Goal: Information Seeking & Learning: Learn about a topic

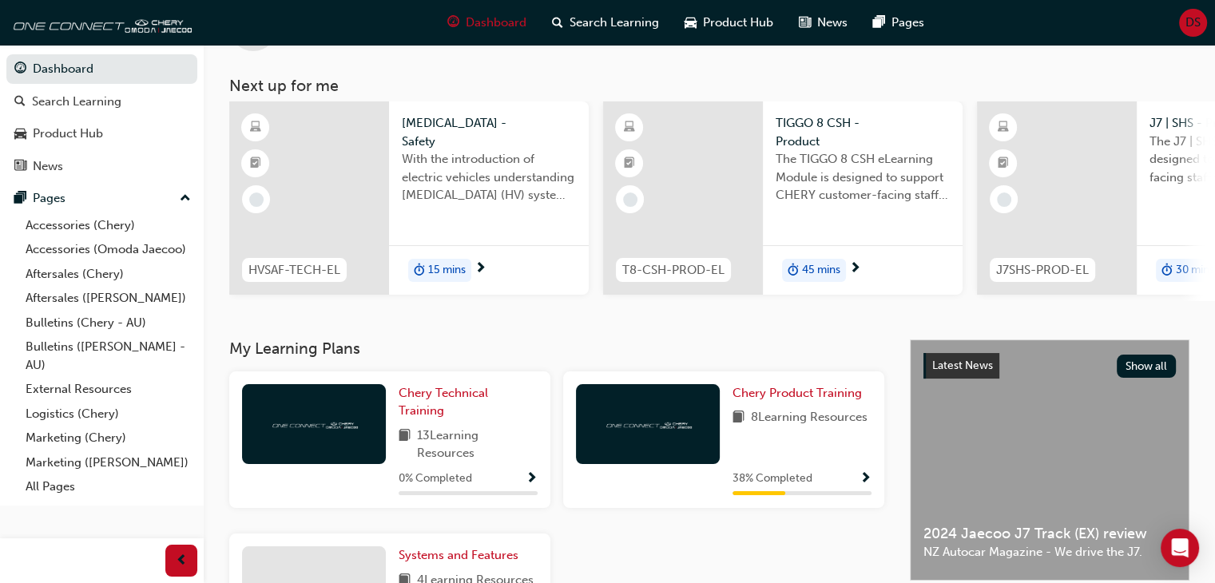
scroll to position [51, 0]
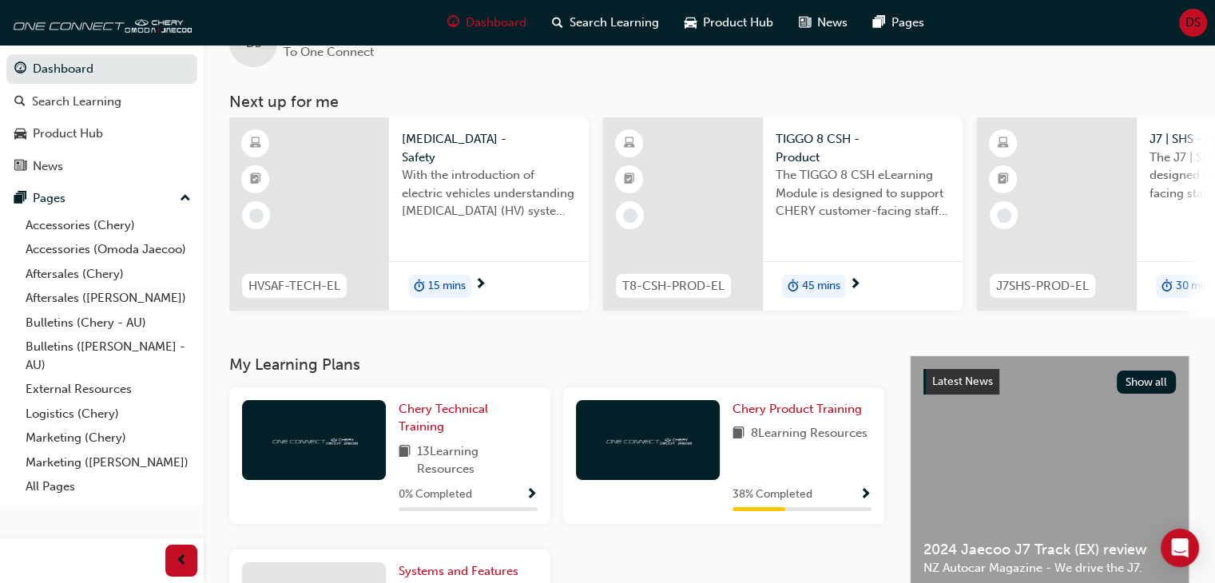
click at [638, 446] on img at bounding box center [648, 439] width 88 height 15
click at [769, 416] on span "Chery Product Training" at bounding box center [796, 409] width 129 height 14
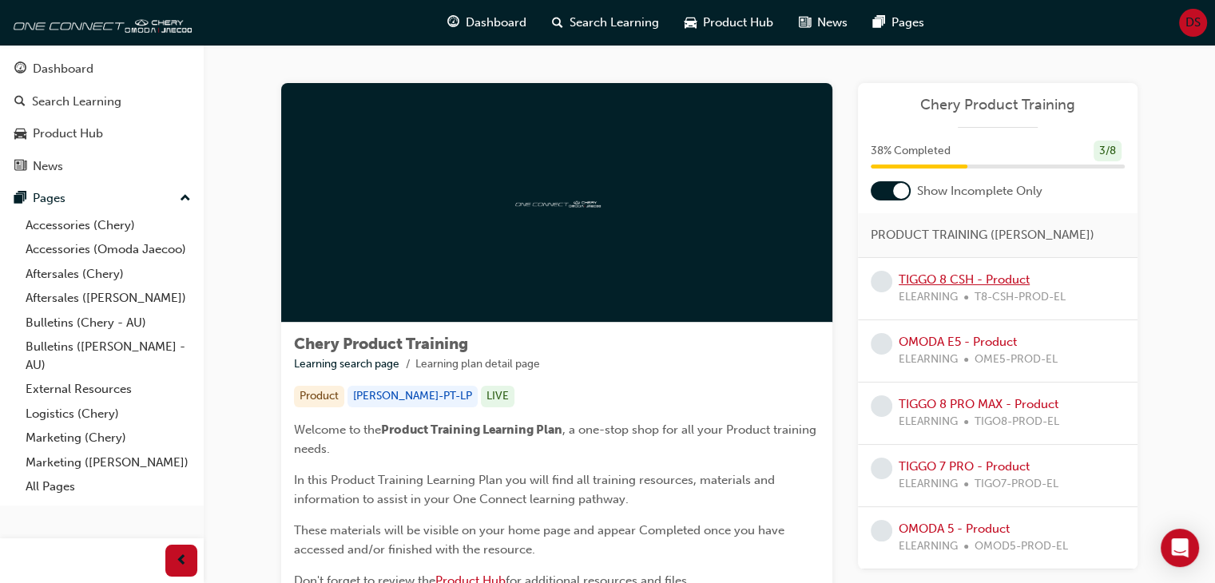
click at [942, 283] on link "TIGGO 8 CSH - Product" at bounding box center [964, 279] width 131 height 14
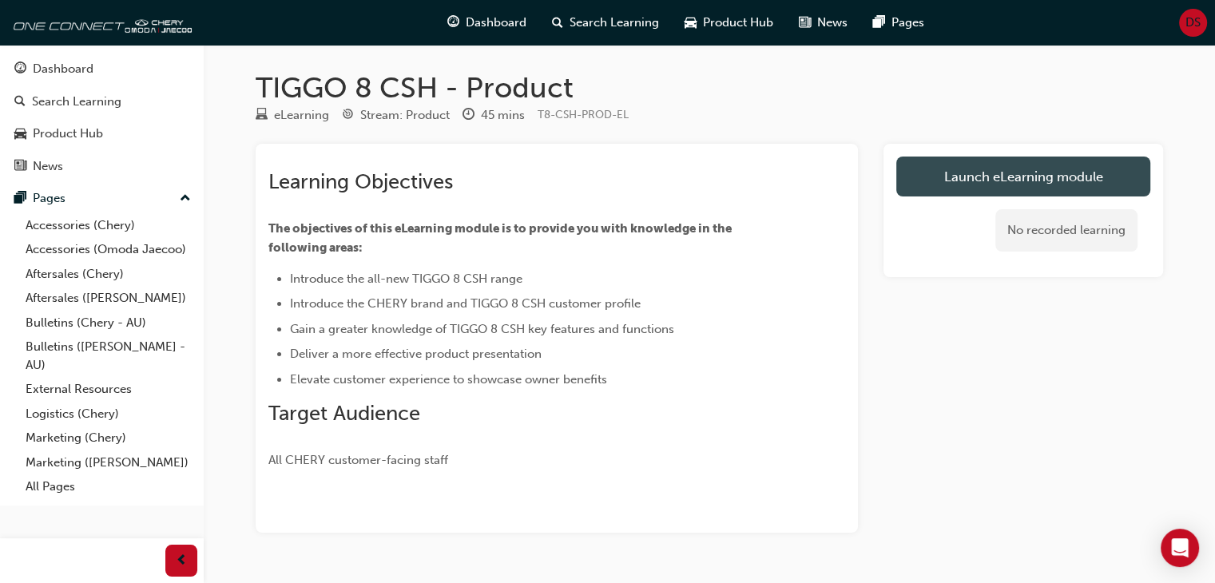
click at [946, 185] on link "Launch eLearning module" at bounding box center [1023, 177] width 254 height 40
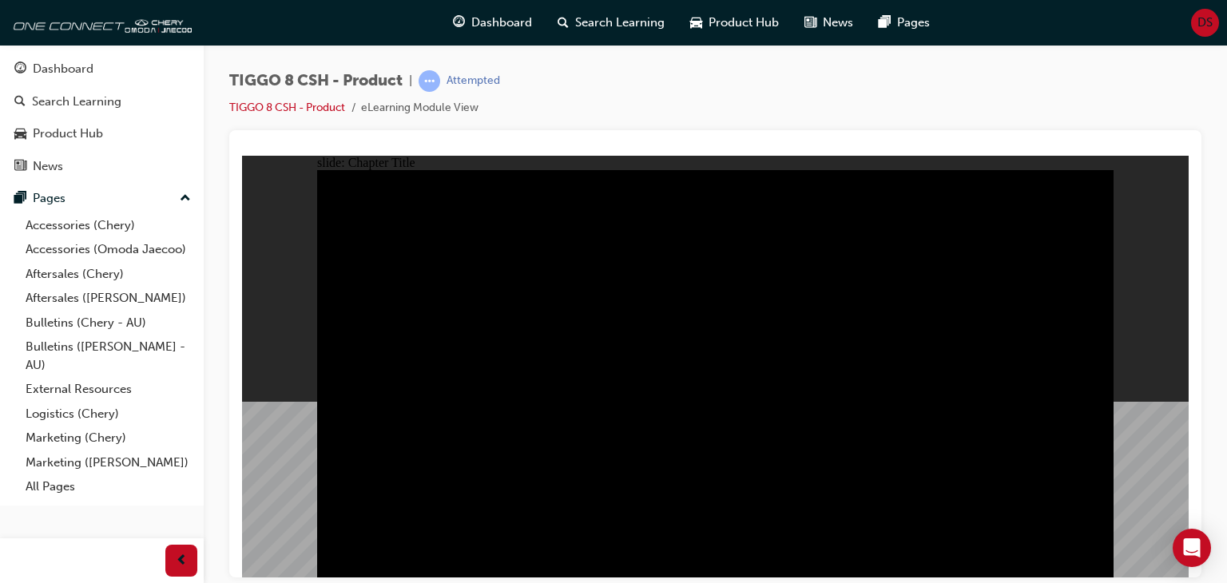
drag, startPoint x: 629, startPoint y: 321, endPoint x: 834, endPoint y: 306, distance: 205.0
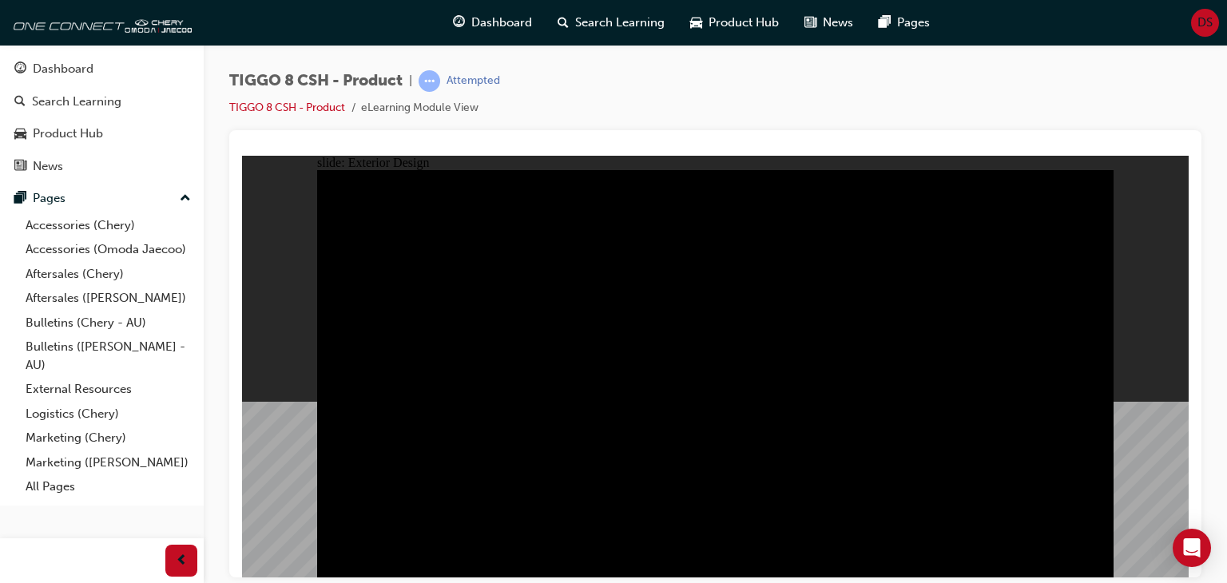
drag, startPoint x: 1025, startPoint y: 351, endPoint x: 766, endPoint y: 531, distance: 315.5
drag, startPoint x: 877, startPoint y: 731, endPoint x: 823, endPoint y: 304, distance: 429.9
drag, startPoint x: 998, startPoint y: 281, endPoint x: 1176, endPoint y: 189, distance: 199.7
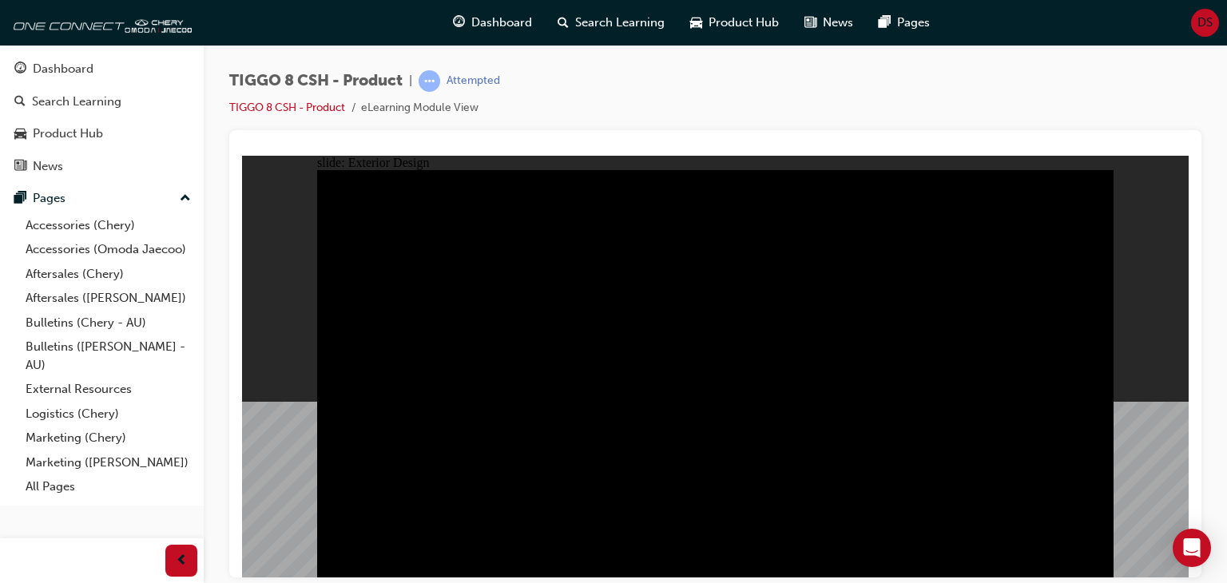
drag, startPoint x: 436, startPoint y: 226, endPoint x: 510, endPoint y: 219, distance: 74.6
drag, startPoint x: 443, startPoint y: 228, endPoint x: 323, endPoint y: 253, distance: 123.3
type input "8.11"
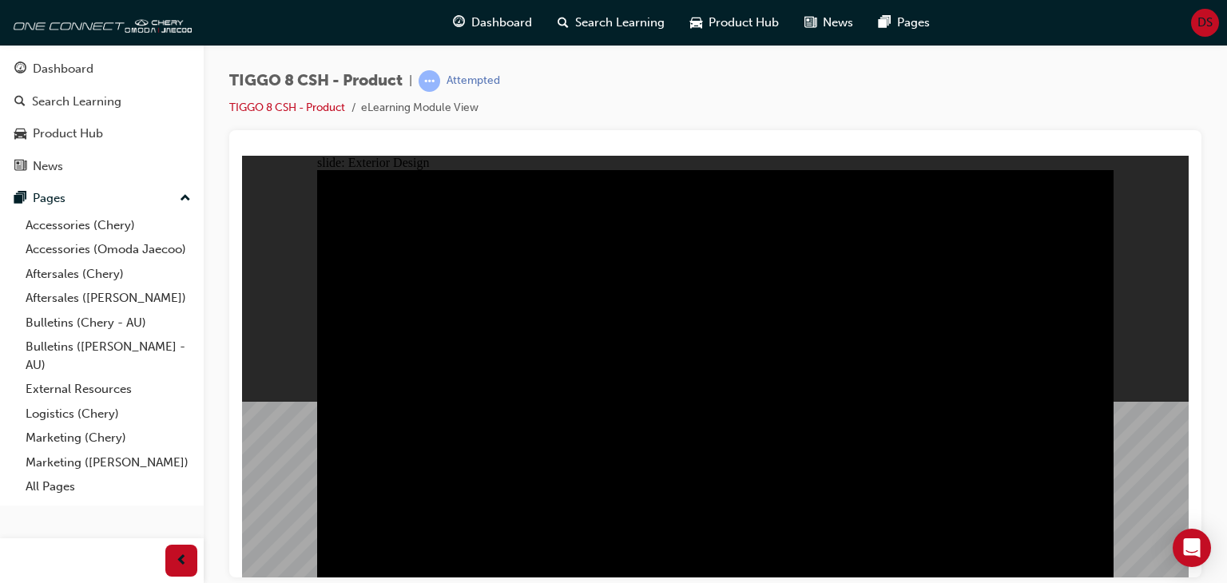
drag, startPoint x: 438, startPoint y: 440, endPoint x: 434, endPoint y: 448, distance: 8.6
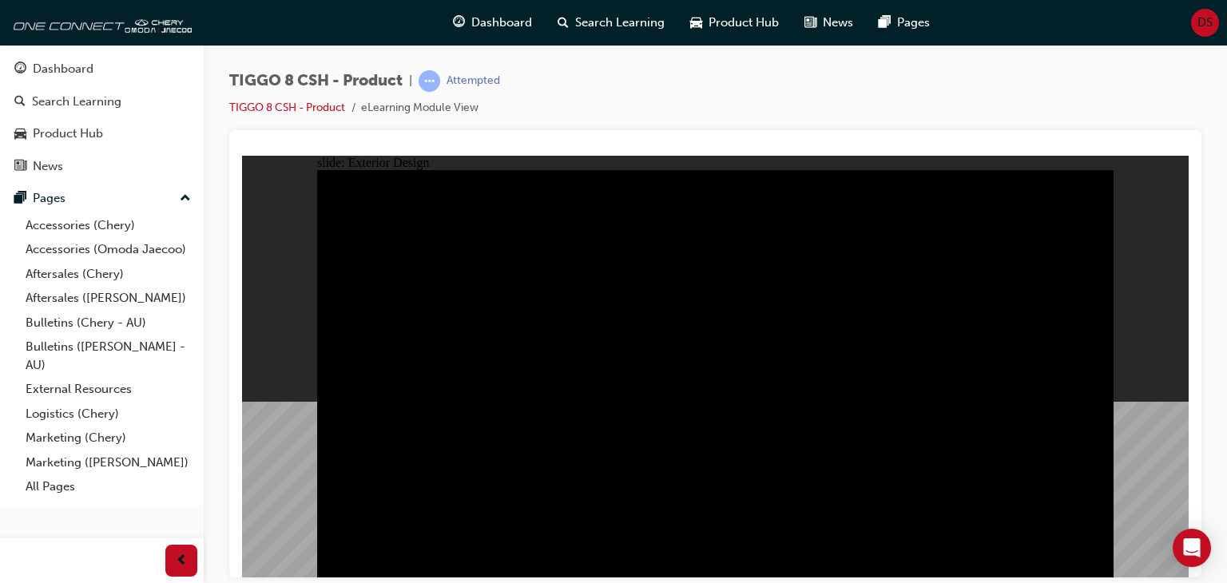
drag, startPoint x: 434, startPoint y: 470, endPoint x: 434, endPoint y: 482, distance: 12.8
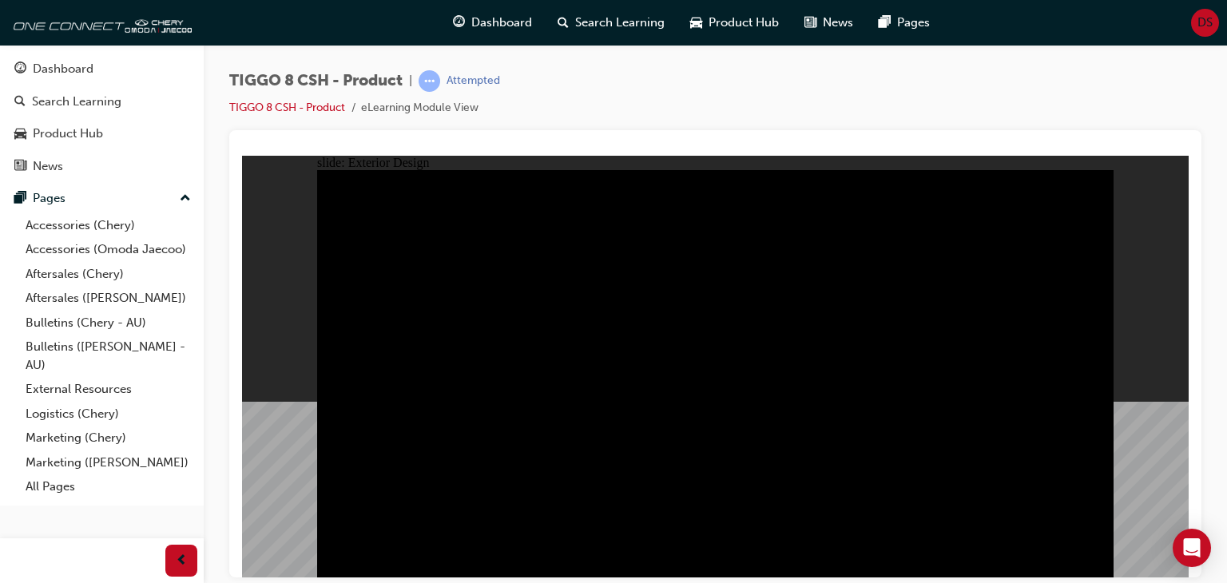
drag, startPoint x: 907, startPoint y: 375, endPoint x: 988, endPoint y: 290, distance: 117.5
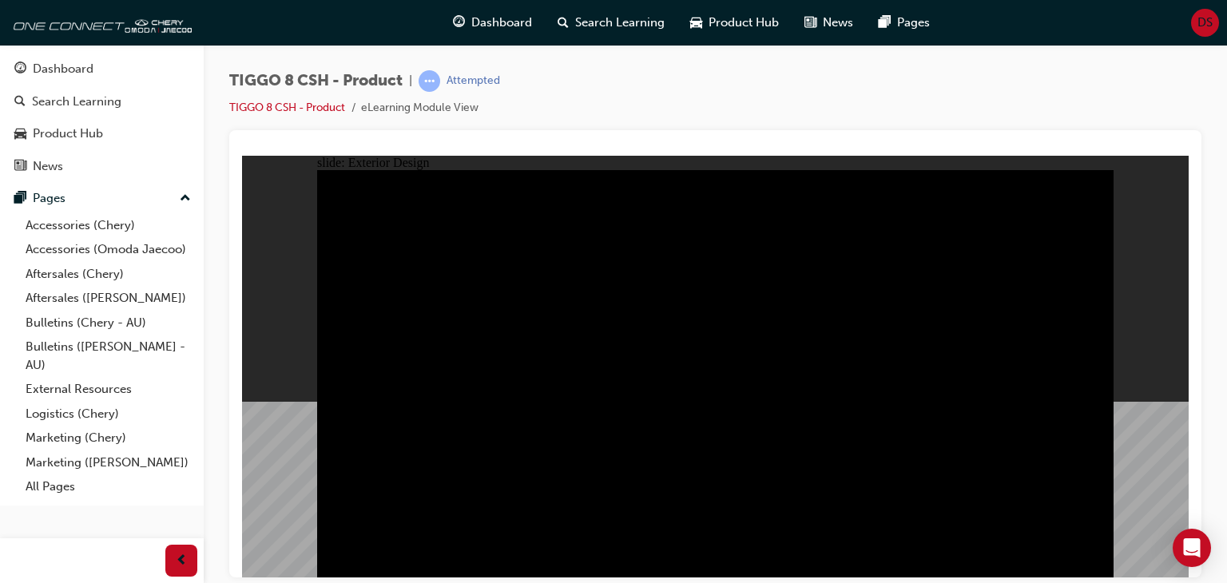
drag, startPoint x: 901, startPoint y: 417, endPoint x: 920, endPoint y: 302, distance: 116.6
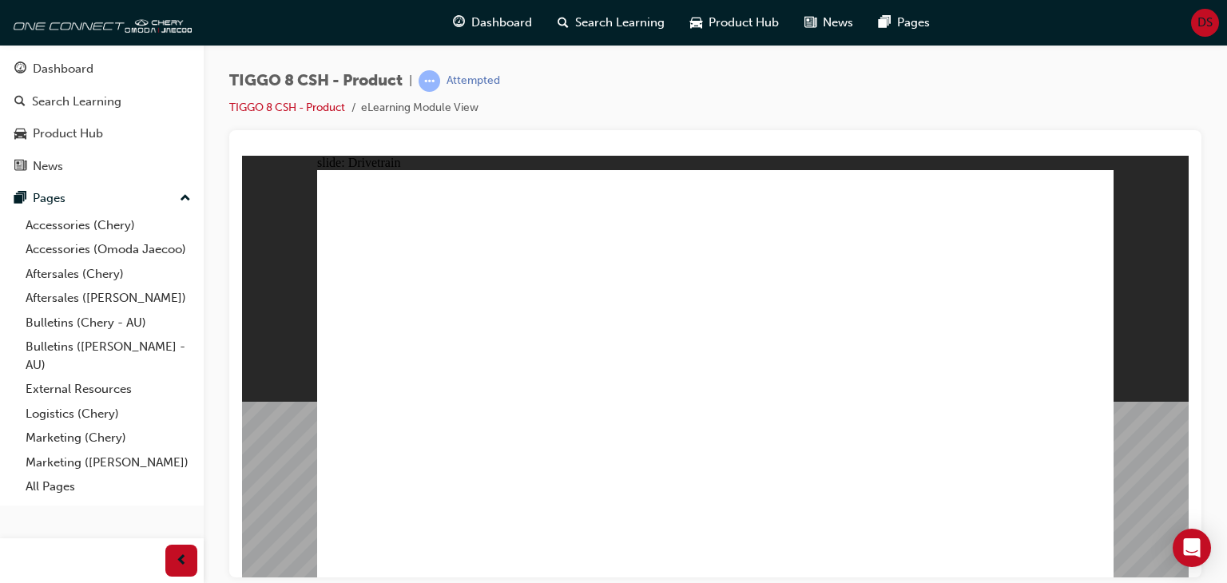
drag, startPoint x: 394, startPoint y: 346, endPoint x: 442, endPoint y: 347, distance: 48.7
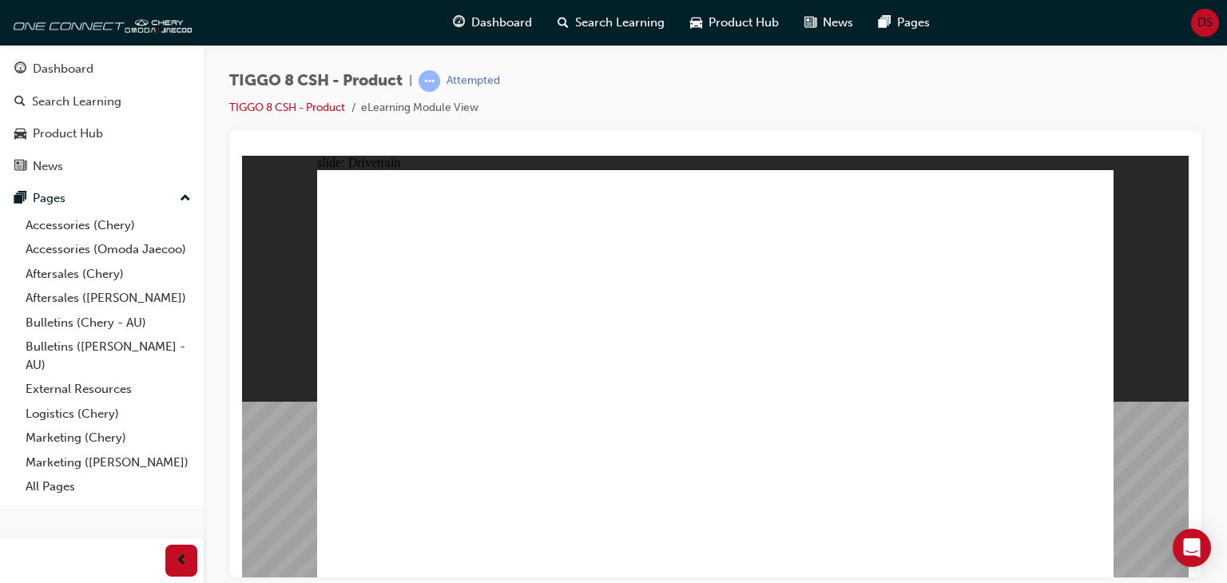
type input "0"
drag, startPoint x: 460, startPoint y: 347, endPoint x: 351, endPoint y: 363, distance: 109.8
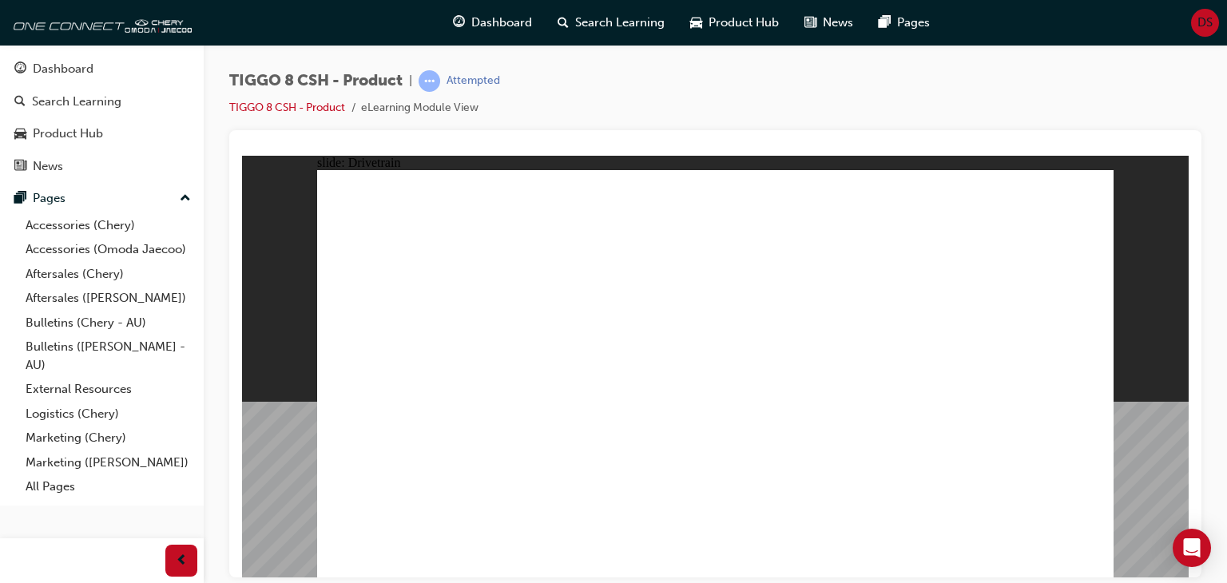
type input "24"
drag, startPoint x: 408, startPoint y: 361, endPoint x: 711, endPoint y: 335, distance: 303.9
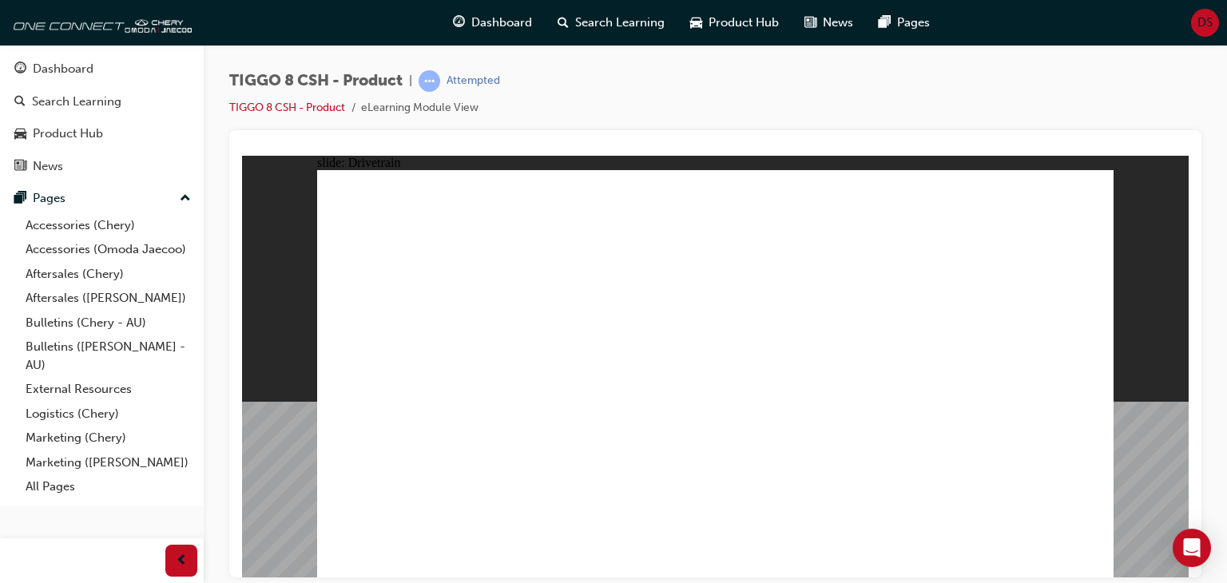
drag, startPoint x: 726, startPoint y: 173, endPoint x: 719, endPoint y: 185, distance: 14.0
drag, startPoint x: 712, startPoint y: 178, endPoint x: 735, endPoint y: 179, distance: 23.2
drag, startPoint x: 727, startPoint y: 182, endPoint x: 886, endPoint y: 175, distance: 159.1
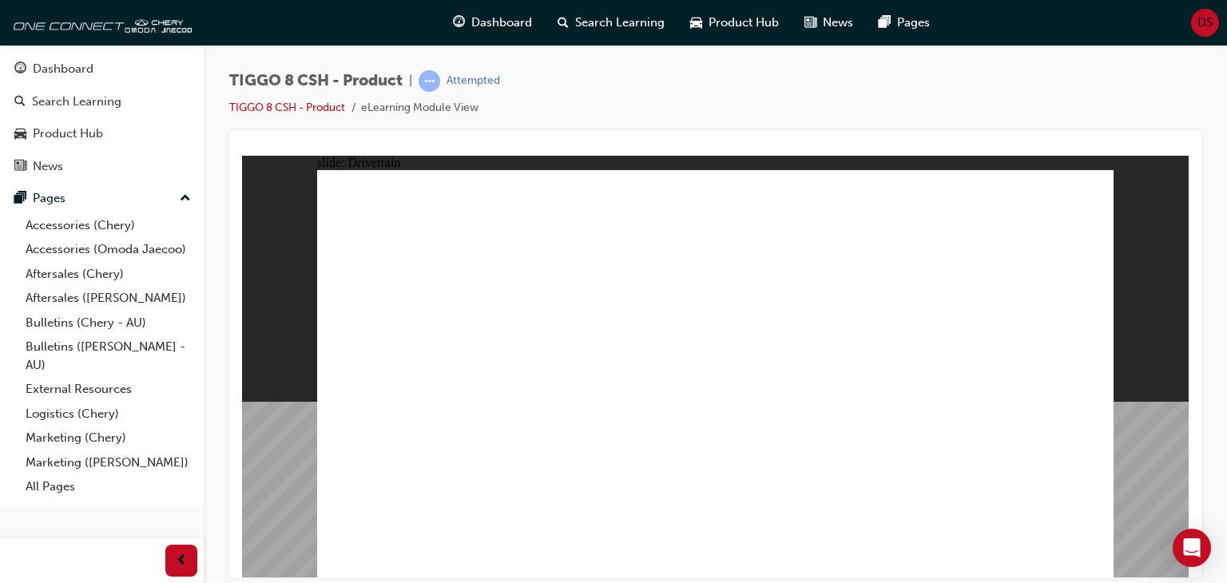
drag, startPoint x: 887, startPoint y: 191, endPoint x: 885, endPoint y: 549, distance: 357.8
drag, startPoint x: 914, startPoint y: 491, endPoint x: 838, endPoint y: 497, distance: 76.1
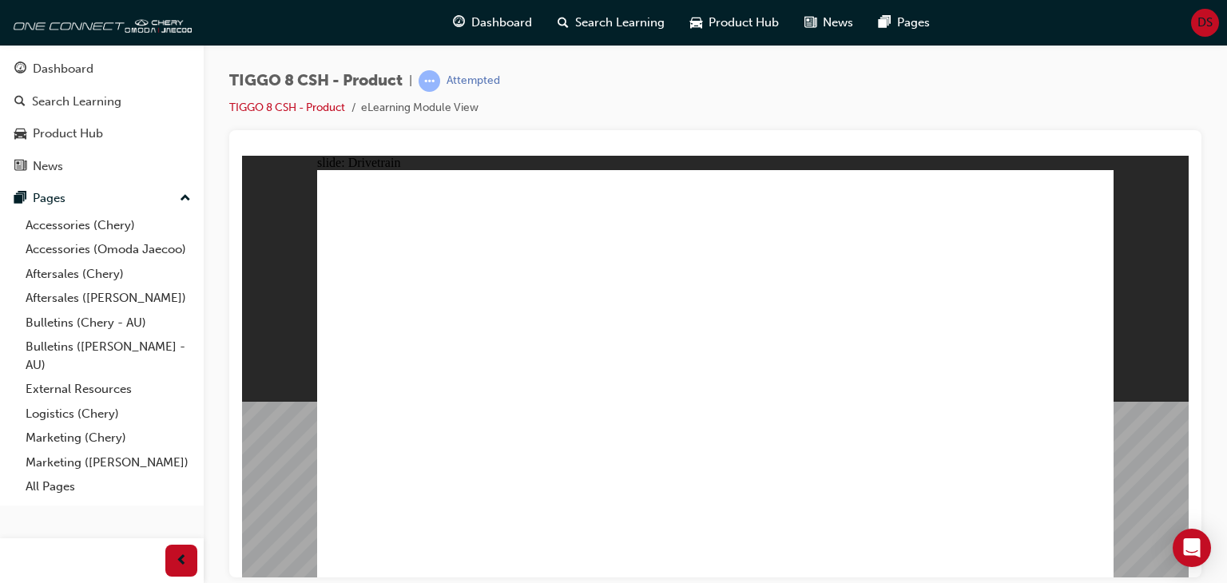
drag, startPoint x: 821, startPoint y: 498, endPoint x: 563, endPoint y: 498, distance: 258.0
drag, startPoint x: 665, startPoint y: 480, endPoint x: 497, endPoint y: 432, distance: 174.4
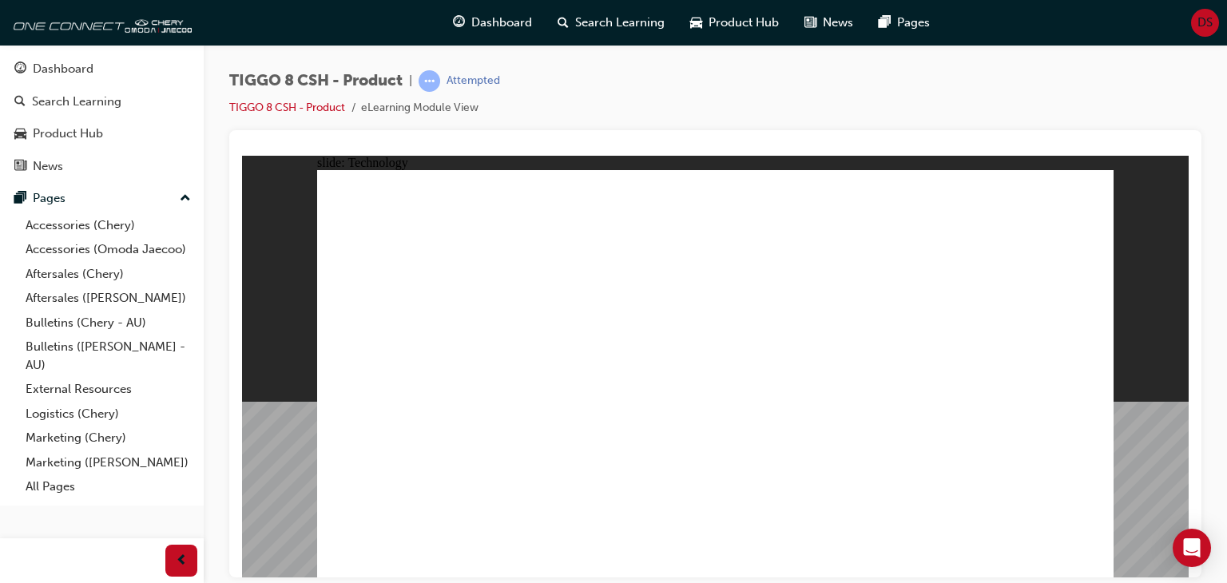
drag, startPoint x: 679, startPoint y: 398, endPoint x: 728, endPoint y: 340, distance: 75.4
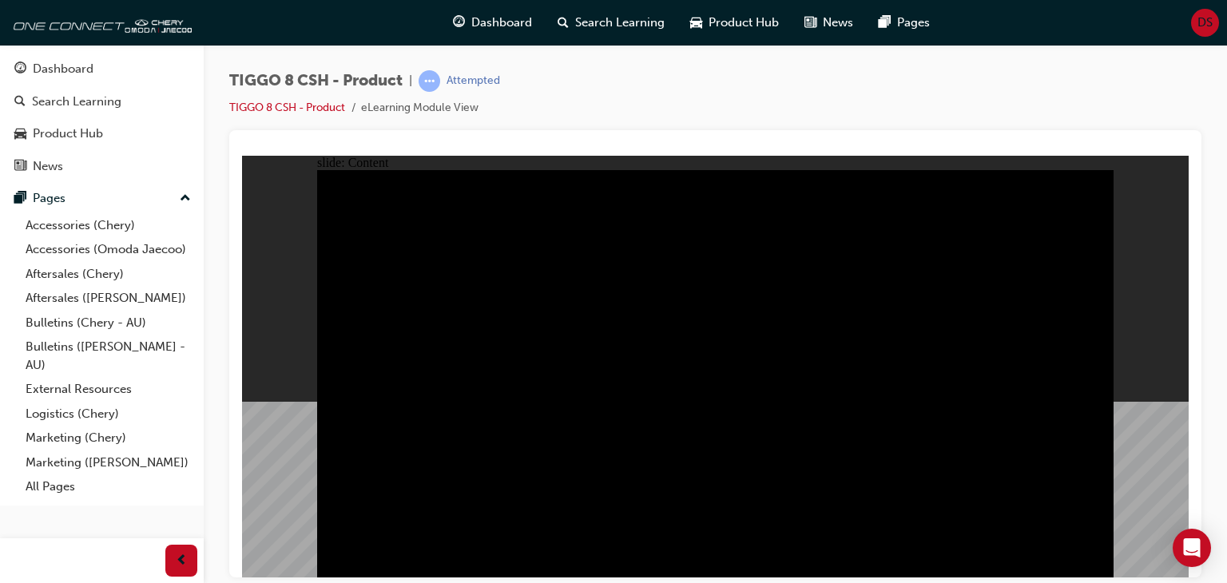
drag, startPoint x: 1021, startPoint y: 432, endPoint x: 1010, endPoint y: 433, distance: 10.4
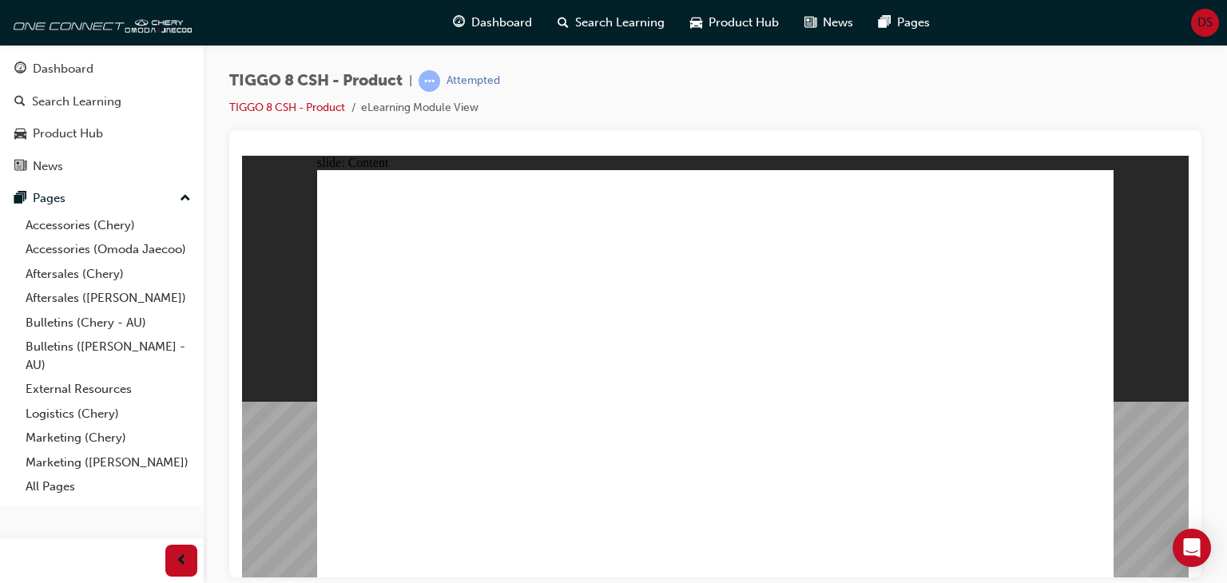
drag, startPoint x: 1057, startPoint y: 303, endPoint x: 1047, endPoint y: 291, distance: 15.9
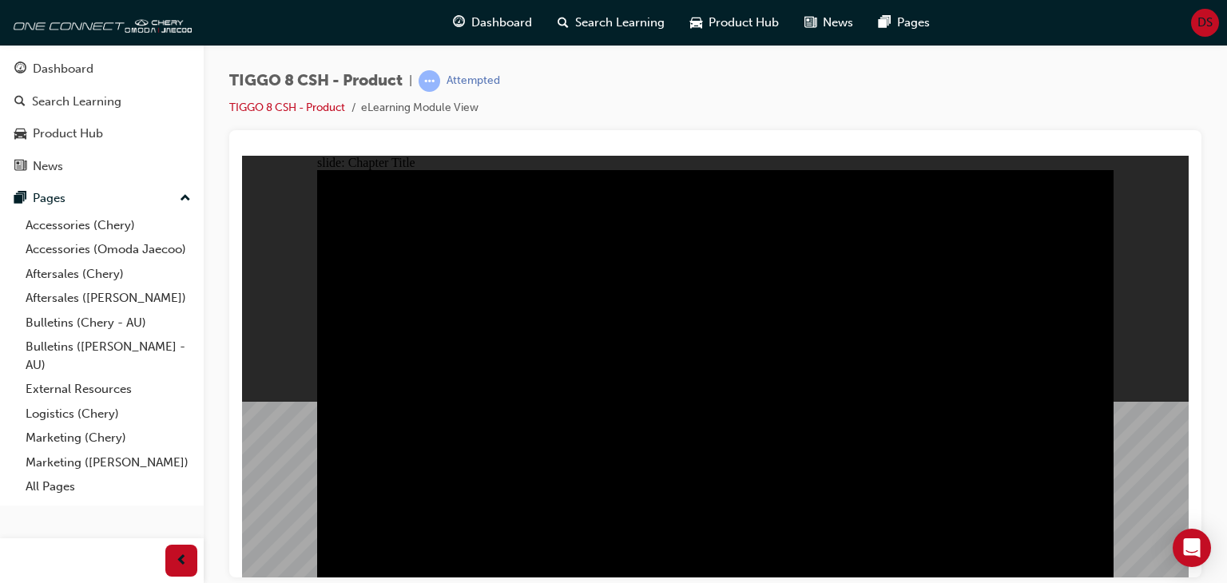
radio input "true"
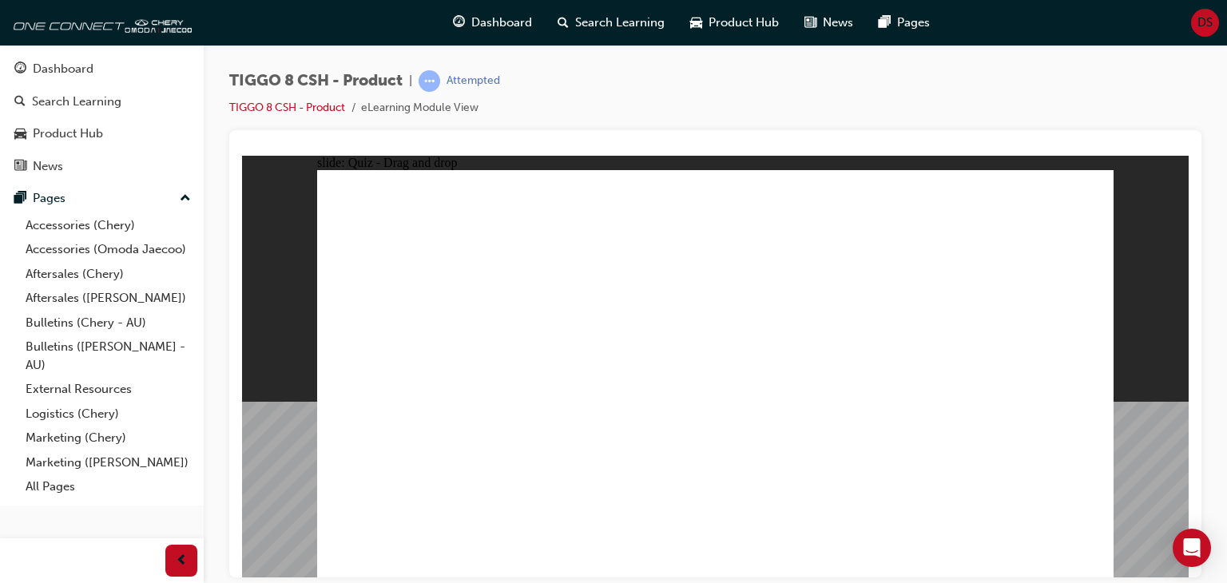
drag, startPoint x: 934, startPoint y: 280, endPoint x: 412, endPoint y: 384, distance: 531.9
drag, startPoint x: 885, startPoint y: 217, endPoint x: 617, endPoint y: 399, distance: 323.2
drag, startPoint x: 806, startPoint y: 308, endPoint x: 760, endPoint y: 410, distance: 111.2
drag, startPoint x: 936, startPoint y: 282, endPoint x: 895, endPoint y: 378, distance: 104.1
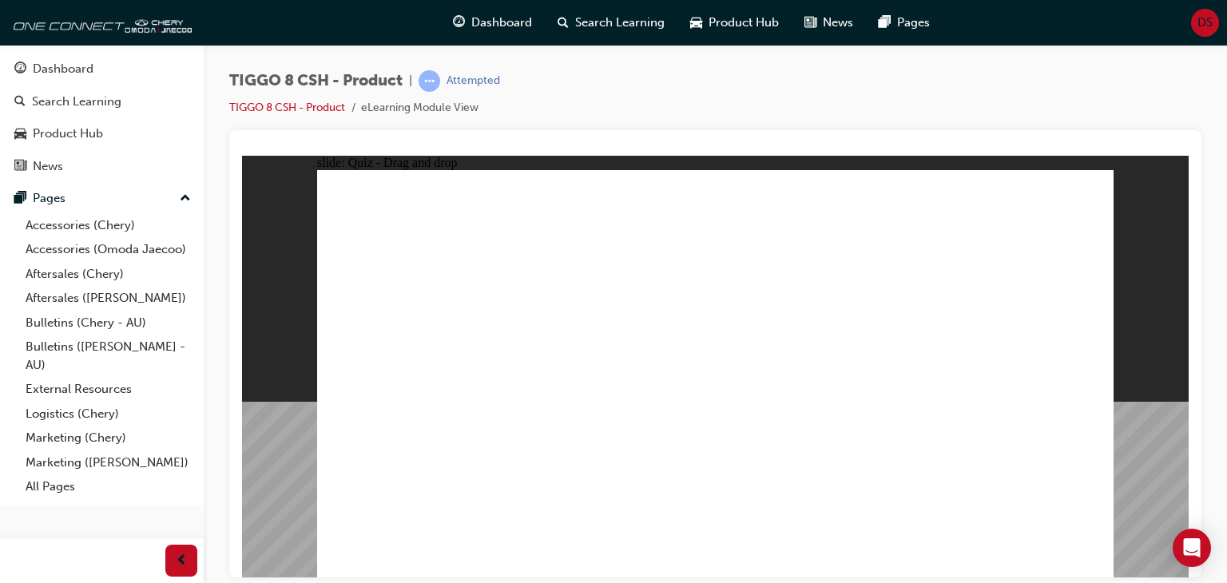
drag, startPoint x: 1034, startPoint y: 253, endPoint x: 1036, endPoint y: 386, distance: 132.6
checkbox input "true"
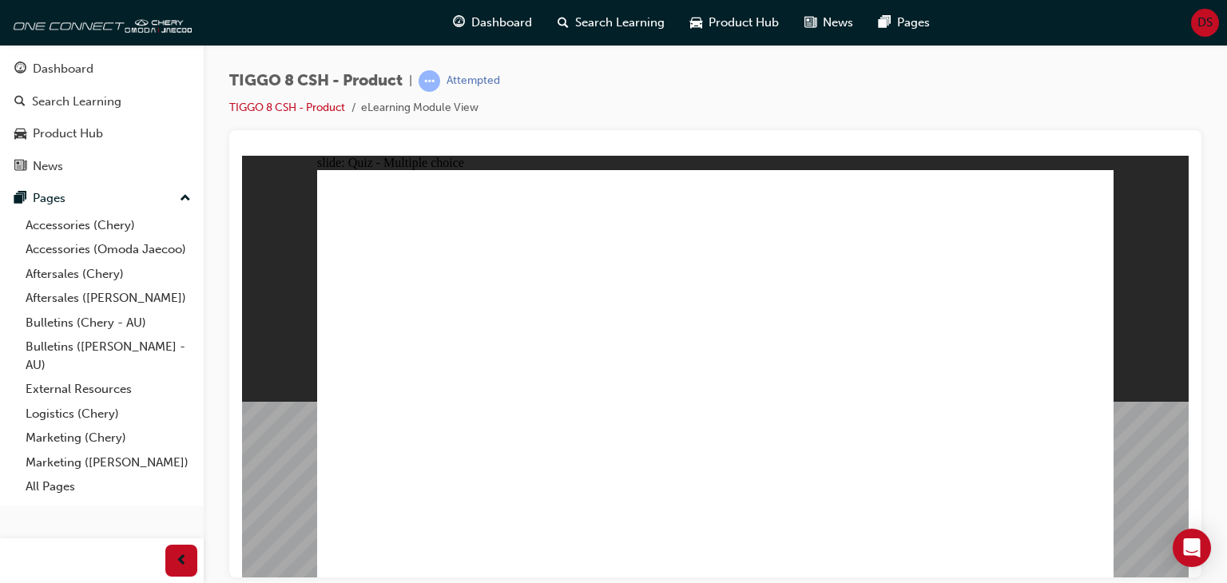
radio input "true"
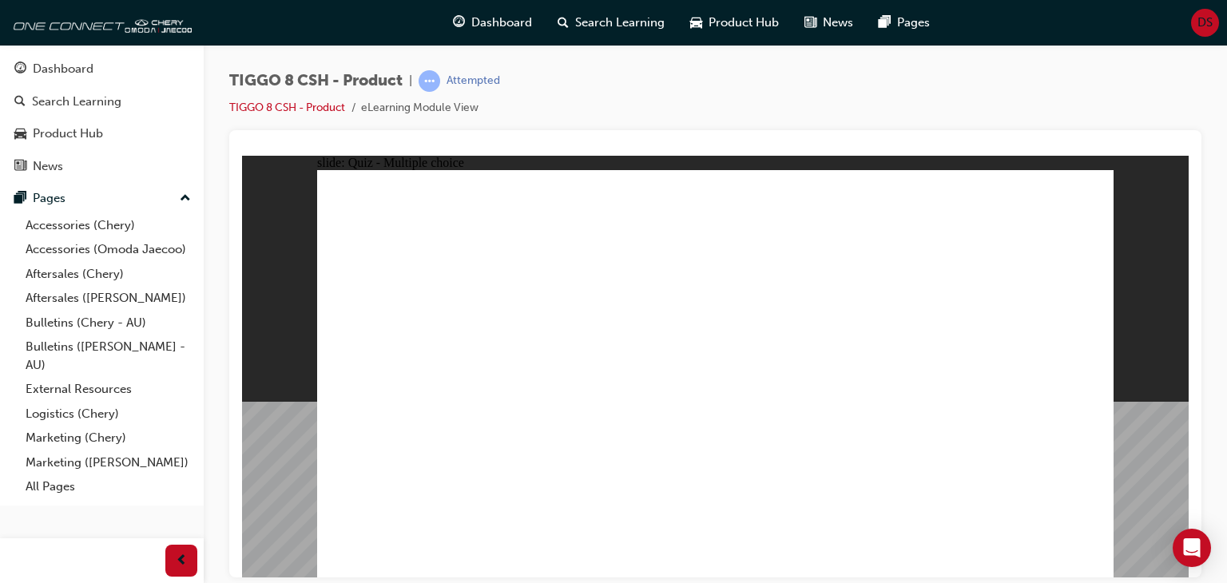
drag, startPoint x: 739, startPoint y: 208, endPoint x: 804, endPoint y: 431, distance: 231.3
drag, startPoint x: 756, startPoint y: 239, endPoint x: 784, endPoint y: 431, distance: 193.7
drag, startPoint x: 958, startPoint y: 209, endPoint x: 845, endPoint y: 421, distance: 240.1
drag, startPoint x: 868, startPoint y: 275, endPoint x: 895, endPoint y: 435, distance: 162.7
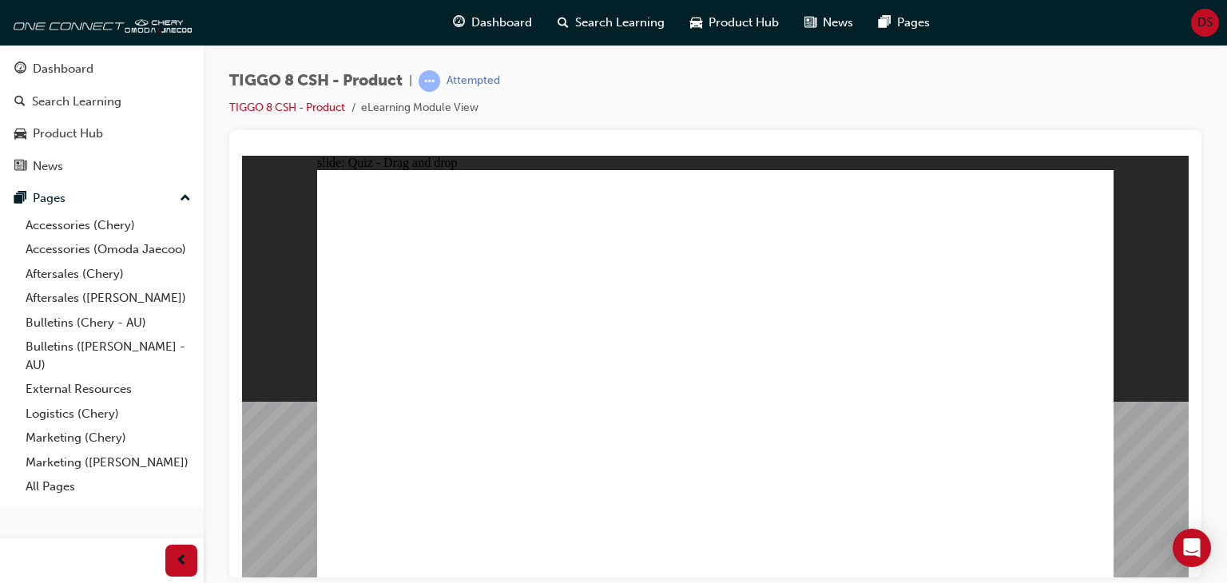
drag, startPoint x: 886, startPoint y: 208, endPoint x: 782, endPoint y: 447, distance: 261.1
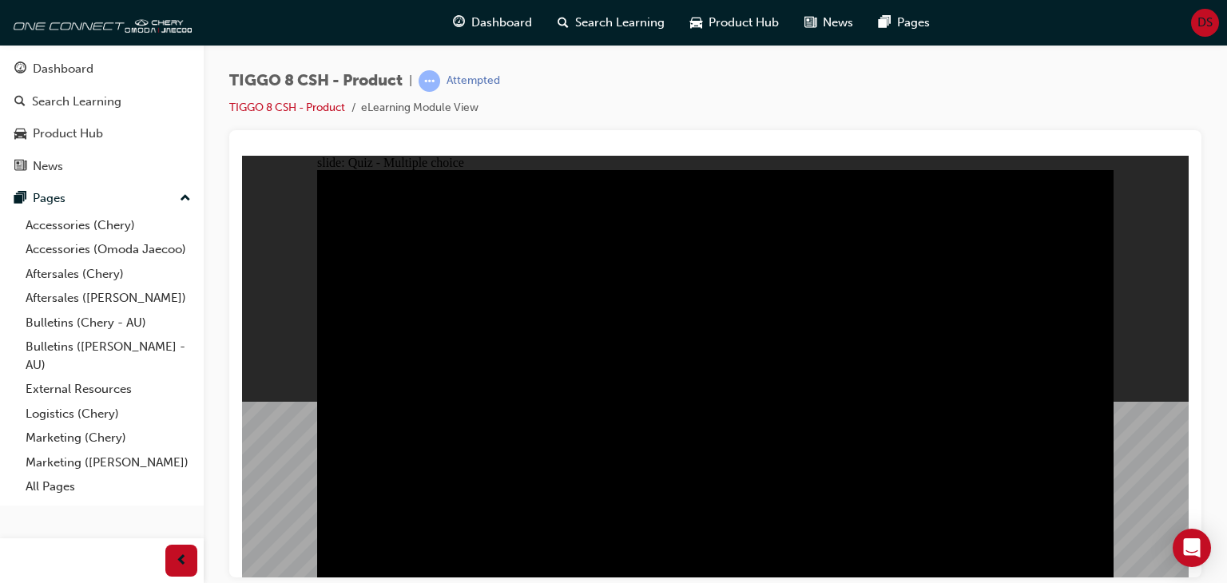
radio input "true"
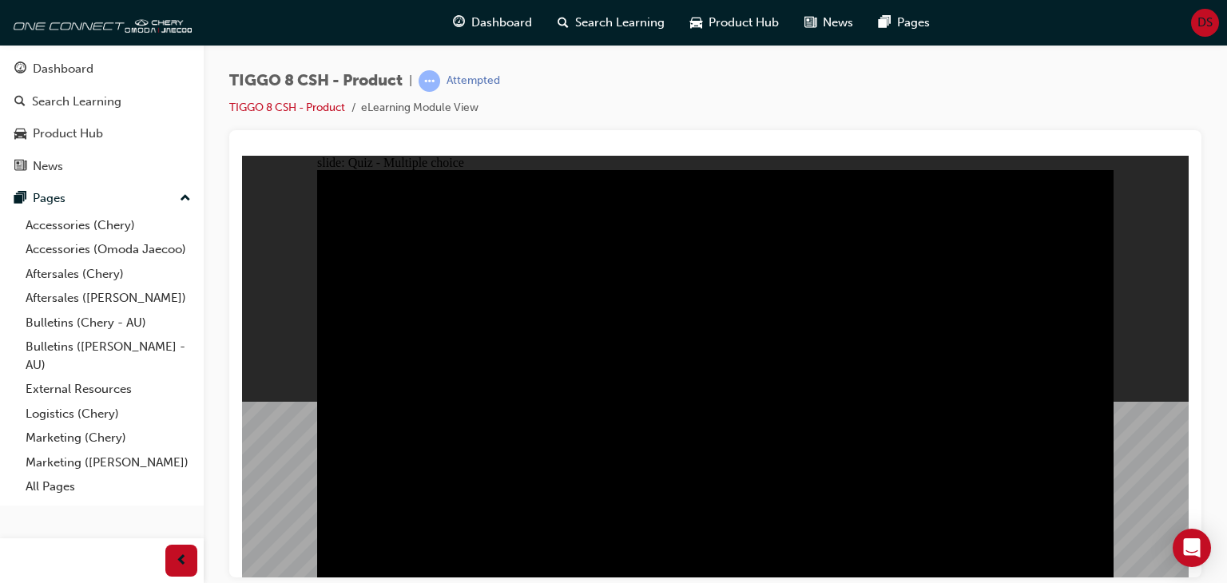
radio input "true"
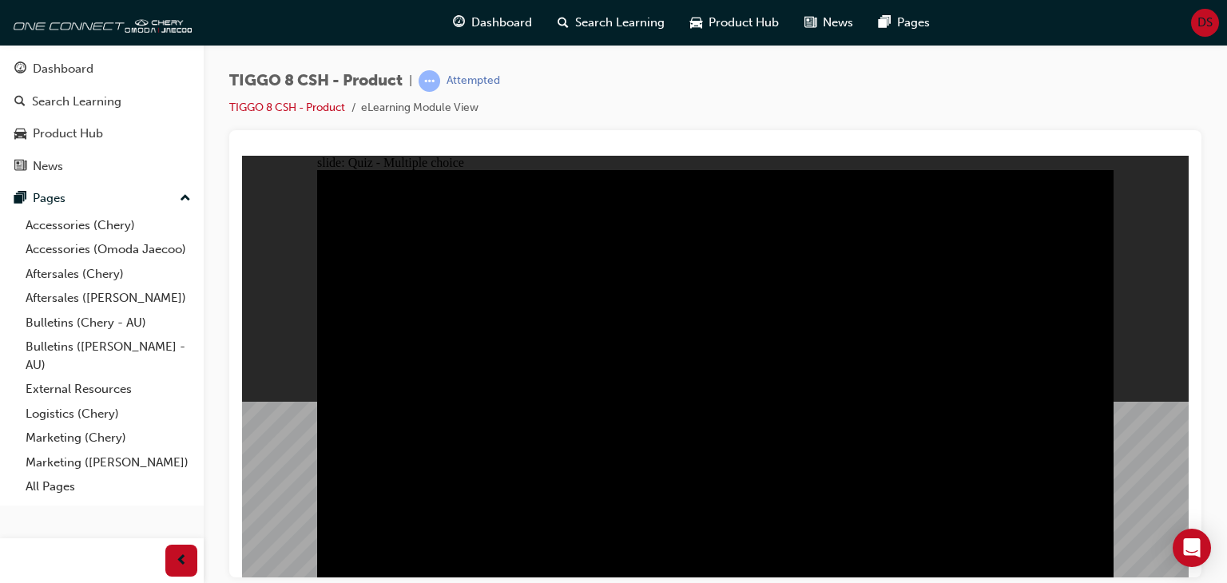
checkbox input "true"
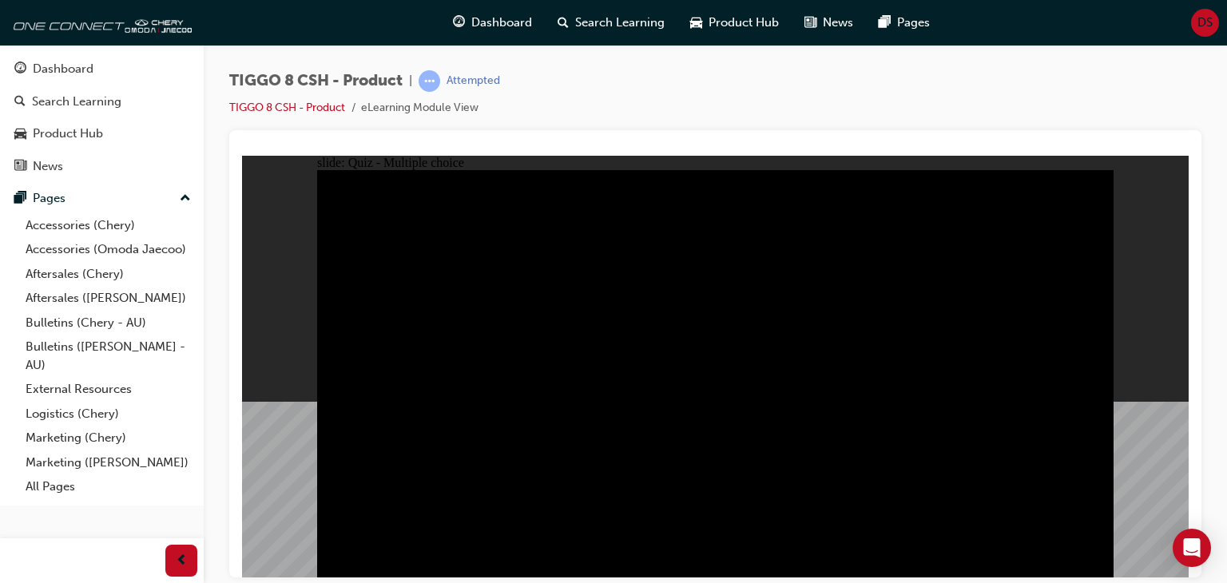
checkbox input "true"
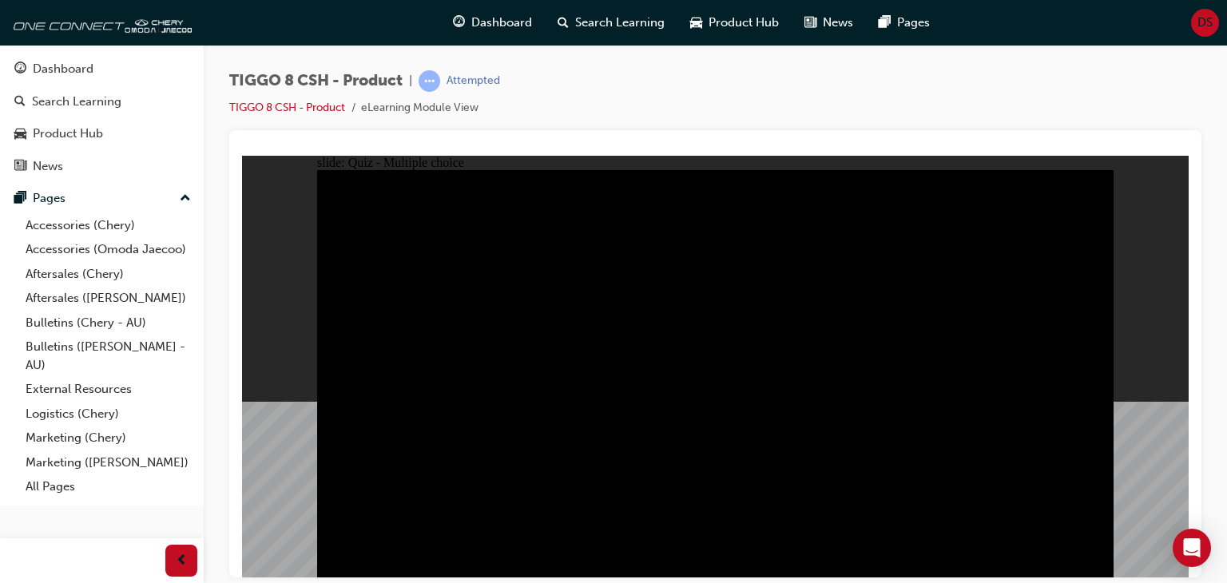
checkbox input "true"
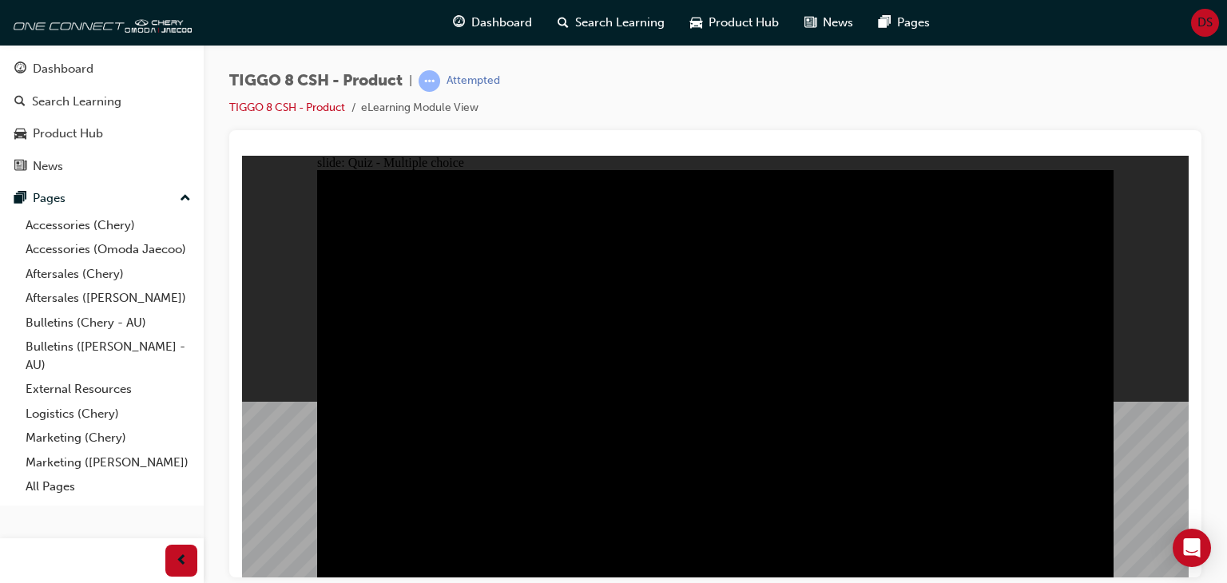
checkbox input "true"
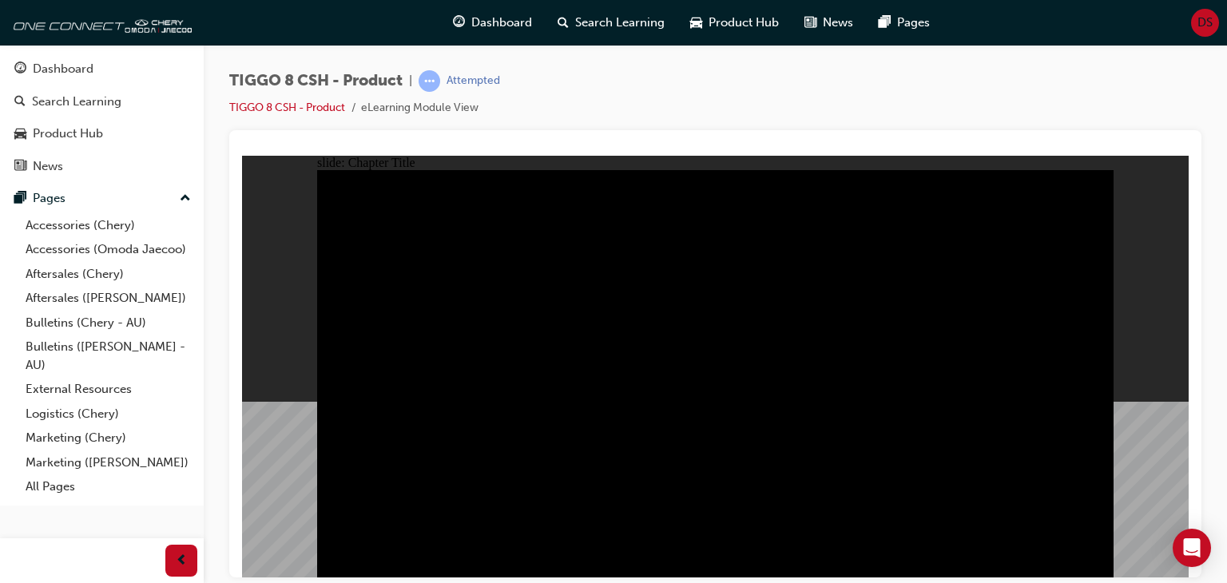
radio input "true"
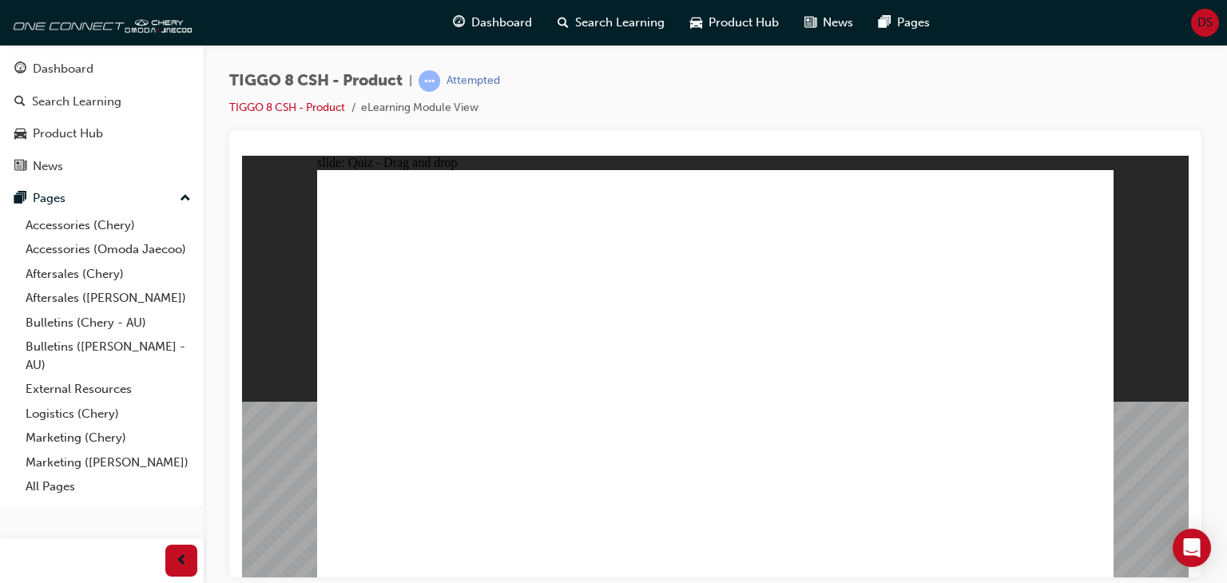
drag, startPoint x: 640, startPoint y: 213, endPoint x: 823, endPoint y: 399, distance: 260.9
drag, startPoint x: 798, startPoint y: 292, endPoint x: 749, endPoint y: 392, distance: 111.8
drag, startPoint x: 805, startPoint y: 221, endPoint x: 514, endPoint y: 411, distance: 347.4
drag, startPoint x: 1015, startPoint y: 220, endPoint x: 511, endPoint y: 373, distance: 526.8
drag, startPoint x: 925, startPoint y: 293, endPoint x: 986, endPoint y: 370, distance: 97.8
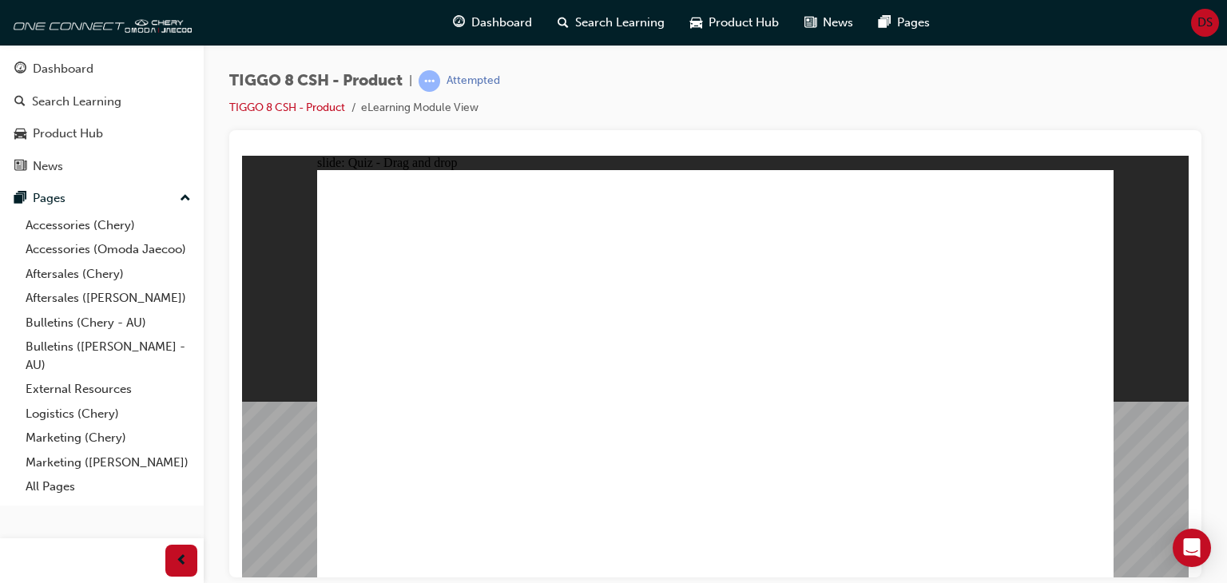
checkbox input "true"
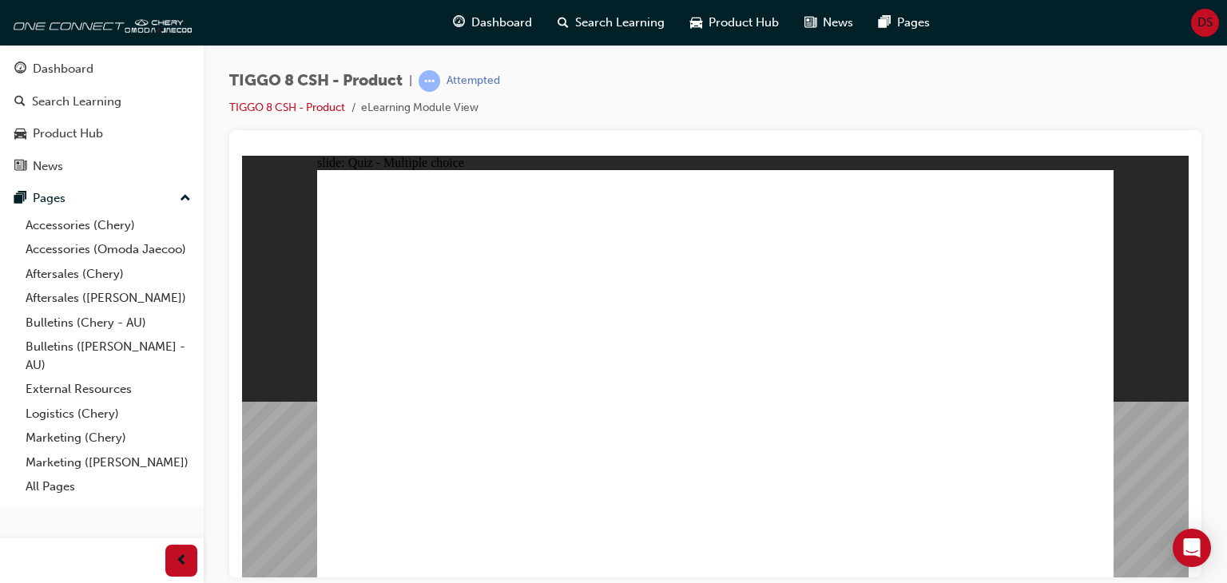
radio input "true"
drag, startPoint x: 891, startPoint y: 211, endPoint x: 922, endPoint y: 462, distance: 253.4
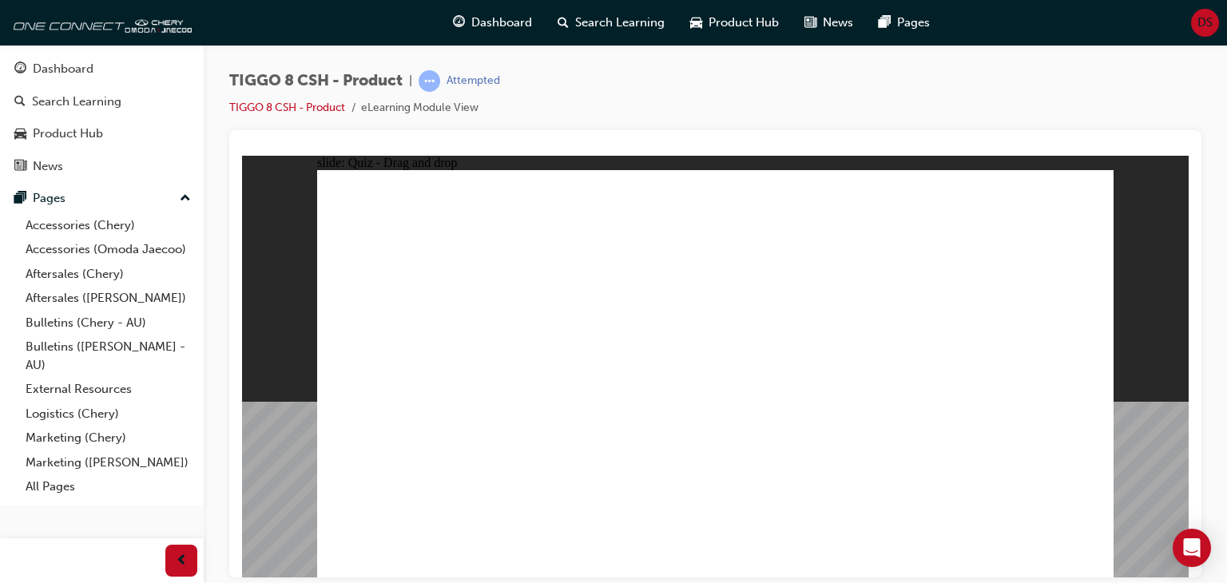
drag, startPoint x: 911, startPoint y: 273, endPoint x: 917, endPoint y: 465, distance: 191.8
drag, startPoint x: 943, startPoint y: 312, endPoint x: 834, endPoint y: 447, distance: 173.8
drag, startPoint x: 752, startPoint y: 213, endPoint x: 914, endPoint y: 446, distance: 284.0
drag, startPoint x: 841, startPoint y: 242, endPoint x: 530, endPoint y: 437, distance: 367.4
drag, startPoint x: 872, startPoint y: 237, endPoint x: 395, endPoint y: 483, distance: 536.5
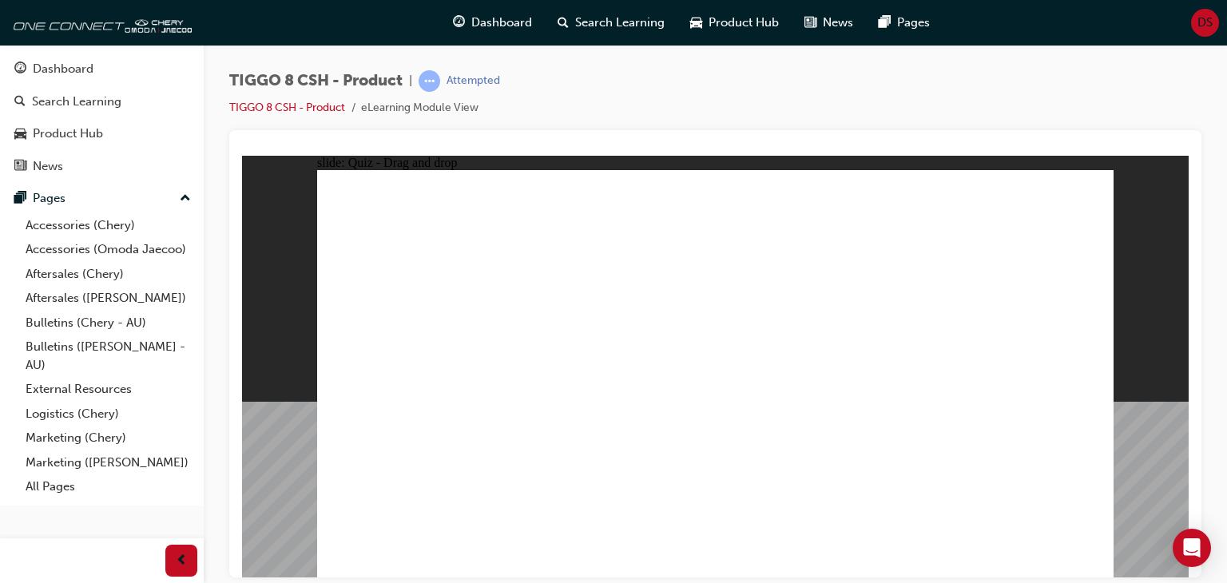
drag, startPoint x: 741, startPoint y: 241, endPoint x: 785, endPoint y: 454, distance: 217.7
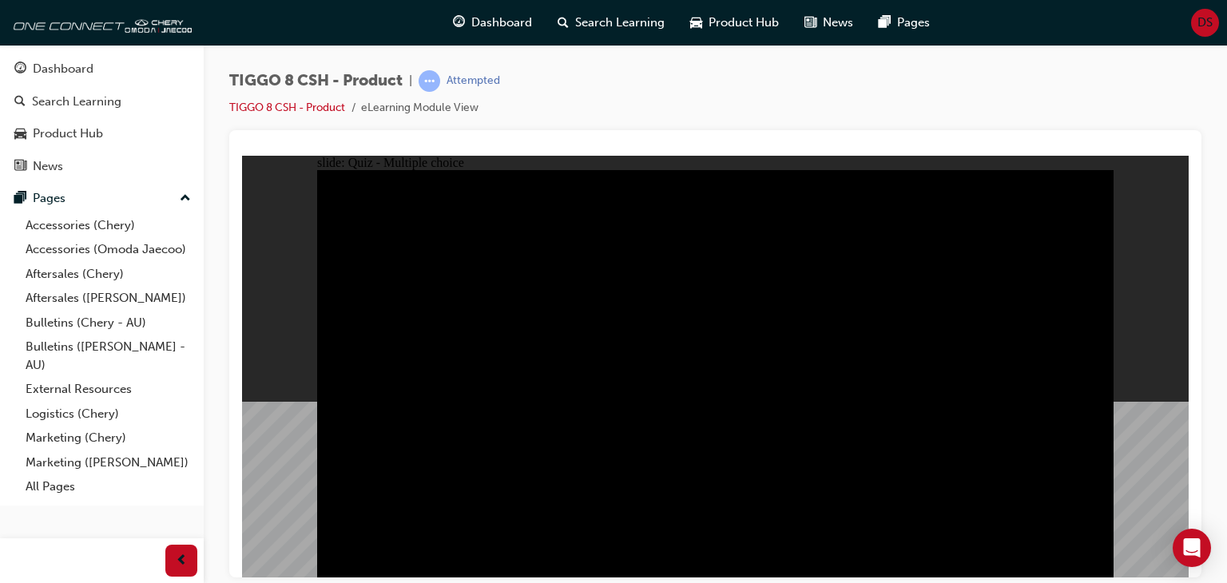
radio input "true"
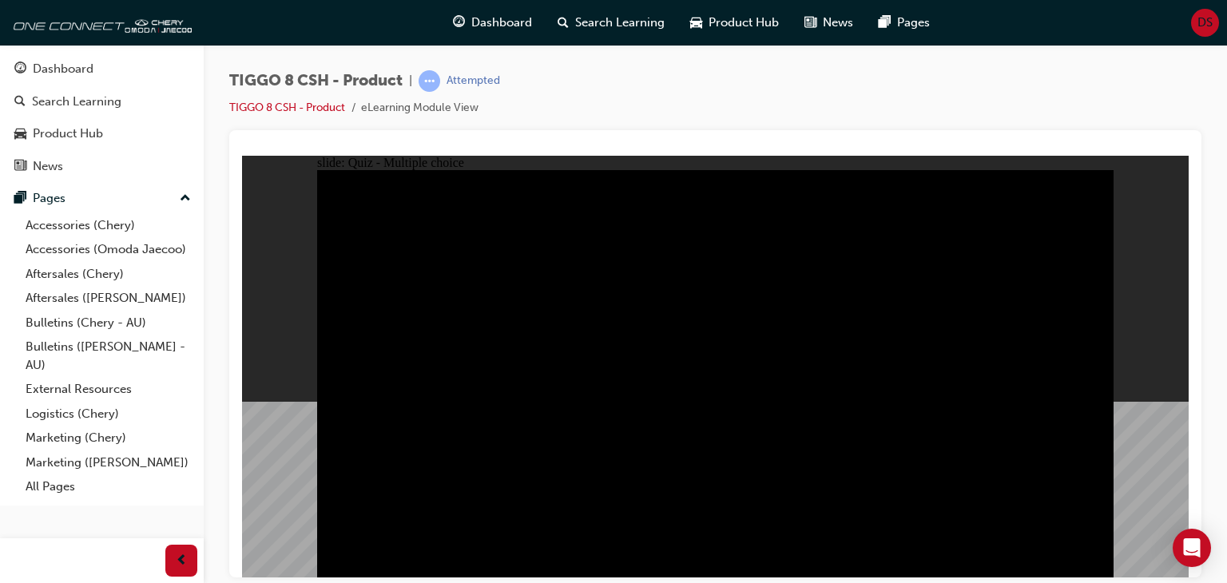
radio input "true"
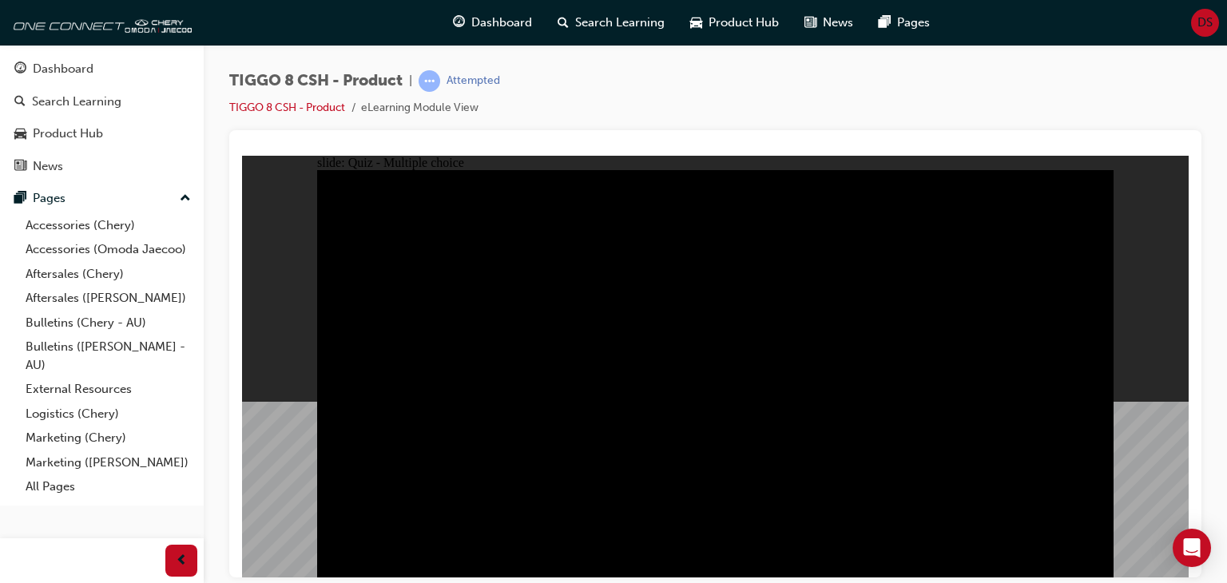
drag, startPoint x: 796, startPoint y: 411, endPoint x: 870, endPoint y: 427, distance: 75.2
checkbox input "true"
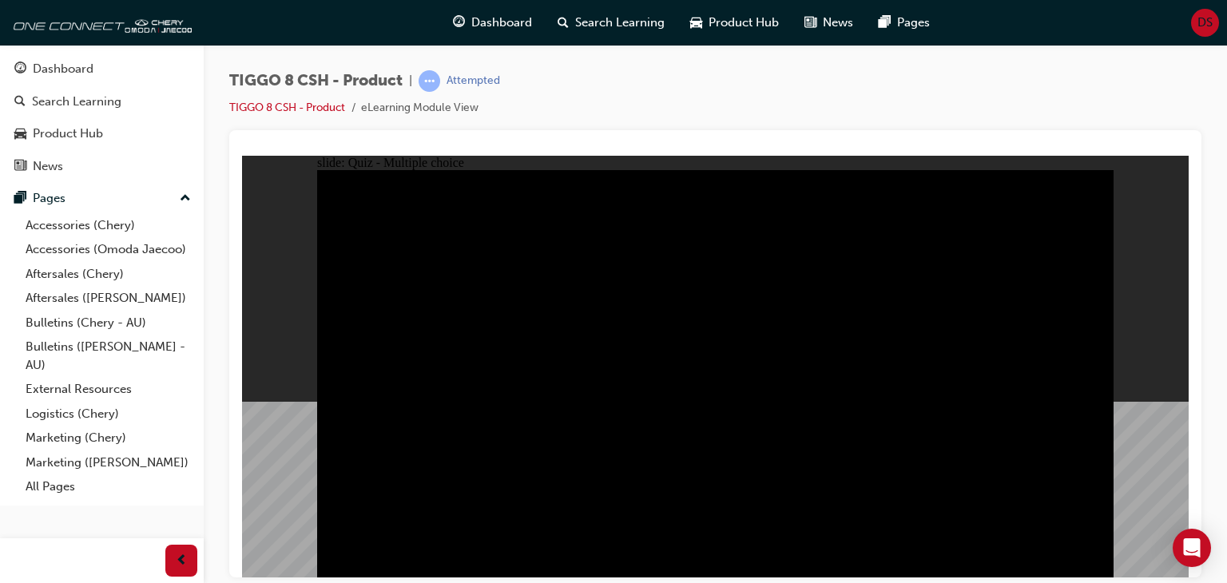
checkbox input "true"
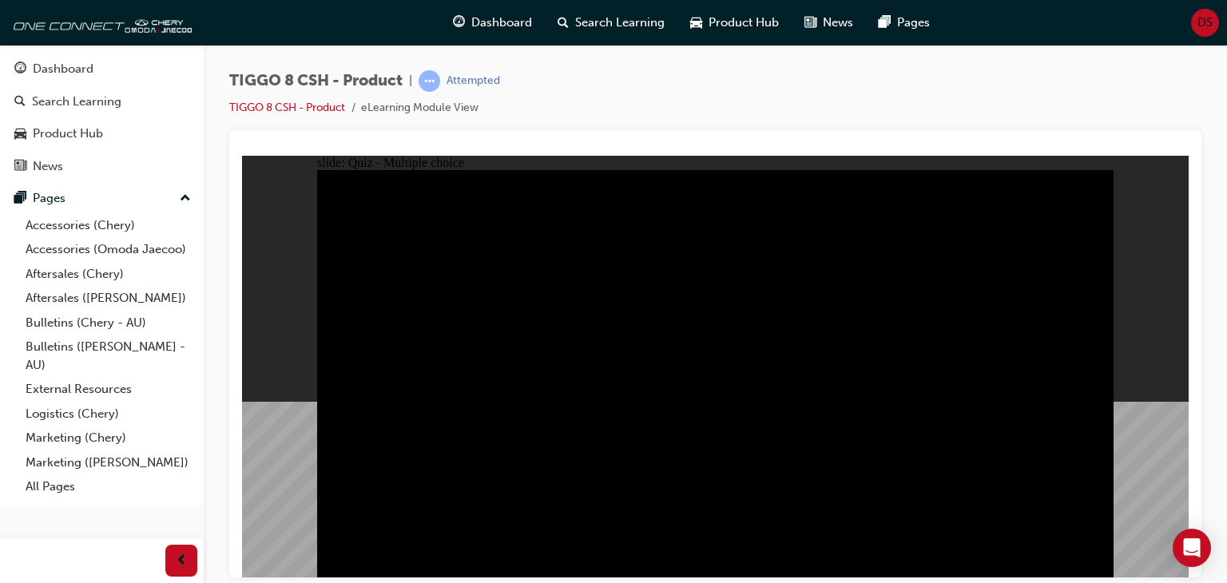
checkbox input "true"
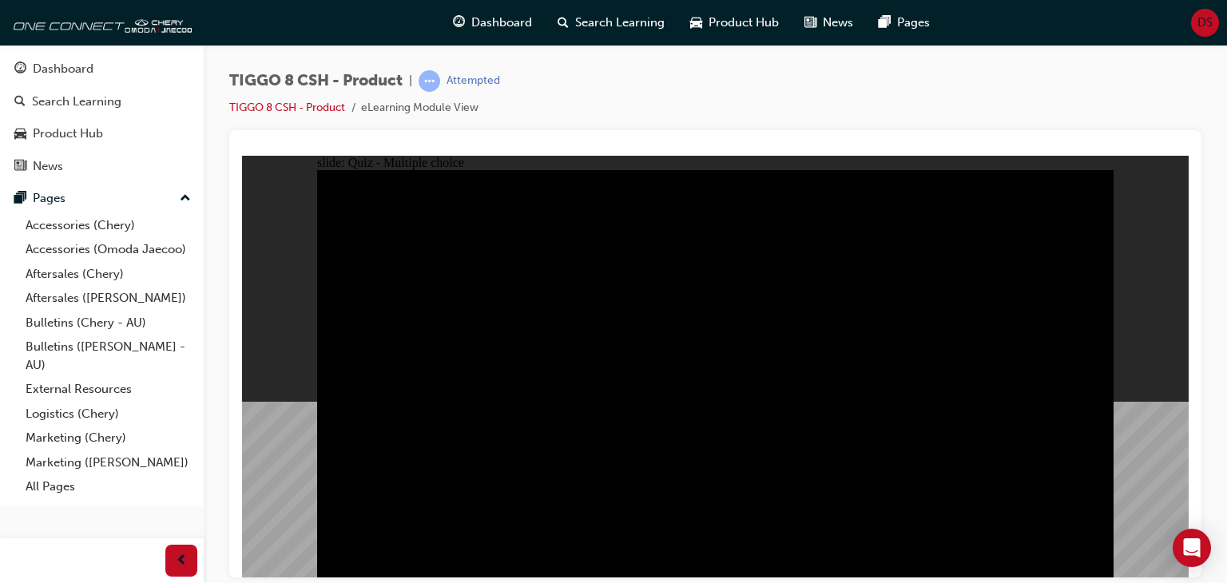
checkbox input "true"
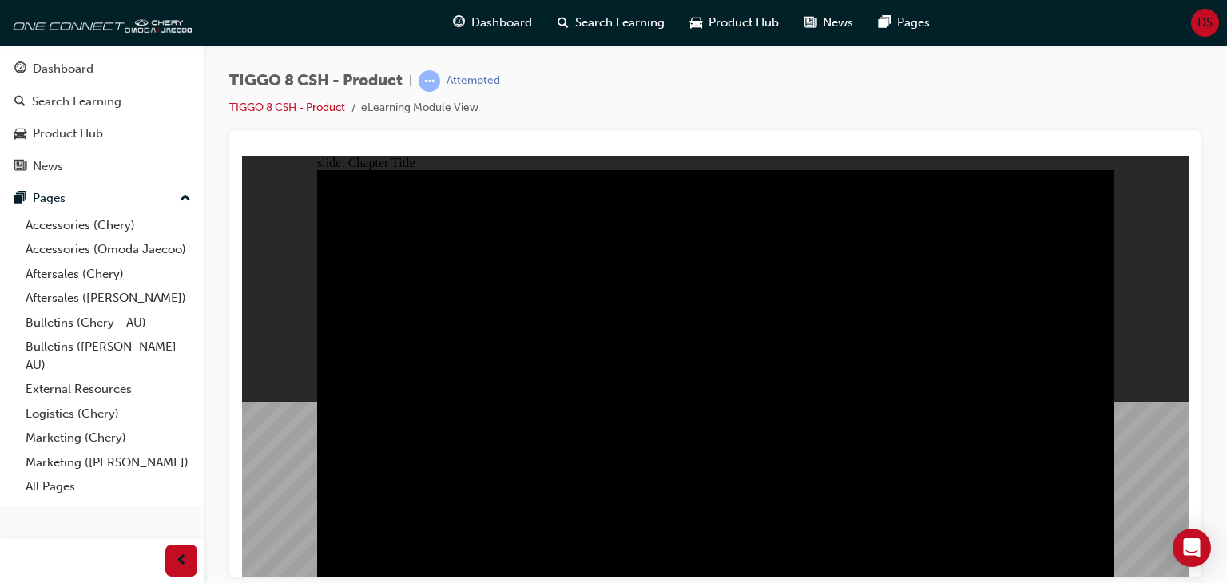
radio input "true"
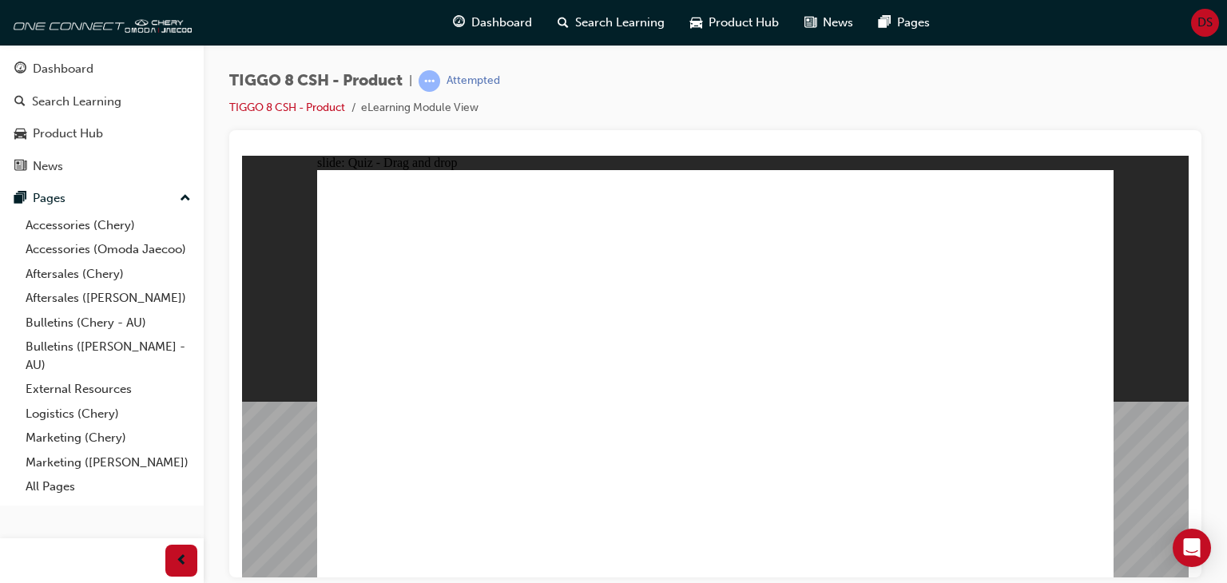
drag, startPoint x: 691, startPoint y: 204, endPoint x: 865, endPoint y: 387, distance: 252.5
drag, startPoint x: 800, startPoint y: 300, endPoint x: 738, endPoint y: 400, distance: 117.3
drag, startPoint x: 847, startPoint y: 207, endPoint x: 587, endPoint y: 377, distance: 311.0
drag, startPoint x: 811, startPoint y: 301, endPoint x: 407, endPoint y: 385, distance: 412.8
drag, startPoint x: 1026, startPoint y: 225, endPoint x: 1029, endPoint y: 405, distance: 179.7
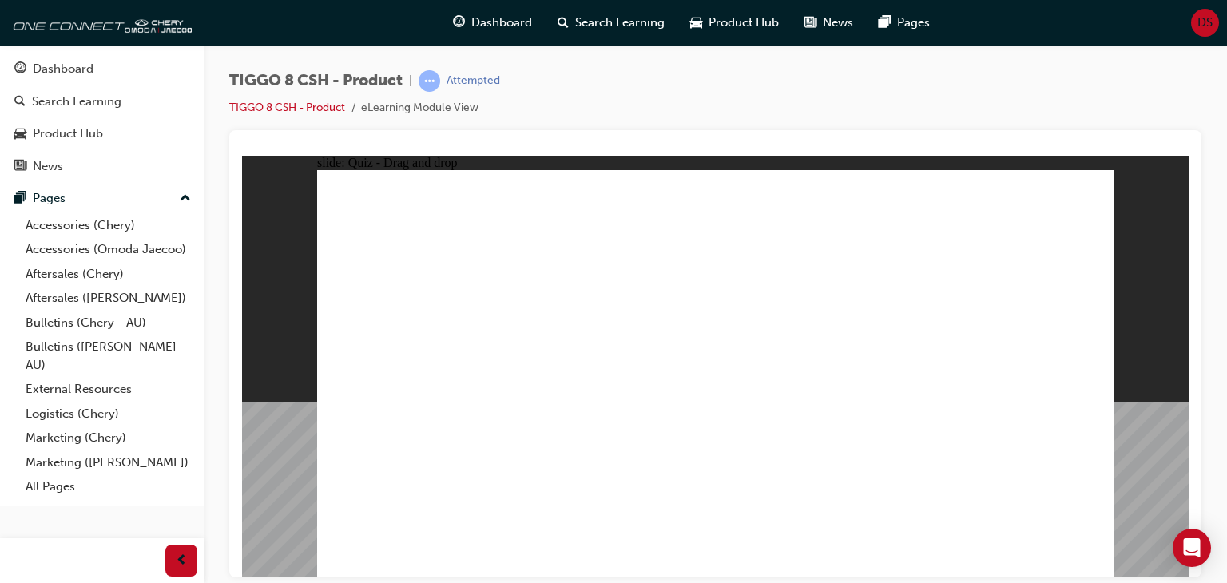
checkbox input "true"
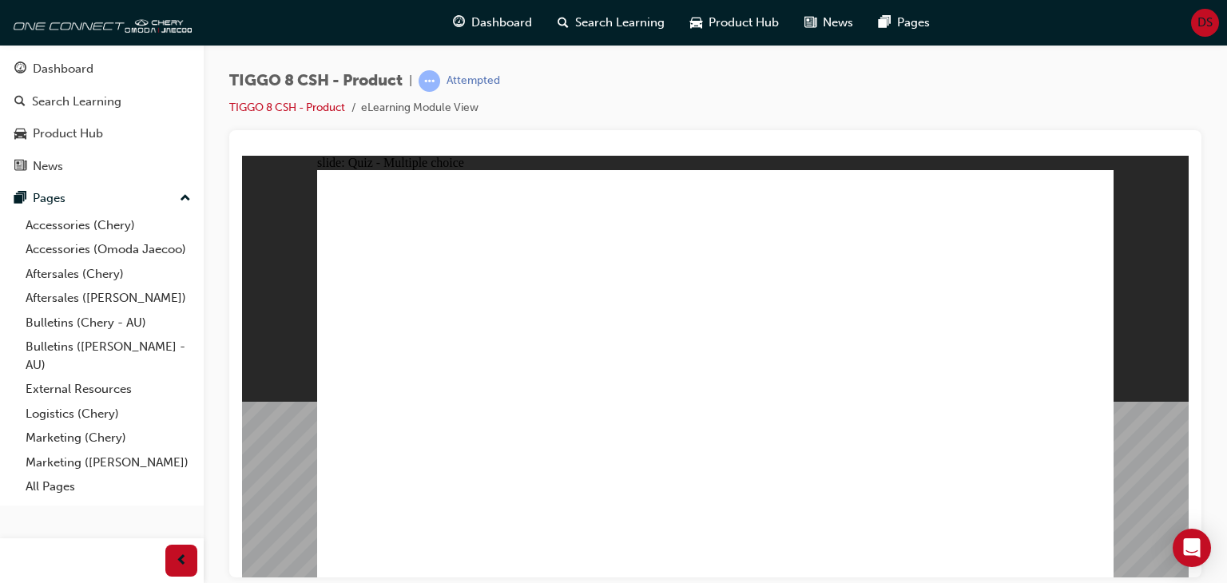
radio input "true"
drag, startPoint x: 850, startPoint y: 207, endPoint x: 764, endPoint y: 422, distance: 231.5
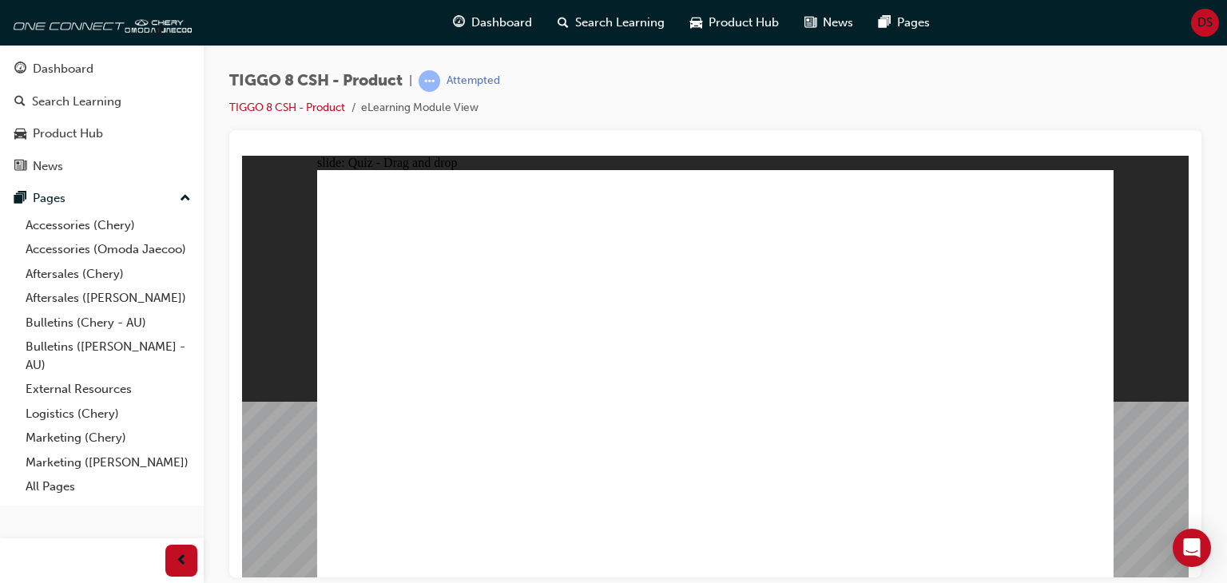
drag, startPoint x: 1022, startPoint y: 210, endPoint x: 867, endPoint y: 437, distance: 275.2
drag, startPoint x: 754, startPoint y: 208, endPoint x: 861, endPoint y: 430, distance: 245.8
drag, startPoint x: 891, startPoint y: 268, endPoint x: 923, endPoint y: 419, distance: 155.1
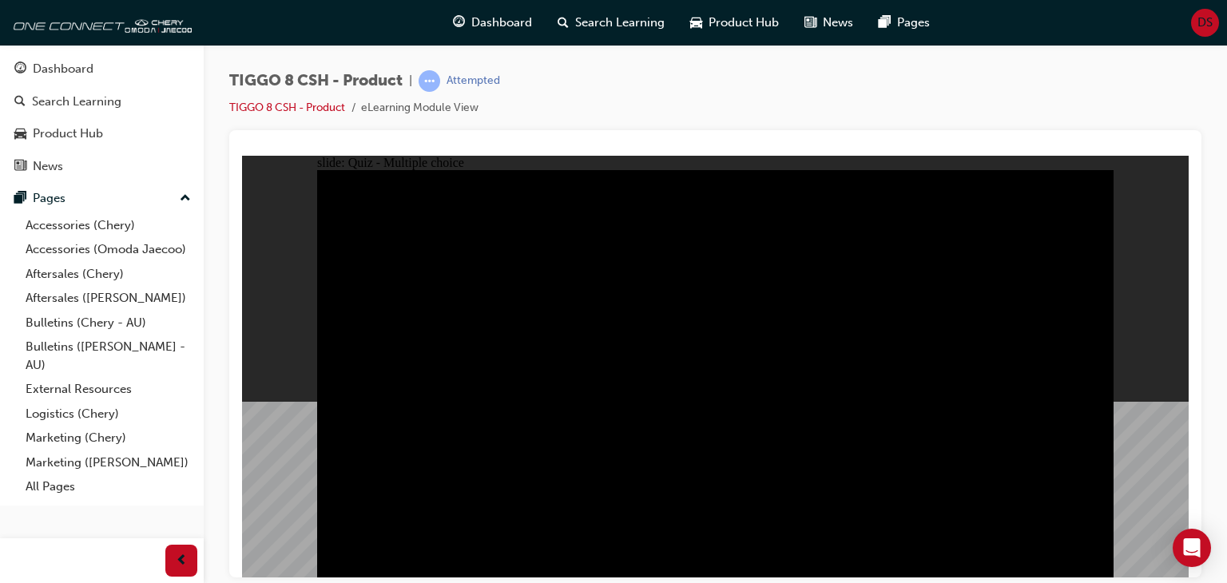
radio input "true"
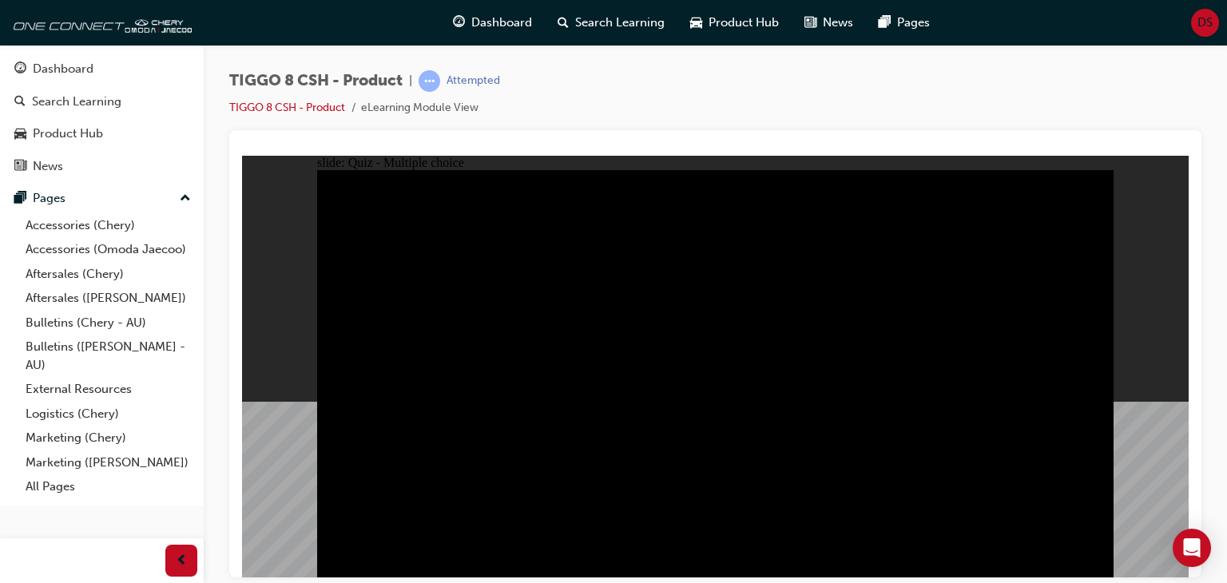
radio input "true"
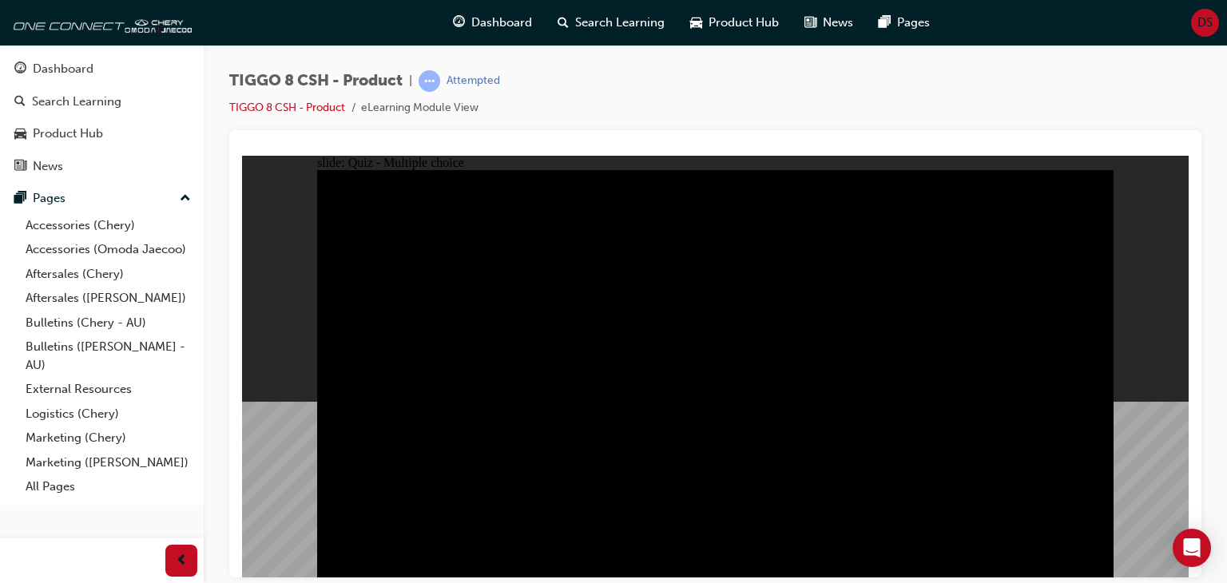
checkbox input "true"
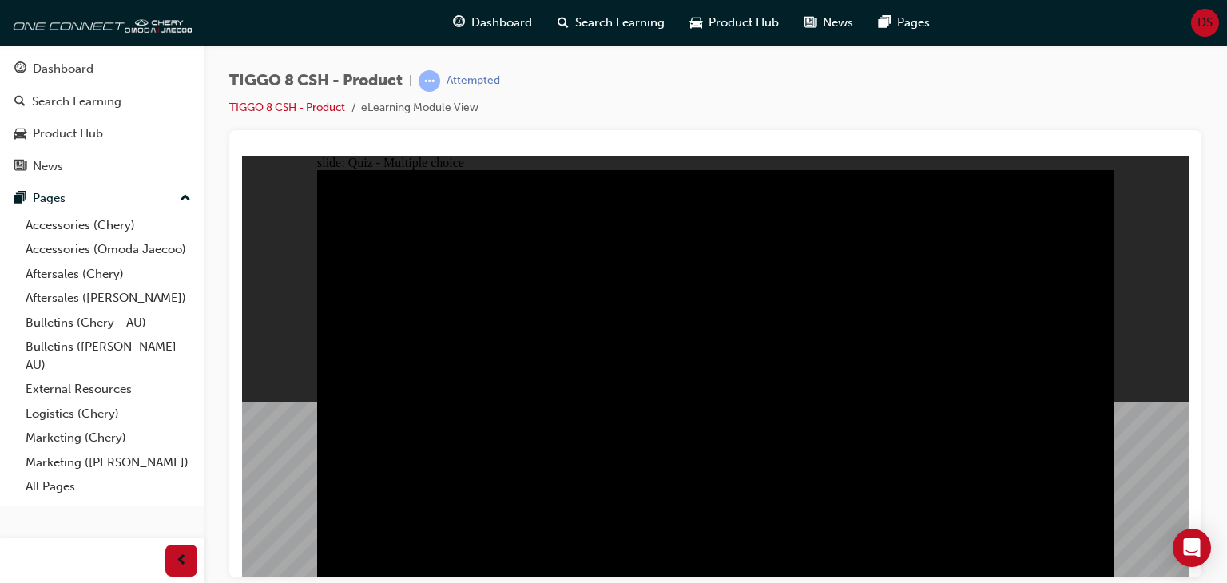
checkbox input "true"
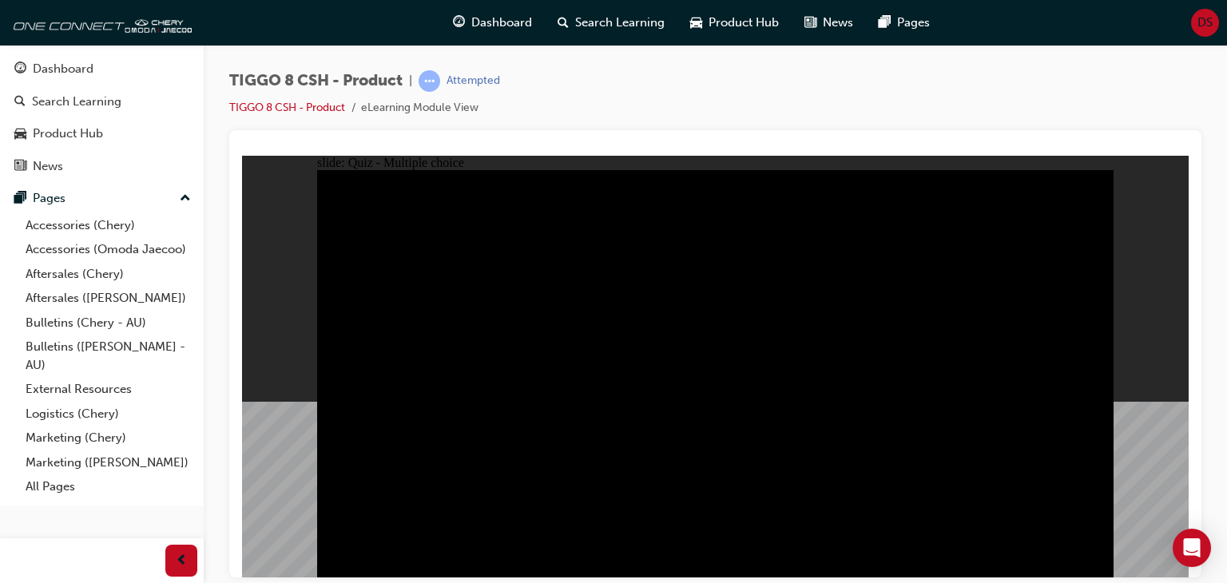
checkbox input "true"
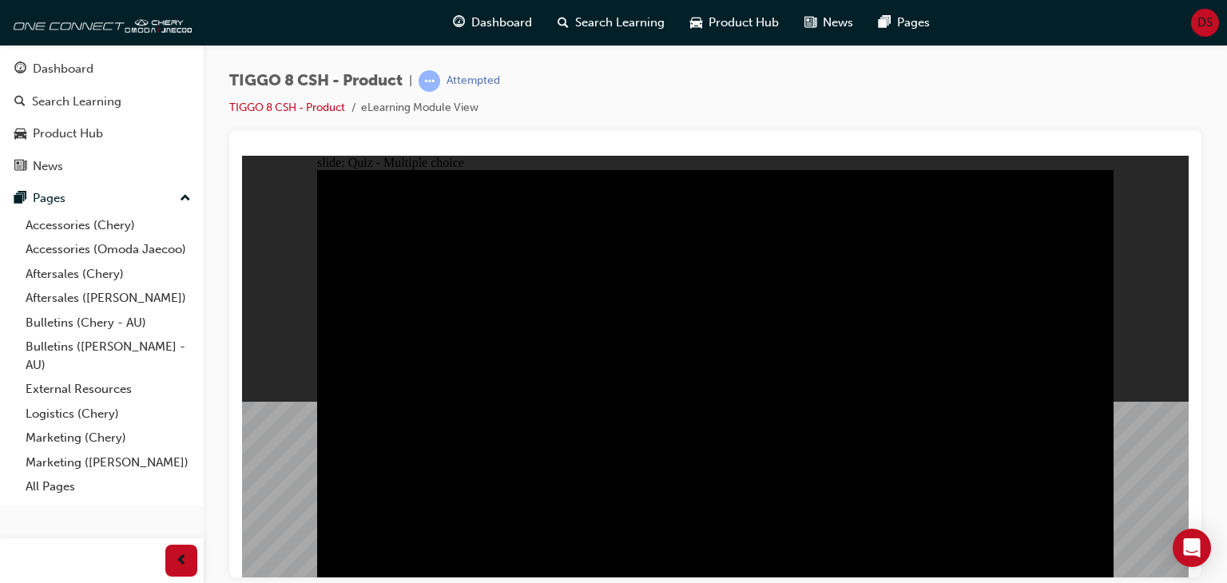
checkbox input "true"
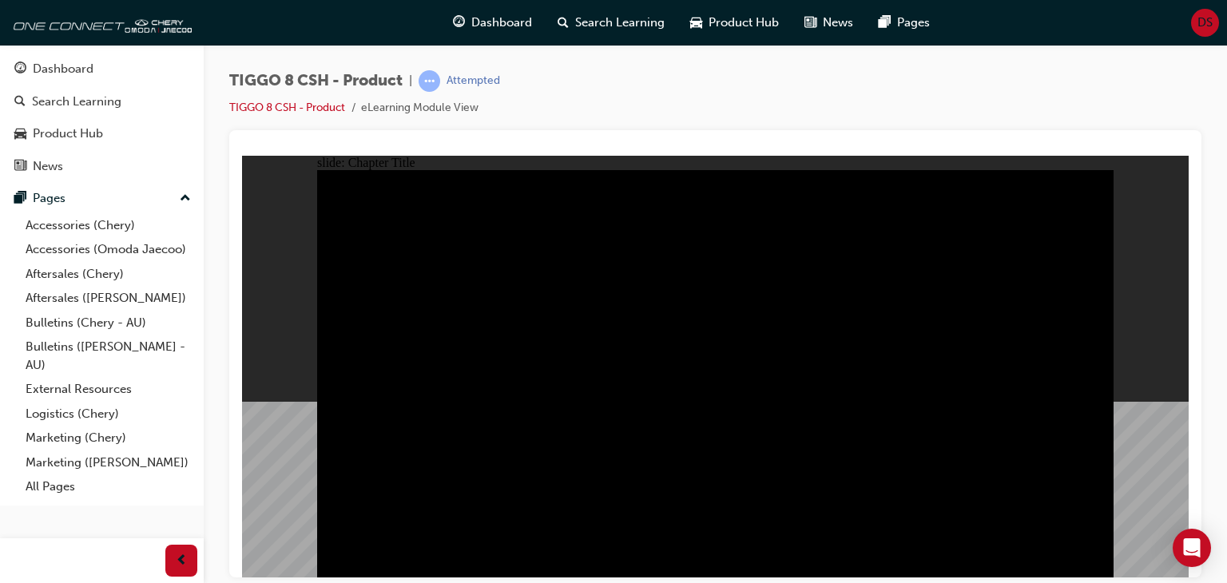
radio input "true"
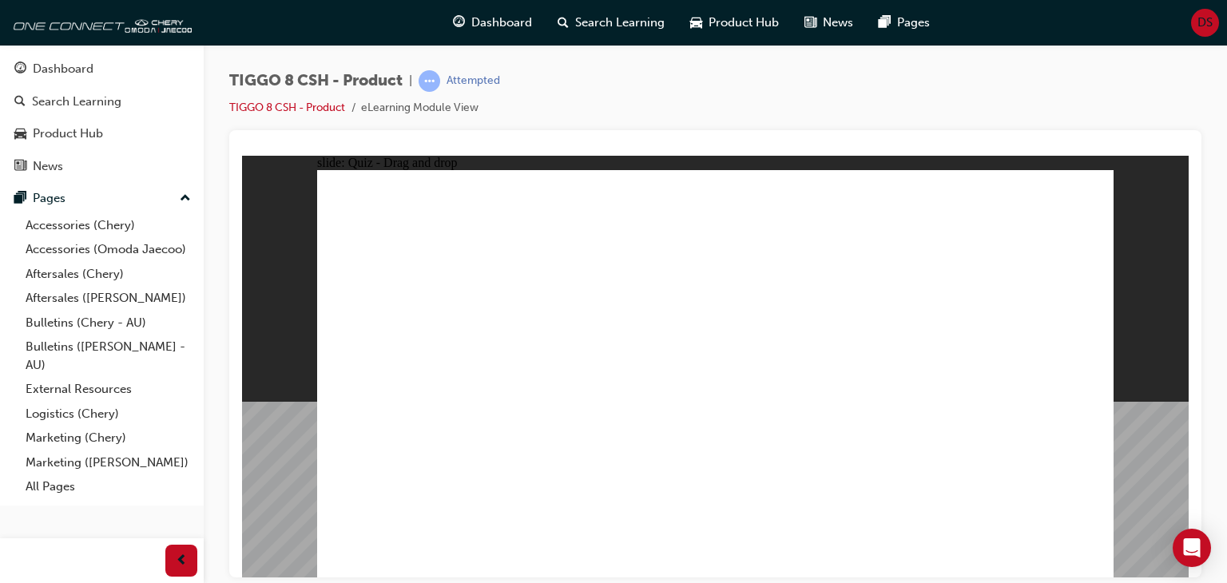
drag, startPoint x: 680, startPoint y: 210, endPoint x: 869, endPoint y: 395, distance: 264.3
drag, startPoint x: 840, startPoint y: 236, endPoint x: 580, endPoint y: 397, distance: 306.3
drag, startPoint x: 789, startPoint y: 308, endPoint x: 746, endPoint y: 399, distance: 100.8
drag, startPoint x: 930, startPoint y: 305, endPoint x: 689, endPoint y: 317, distance: 241.5
drag, startPoint x: 974, startPoint y: 232, endPoint x: 970, endPoint y: 404, distance: 171.8
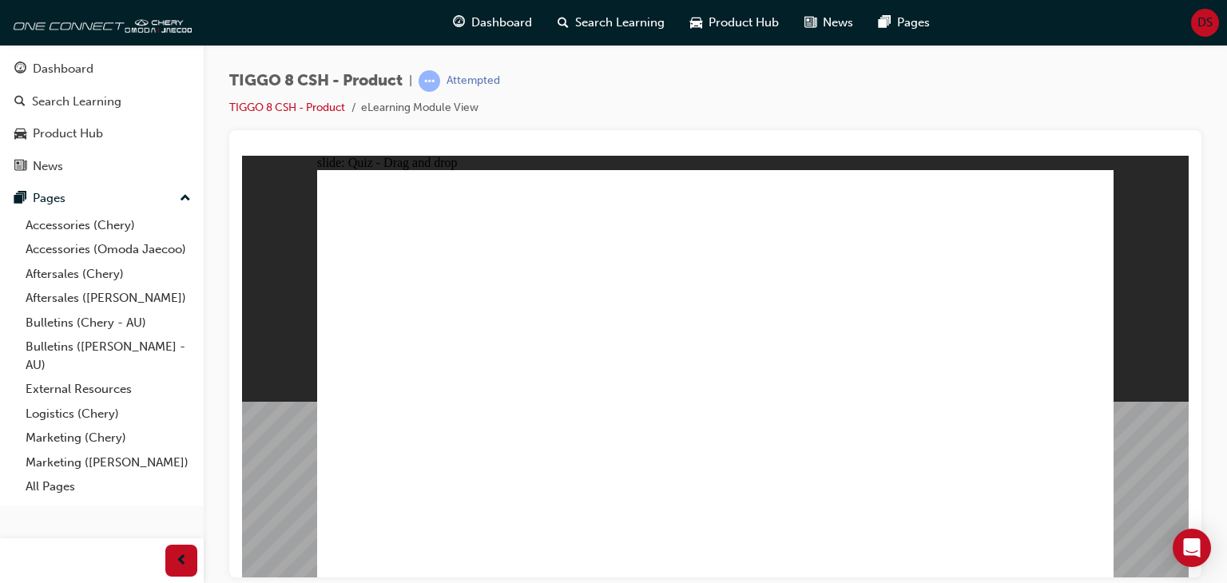
checkbox input "true"
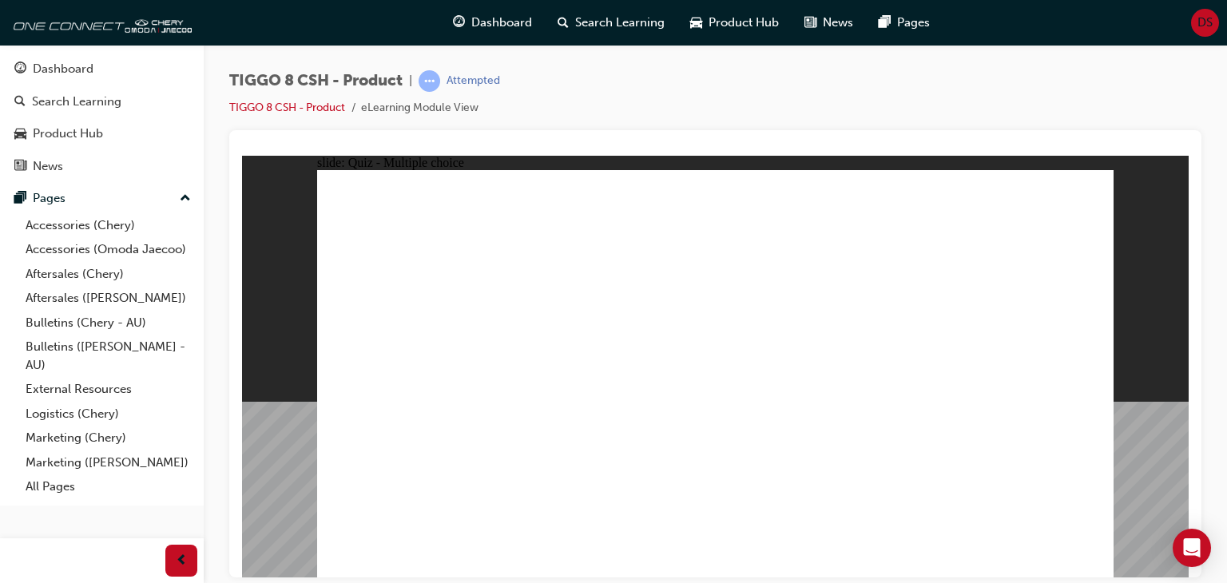
radio input "true"
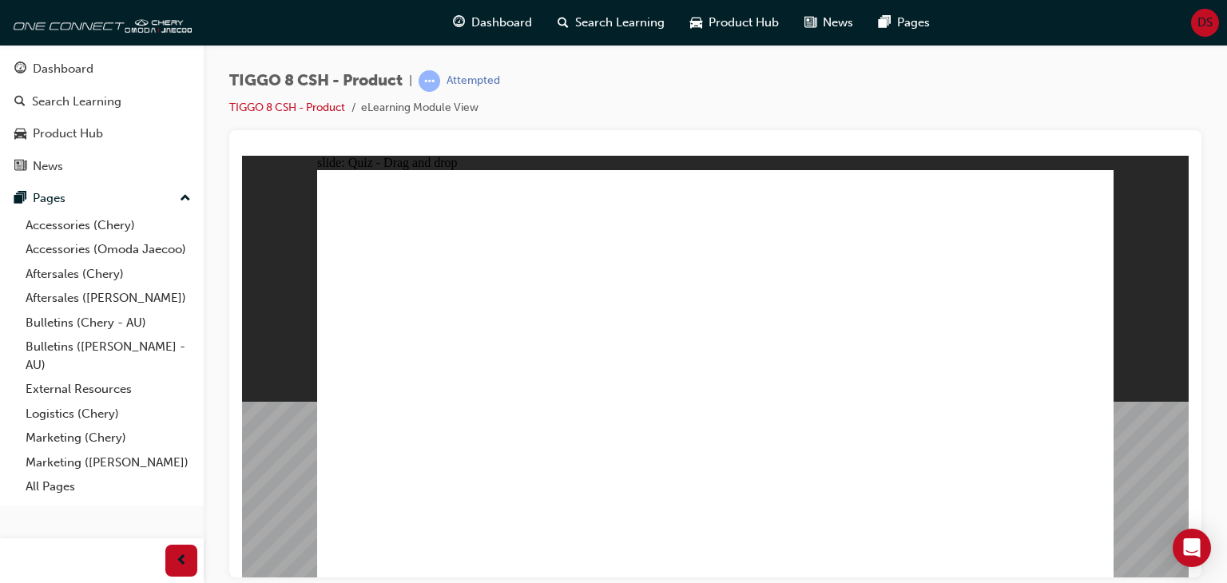
drag, startPoint x: 736, startPoint y: 240, endPoint x: 829, endPoint y: 439, distance: 220.5
drag, startPoint x: 881, startPoint y: 211, endPoint x: 927, endPoint y: 450, distance: 243.9
drag, startPoint x: 887, startPoint y: 271, endPoint x: 853, endPoint y: 456, distance: 188.3
drag, startPoint x: 1020, startPoint y: 225, endPoint x: 883, endPoint y: 452, distance: 264.8
drag, startPoint x: 872, startPoint y: 401, endPoint x: 888, endPoint y: 475, distance: 76.0
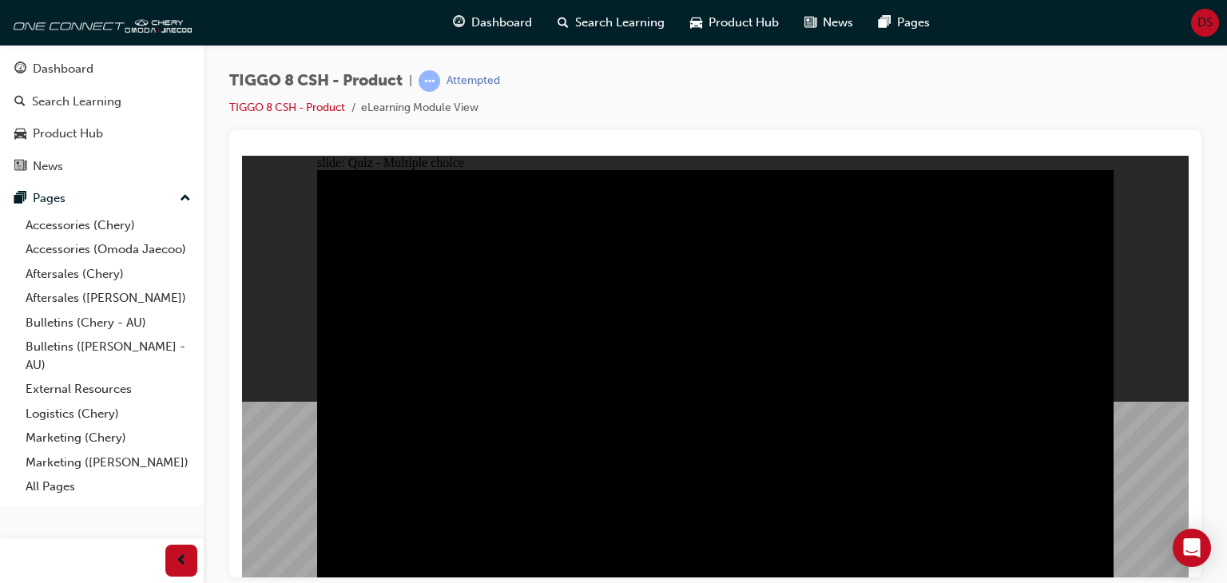
radio input "true"
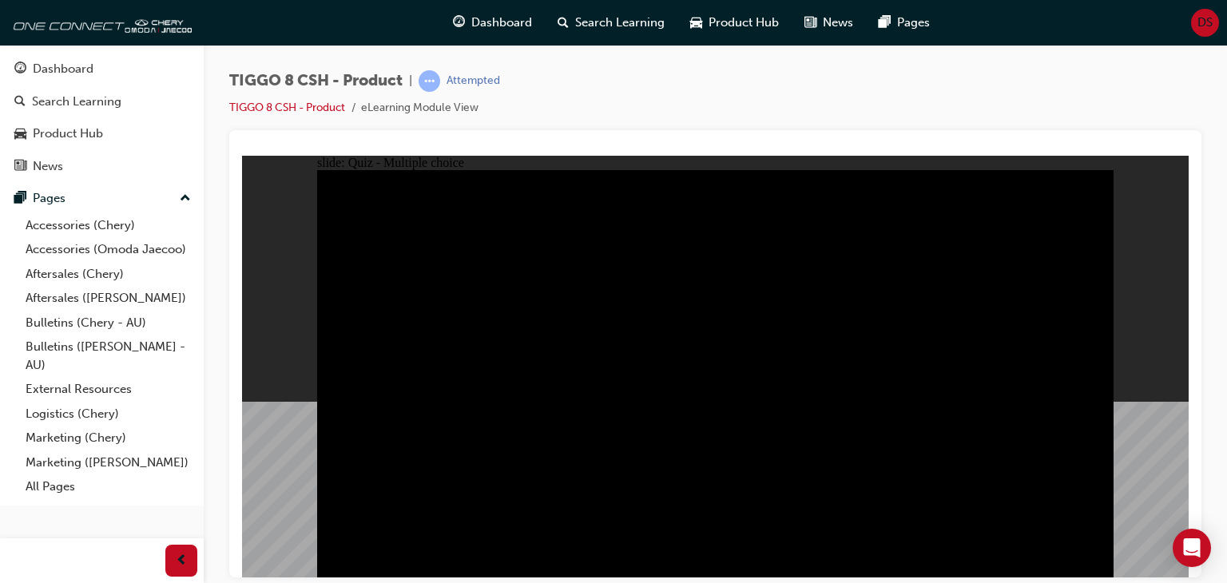
radio input "true"
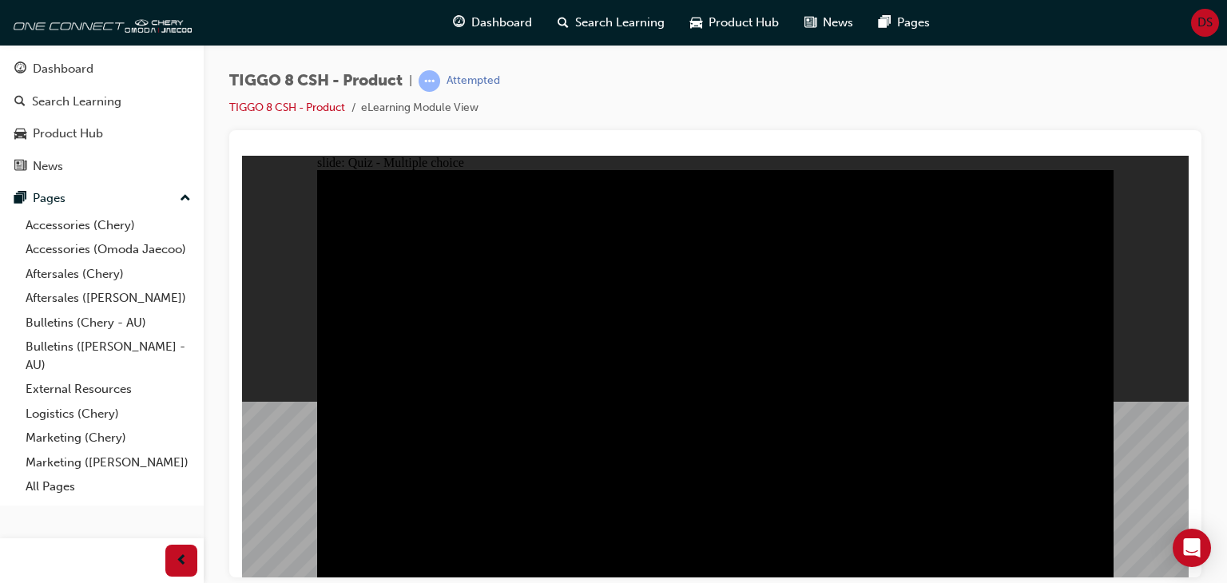
radio input "true"
checkbox input "true"
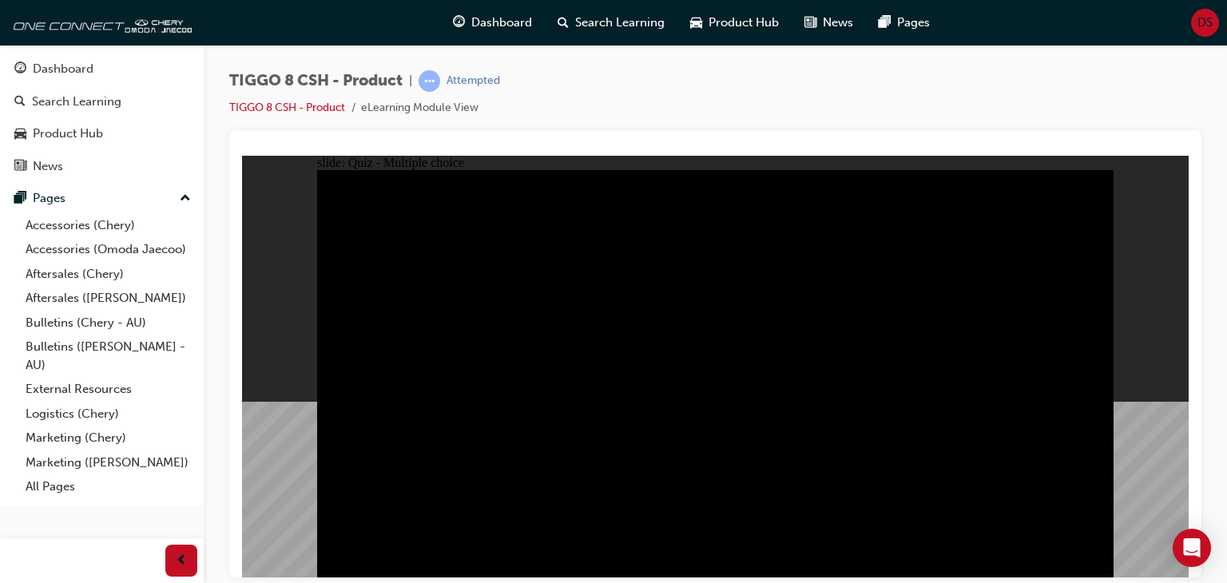
checkbox input "true"
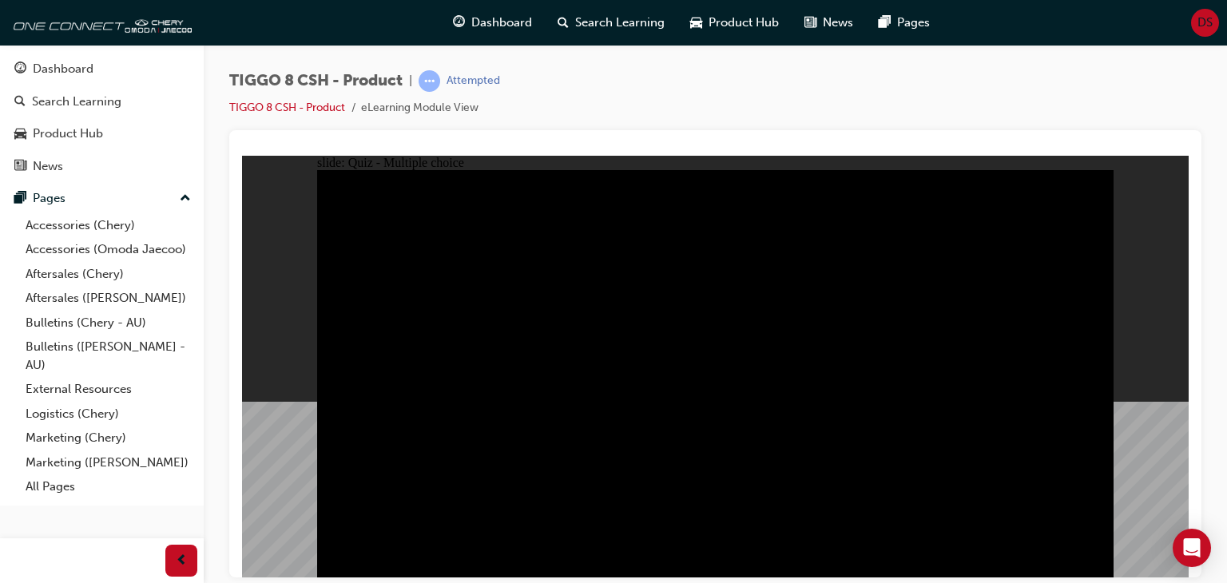
checkbox input "true"
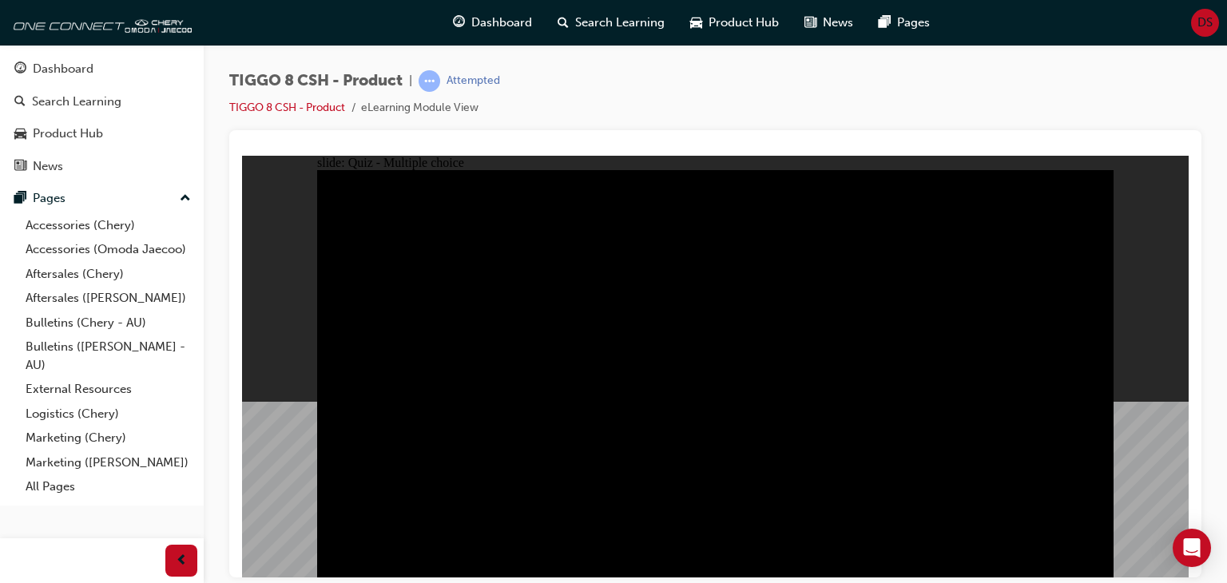
checkbox input "true"
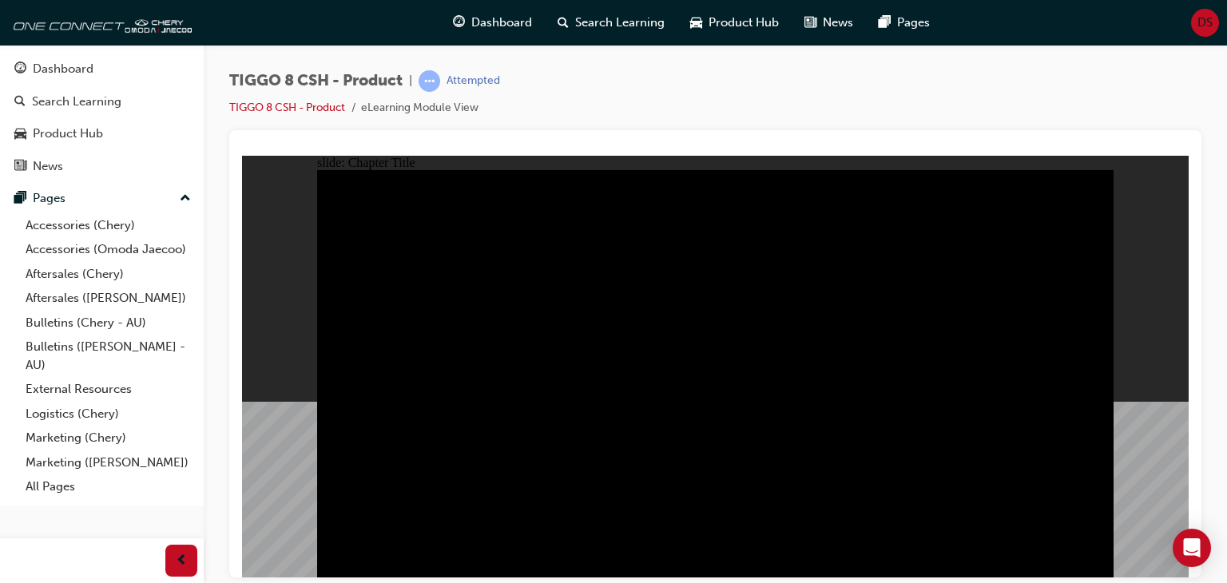
drag, startPoint x: 1094, startPoint y: 549, endPoint x: 1086, endPoint y: 560, distance: 13.7
radio input "true"
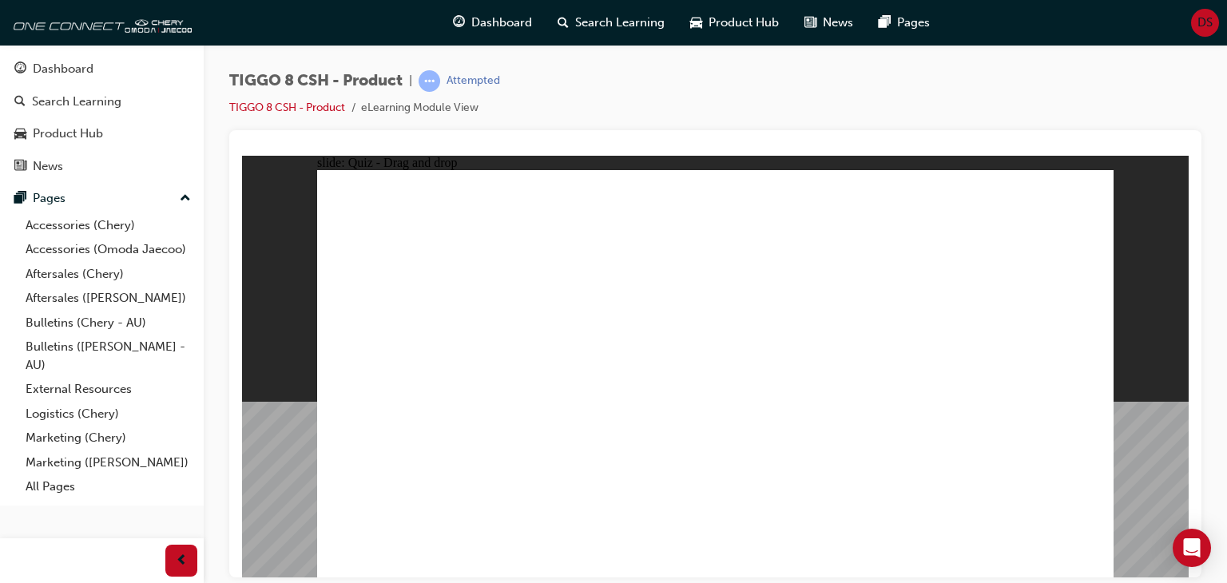
drag, startPoint x: 716, startPoint y: 221, endPoint x: 901, endPoint y: 412, distance: 266.0
drag, startPoint x: 768, startPoint y: 307, endPoint x: 726, endPoint y: 429, distance: 129.3
drag, startPoint x: 822, startPoint y: 224, endPoint x: 548, endPoint y: 407, distance: 329.4
drag, startPoint x: 997, startPoint y: 218, endPoint x: 388, endPoint y: 407, distance: 637.4
drag, startPoint x: 910, startPoint y: 301, endPoint x: 999, endPoint y: 397, distance: 131.1
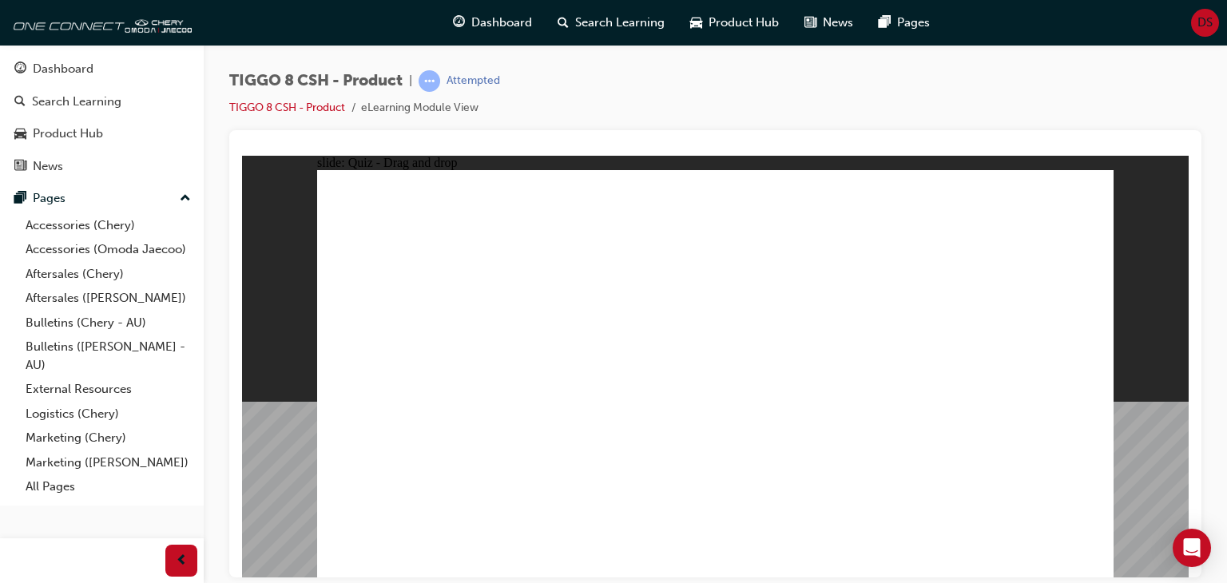
checkbox input "true"
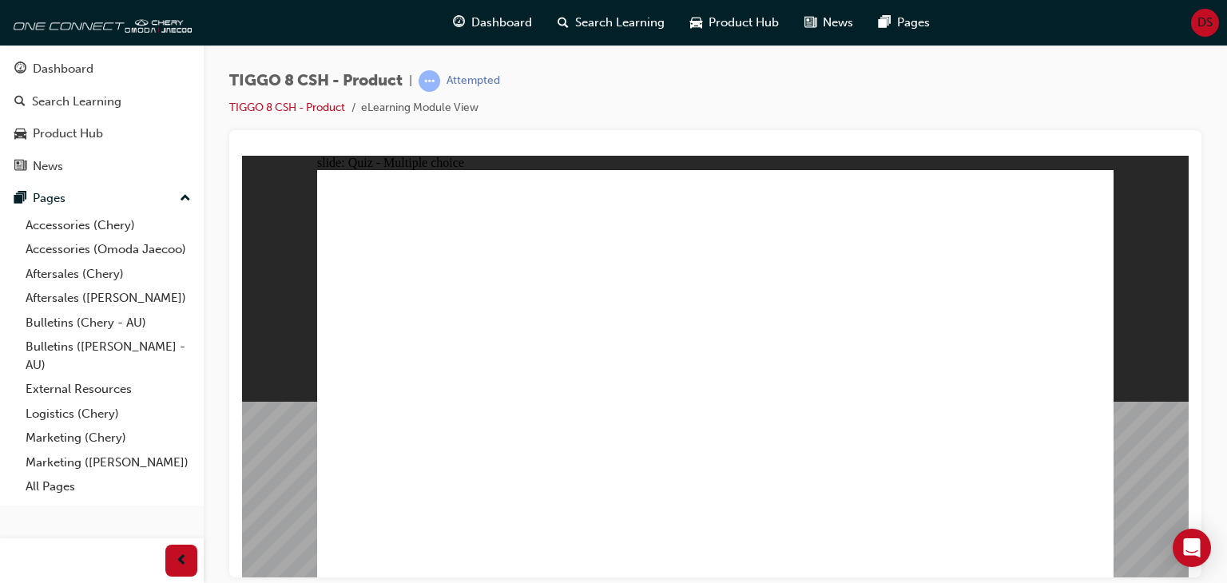
radio input "true"
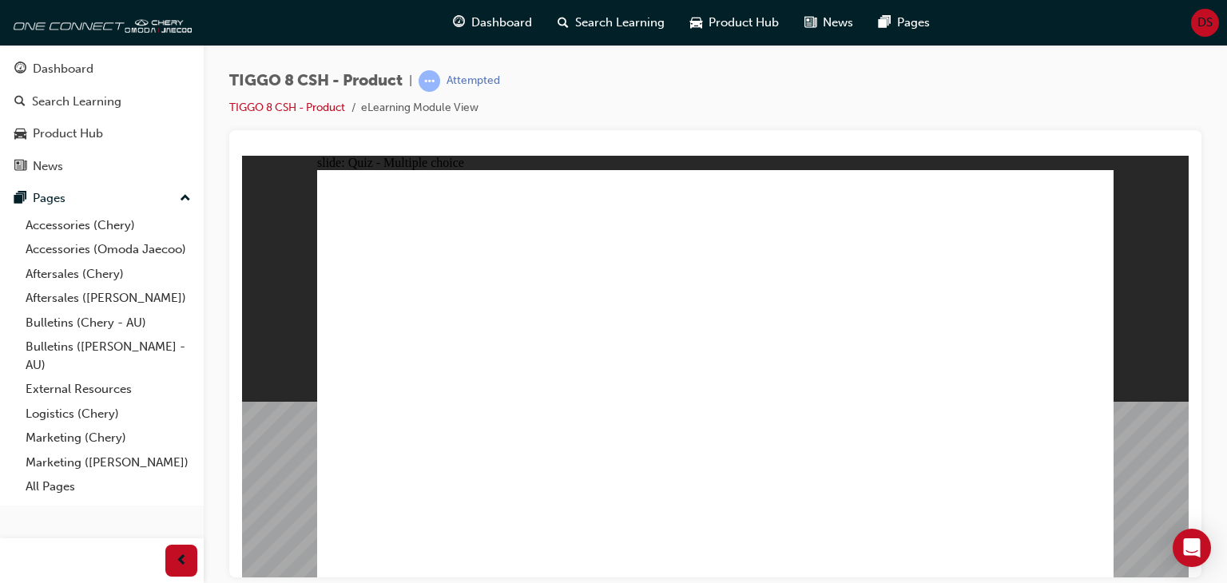
drag, startPoint x: 1006, startPoint y: 239, endPoint x: 457, endPoint y: 442, distance: 585.3
drag, startPoint x: 986, startPoint y: 212, endPoint x: 847, endPoint y: 438, distance: 264.2
drag, startPoint x: 868, startPoint y: 212, endPoint x: 899, endPoint y: 410, distance: 200.4
drag, startPoint x: 863, startPoint y: 273, endPoint x: 846, endPoint y: 442, distance: 170.2
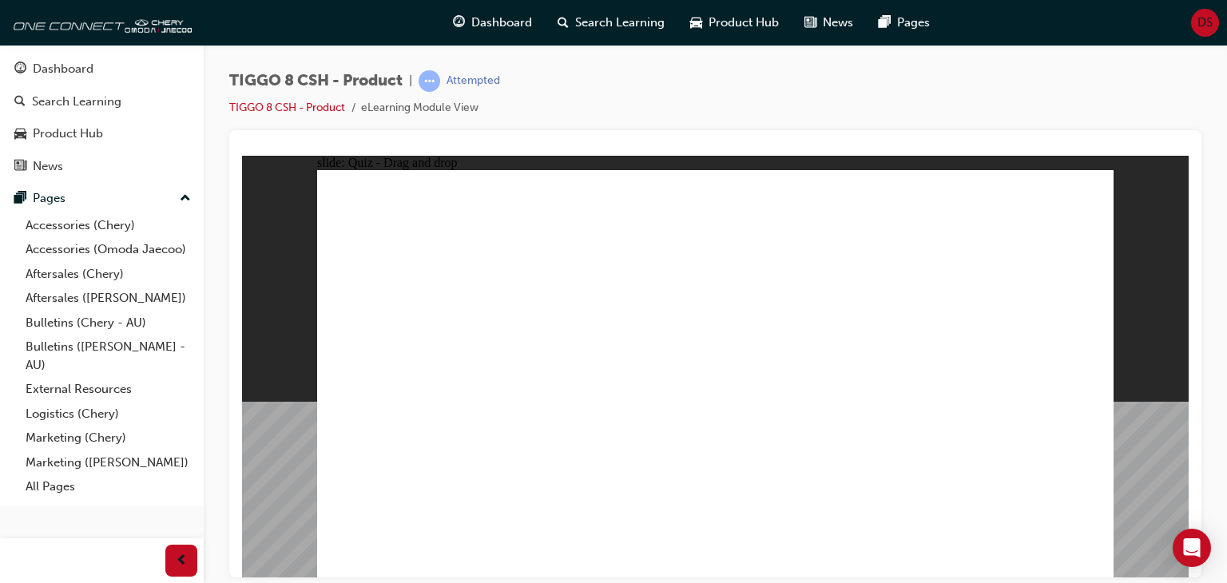
drag, startPoint x: 899, startPoint y: 399, endPoint x: 909, endPoint y: 220, distance: 179.2
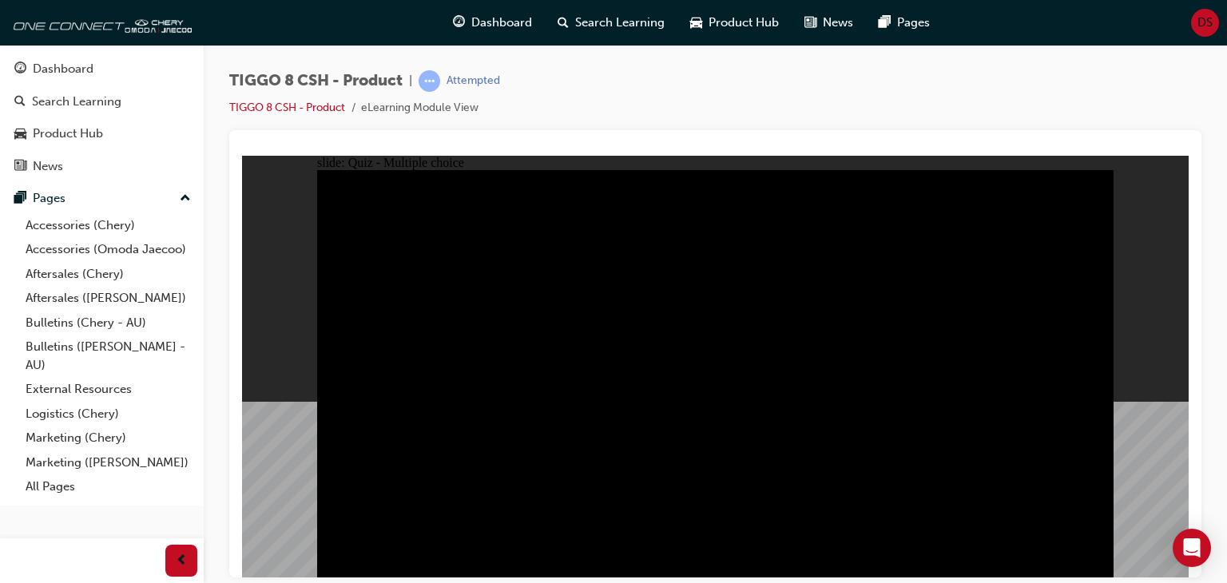
radio input "true"
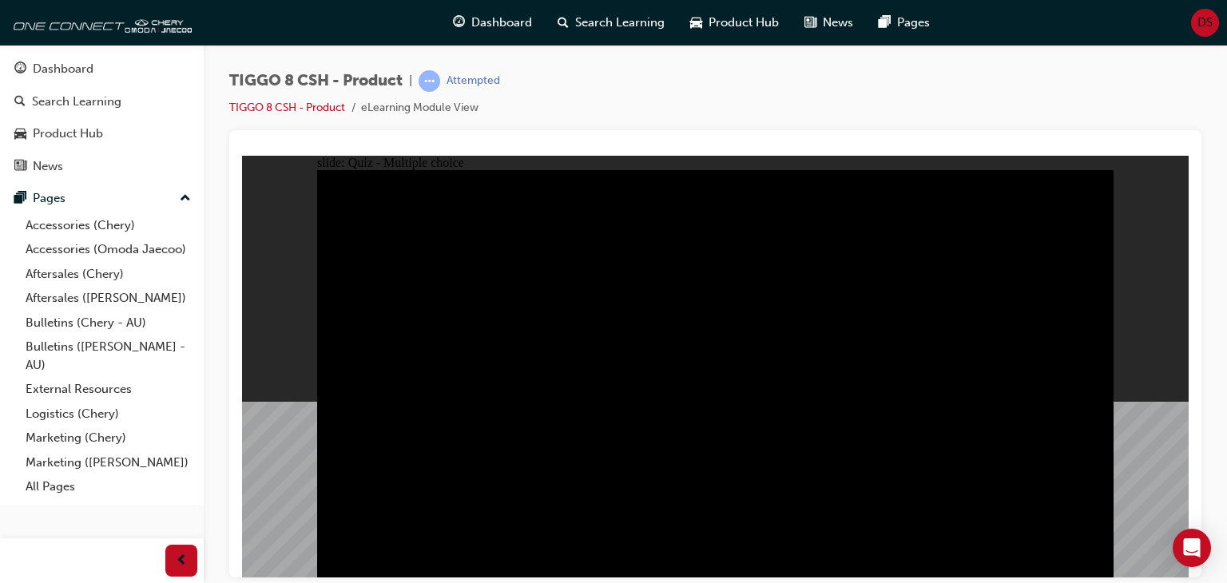
radio input "true"
drag, startPoint x: 718, startPoint y: 443, endPoint x: 760, endPoint y: 375, distance: 79.6
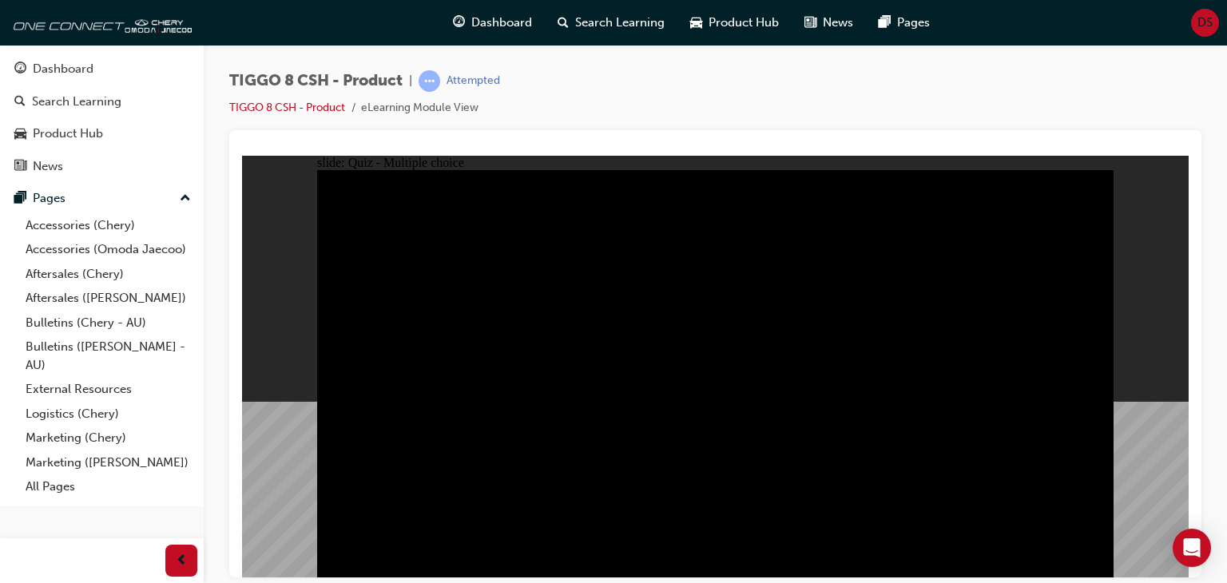
radio input "true"
checkbox input "true"
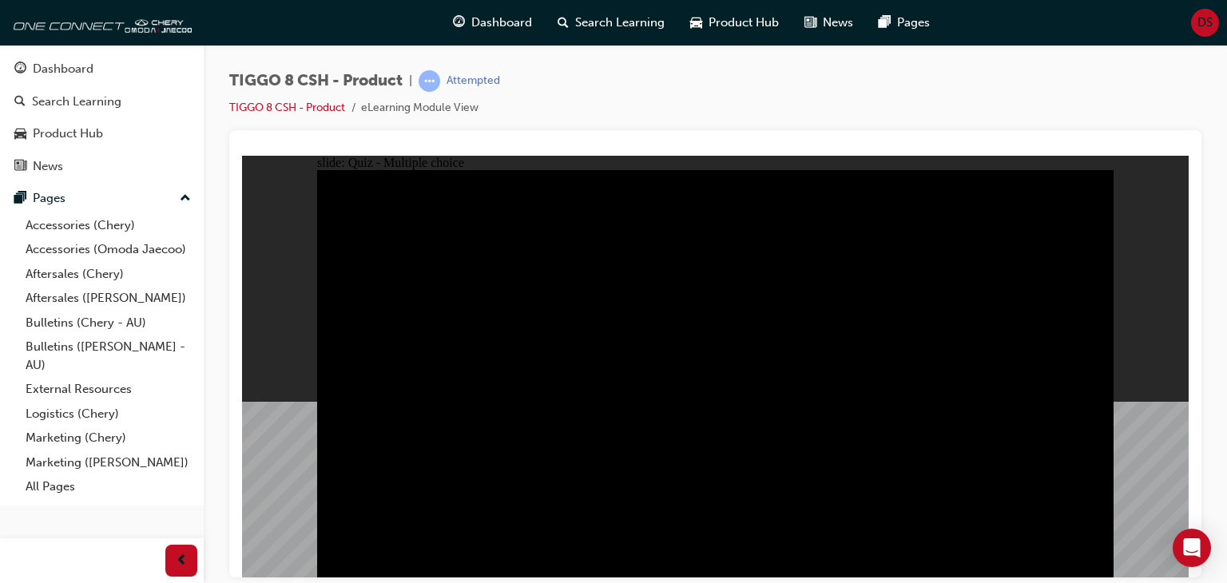
checkbox input "true"
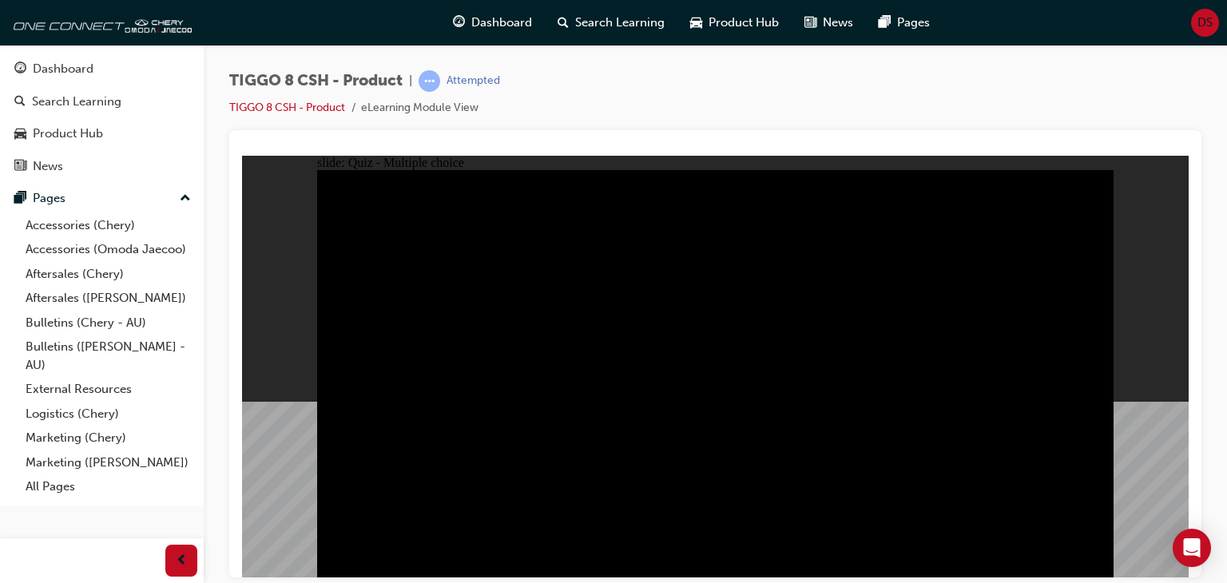
checkbox input "true"
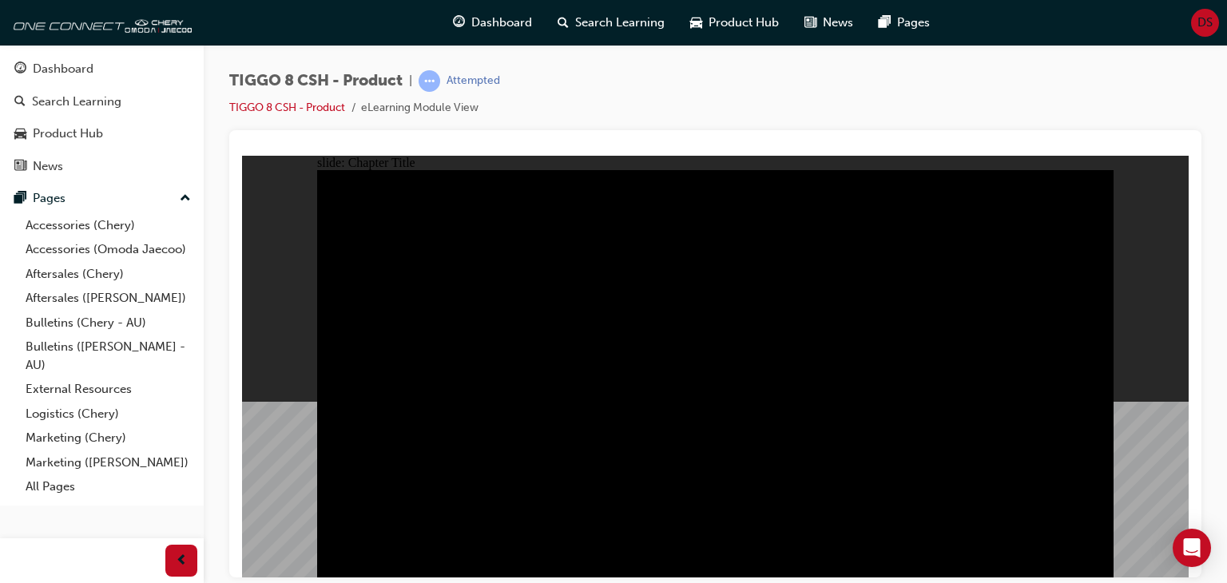
radio input "true"
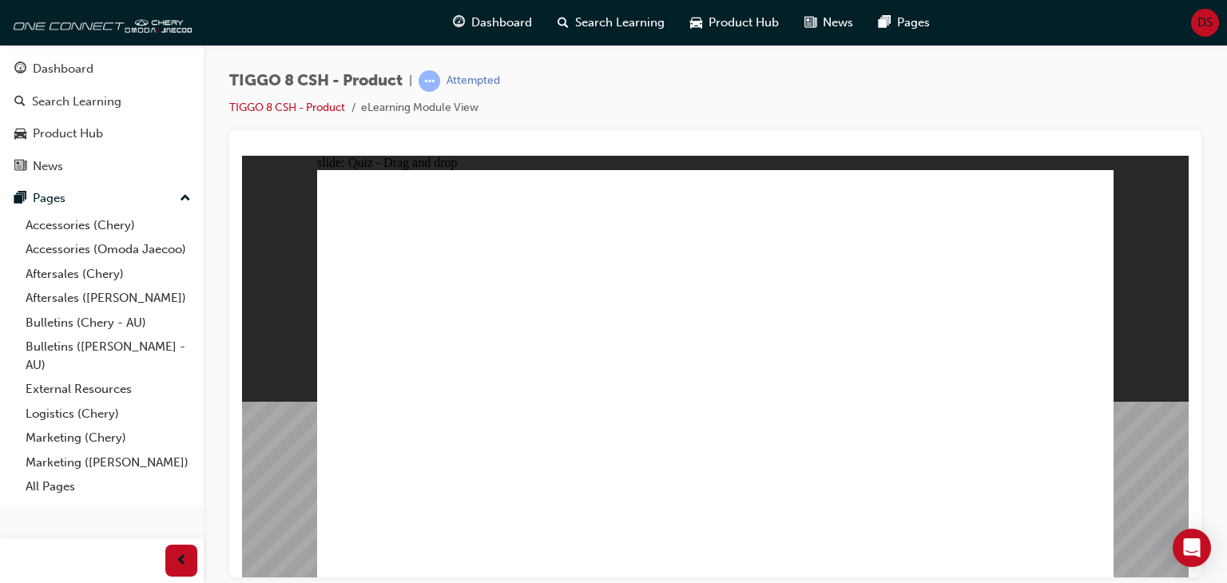
drag, startPoint x: 688, startPoint y: 213, endPoint x: 888, endPoint y: 402, distance: 275.2
drag, startPoint x: 788, startPoint y: 303, endPoint x: 737, endPoint y: 408, distance: 117.2
drag, startPoint x: 840, startPoint y: 224, endPoint x: 561, endPoint y: 402, distance: 331.5
drag, startPoint x: 944, startPoint y: 292, endPoint x: 455, endPoint y: 381, distance: 496.8
drag, startPoint x: 1035, startPoint y: 206, endPoint x: 1034, endPoint y: 254, distance: 47.9
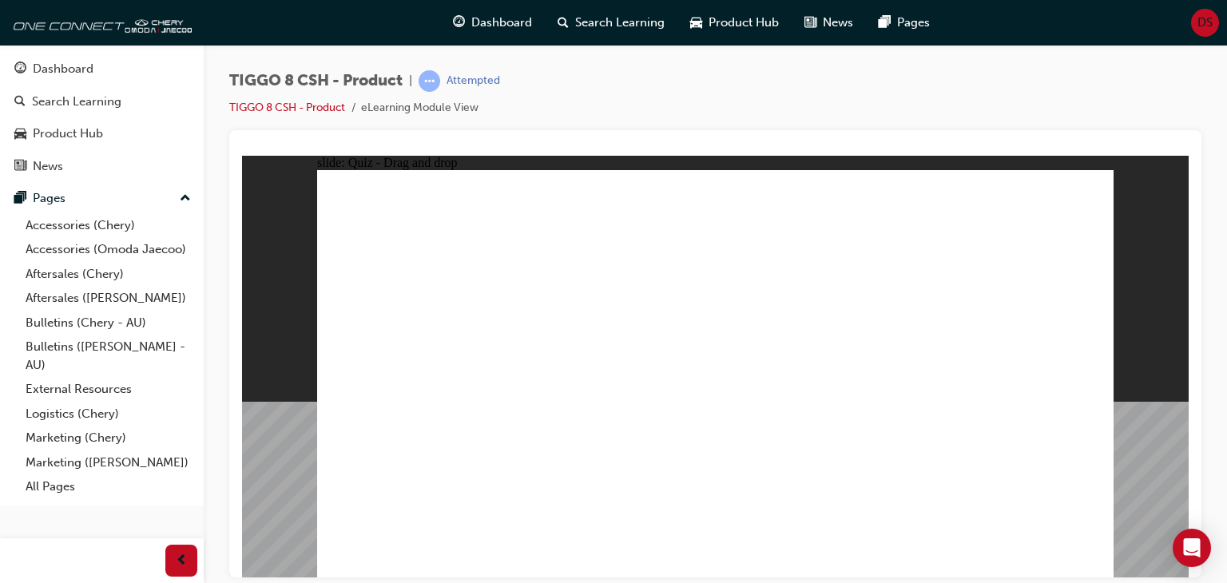
drag, startPoint x: 389, startPoint y: 386, endPoint x: 1000, endPoint y: 351, distance: 612.0
drag, startPoint x: 1005, startPoint y: 219, endPoint x: 392, endPoint y: 405, distance: 640.3
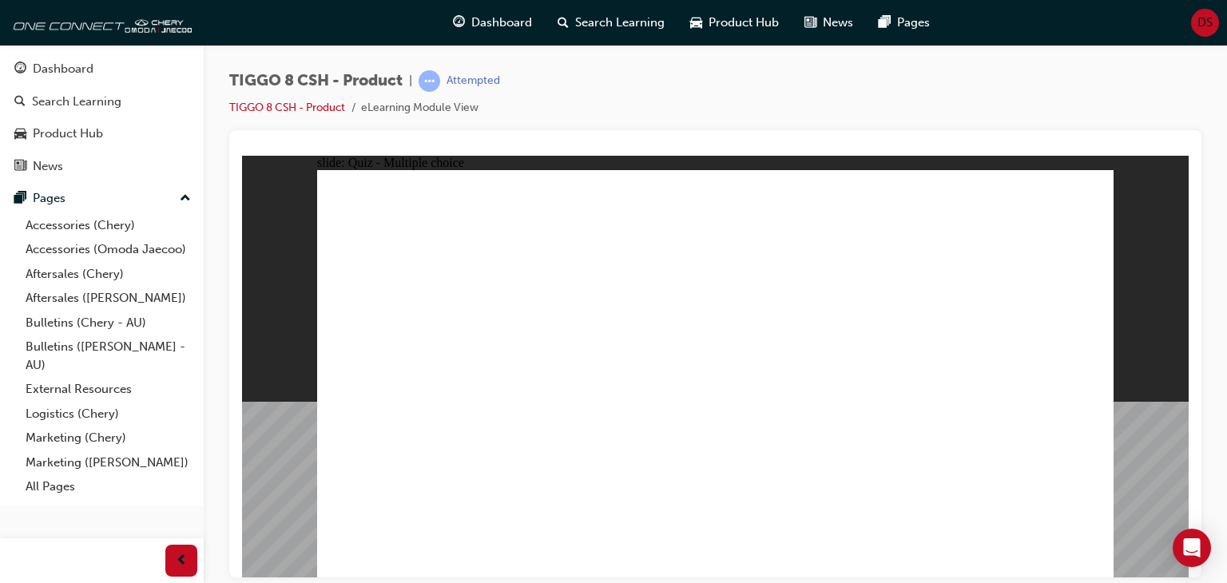
checkbox input "true"
radio input "true"
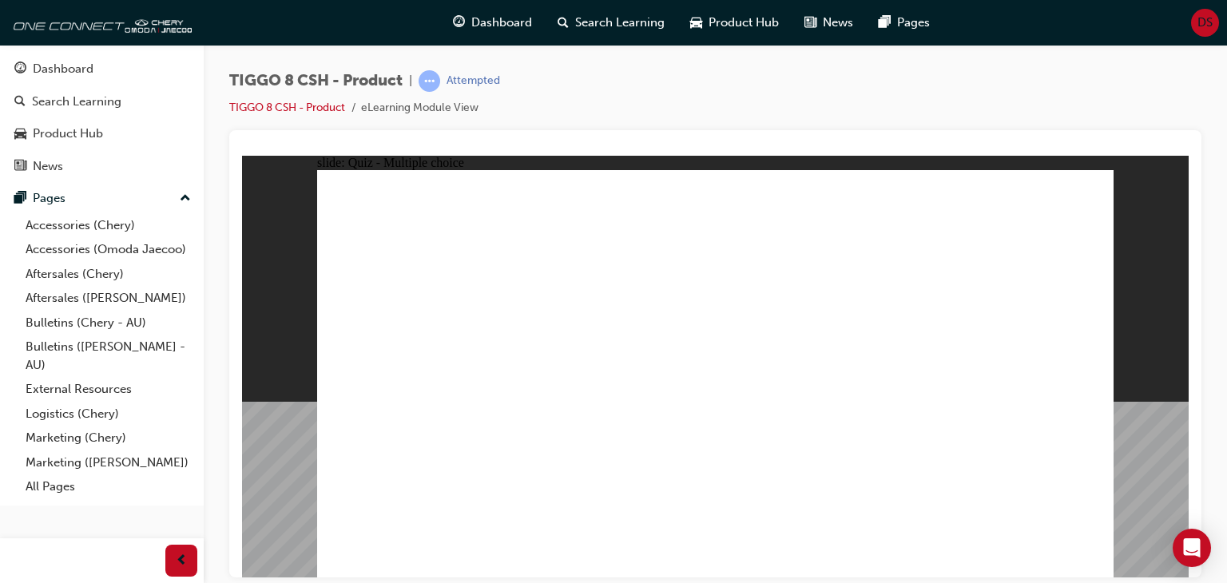
drag, startPoint x: 1009, startPoint y: 210, endPoint x: 821, endPoint y: 420, distance: 281.7
drag, startPoint x: 858, startPoint y: 331, endPoint x: 800, endPoint y: 450, distance: 131.8
drag, startPoint x: 754, startPoint y: 214, endPoint x: 778, endPoint y: 442, distance: 229.7
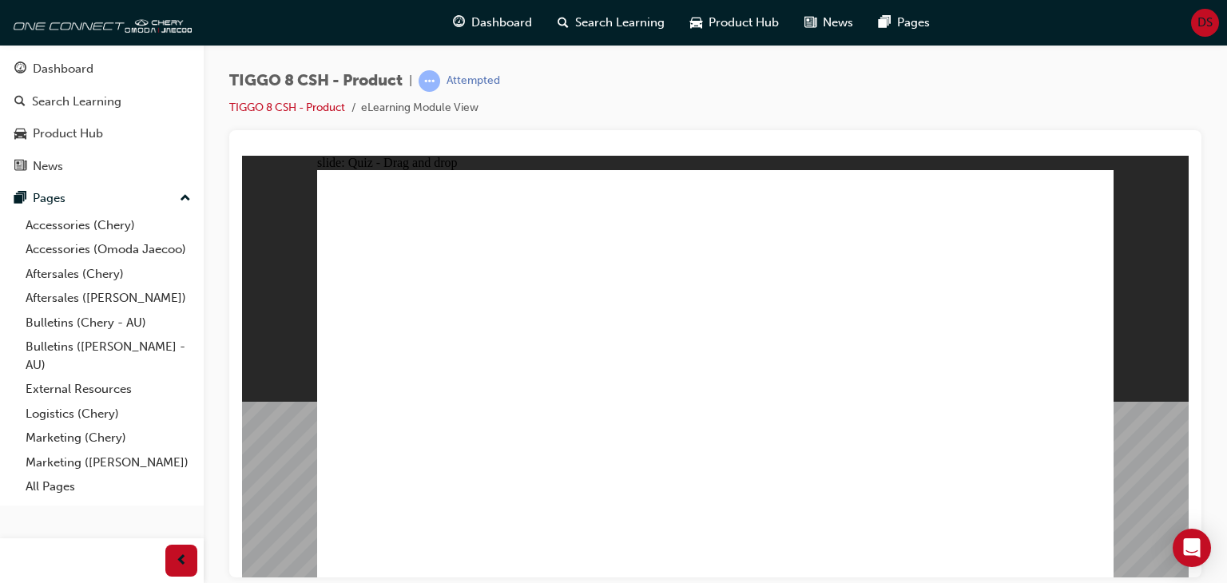
drag, startPoint x: 696, startPoint y: 241, endPoint x: 749, endPoint y: 432, distance: 198.0
drag, startPoint x: 895, startPoint y: 212, endPoint x: 847, endPoint y: 459, distance: 252.2
drag, startPoint x: 875, startPoint y: 242, endPoint x: 883, endPoint y: 470, distance: 228.6
drag, startPoint x: 1039, startPoint y: 242, endPoint x: 883, endPoint y: 479, distance: 284.2
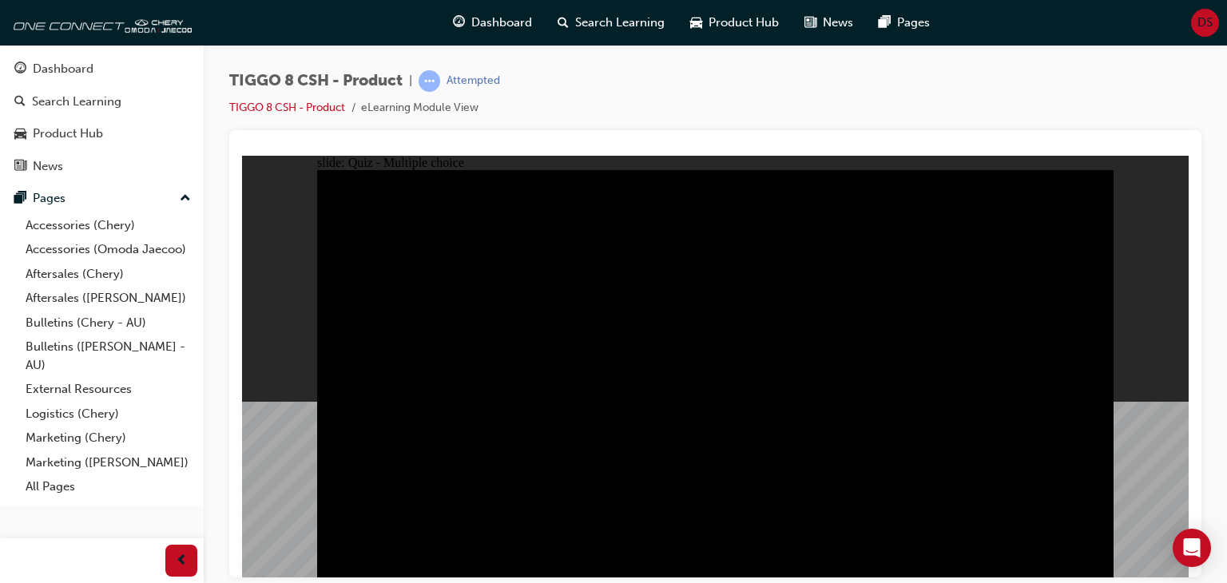
radio input "true"
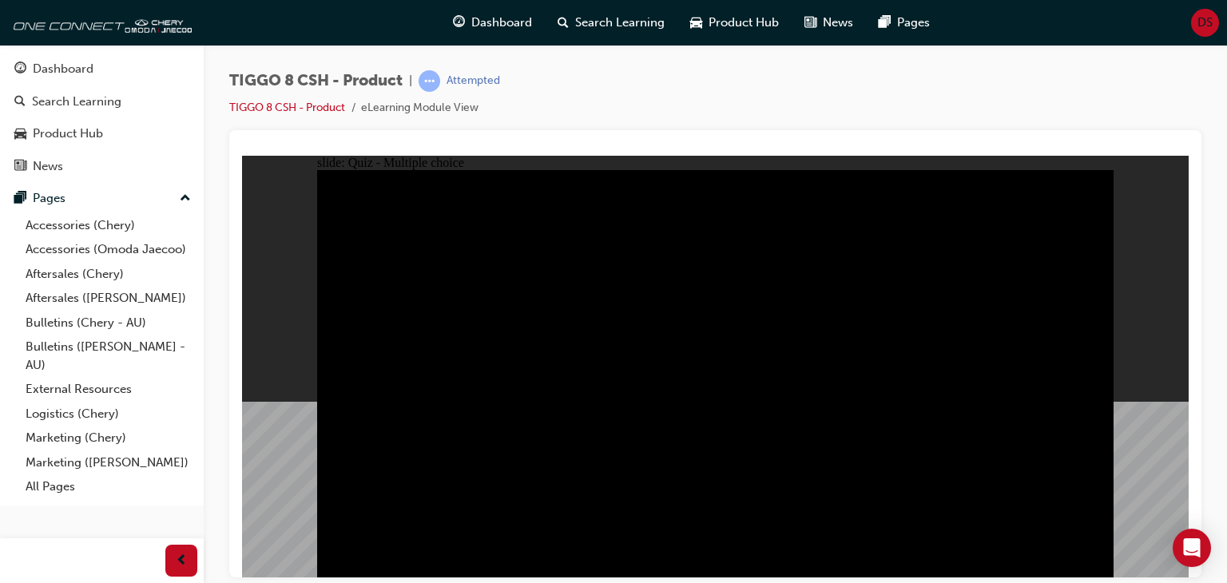
radio input "true"
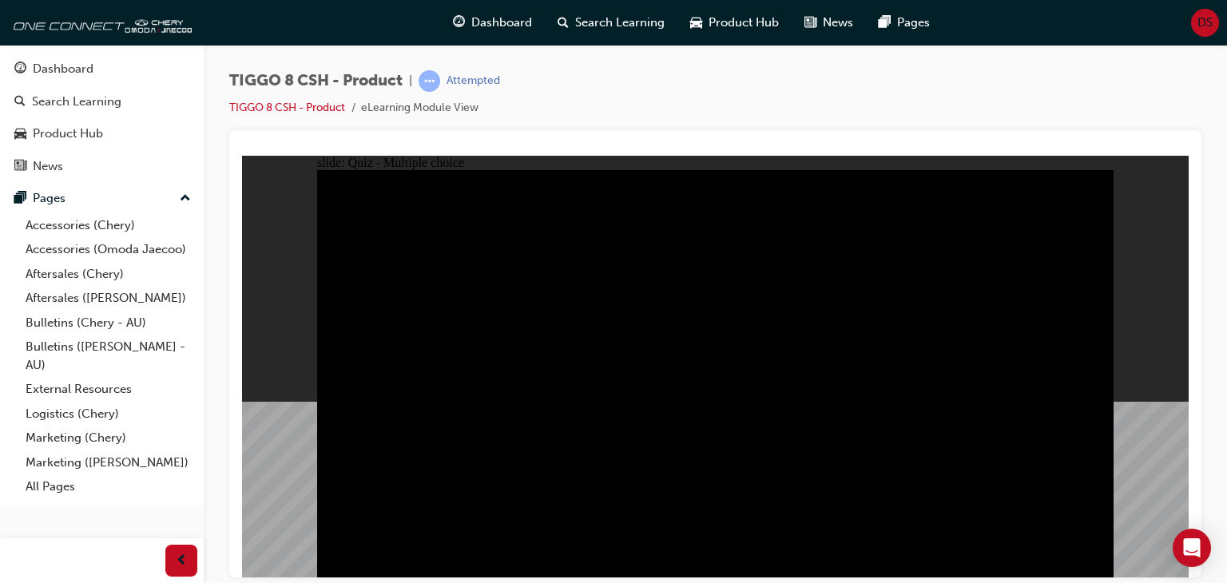
checkbox input "true"
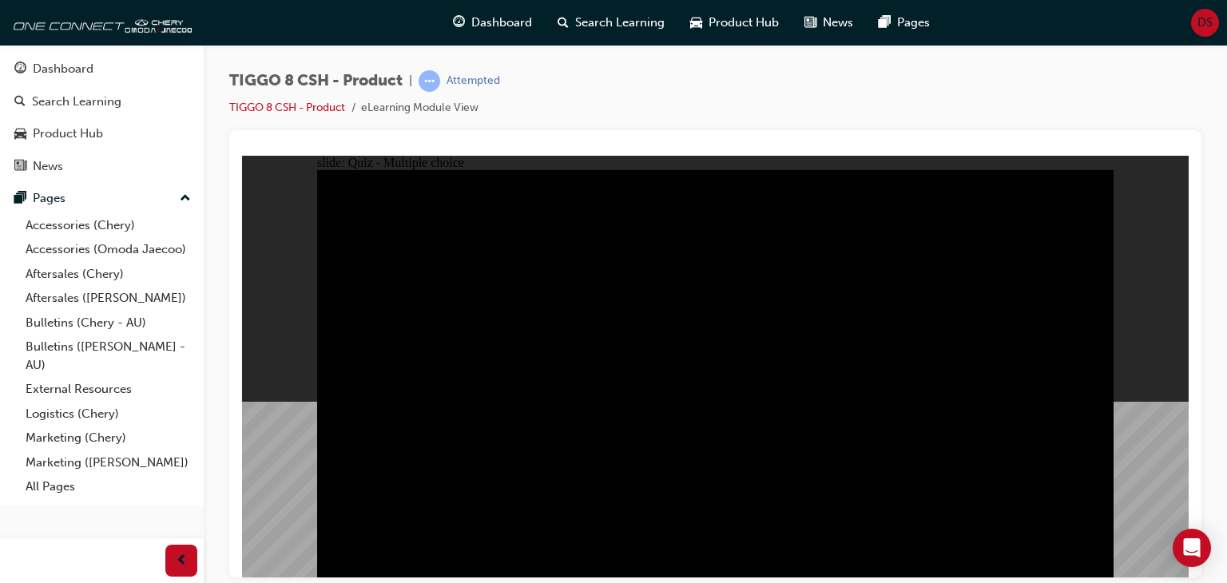
checkbox input "true"
drag, startPoint x: 593, startPoint y: 423, endPoint x: 597, endPoint y: 430, distance: 8.2
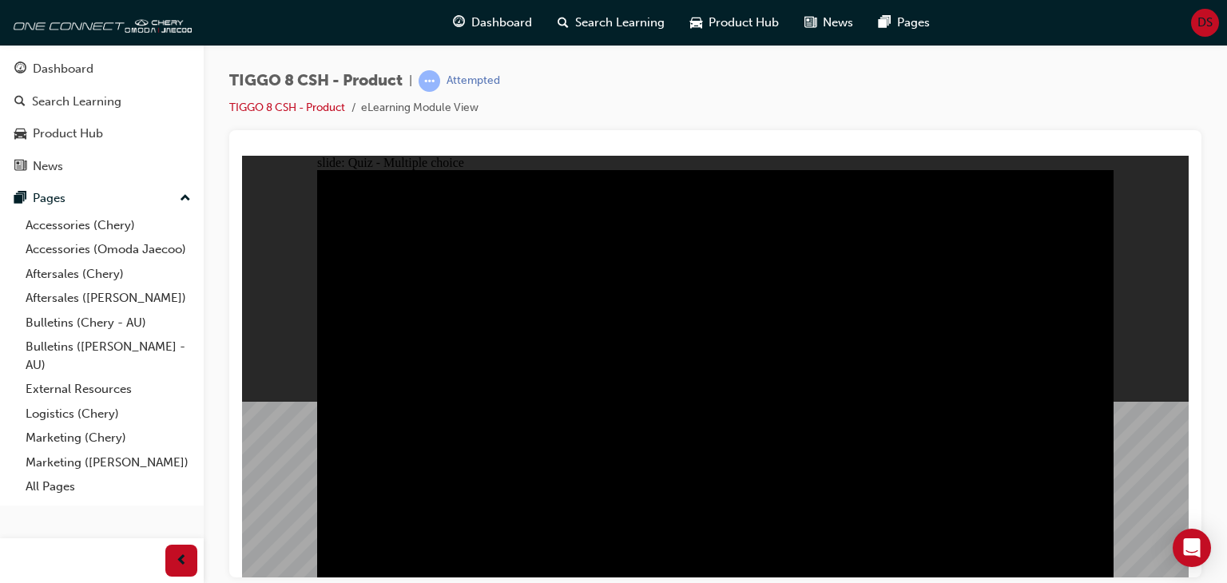
checkbox input "true"
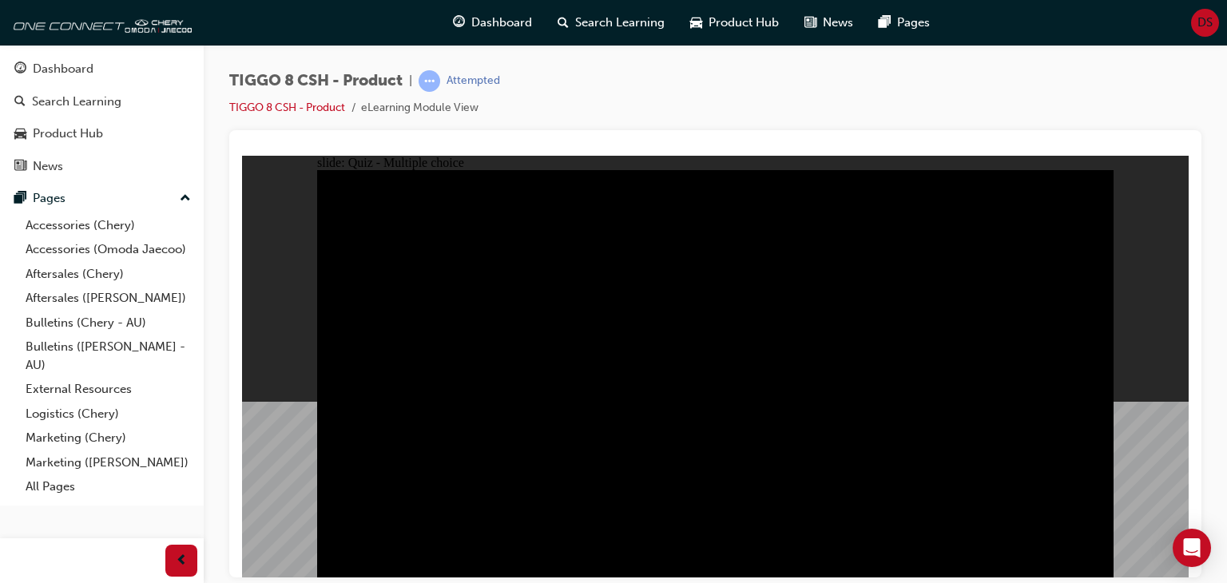
checkbox input "true"
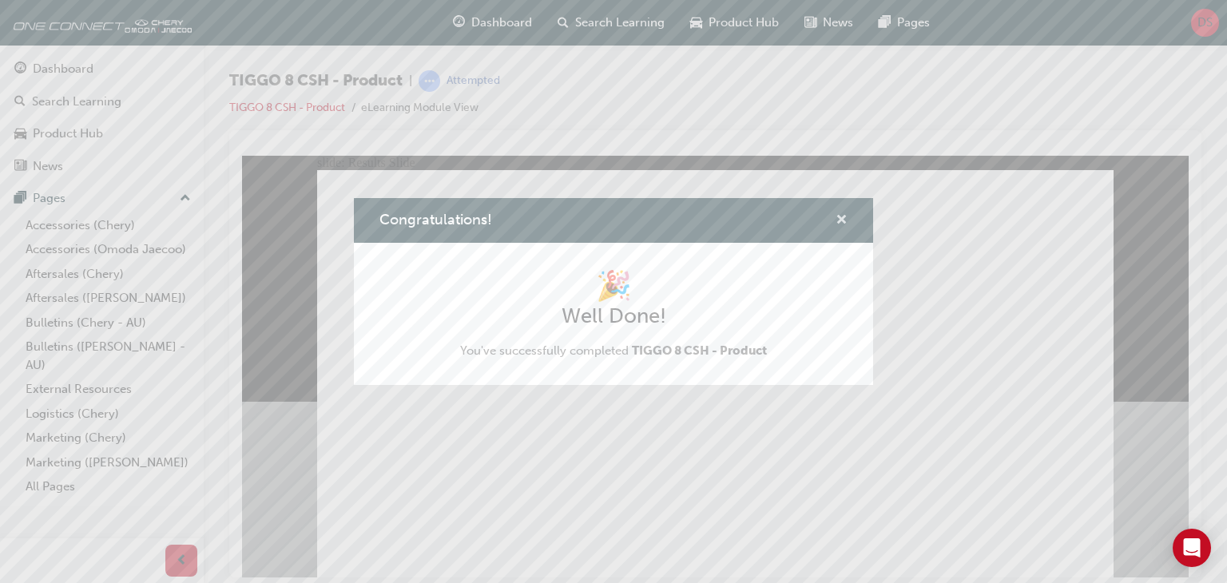
click at [842, 218] on span "cross-icon" at bounding box center [841, 221] width 12 height 14
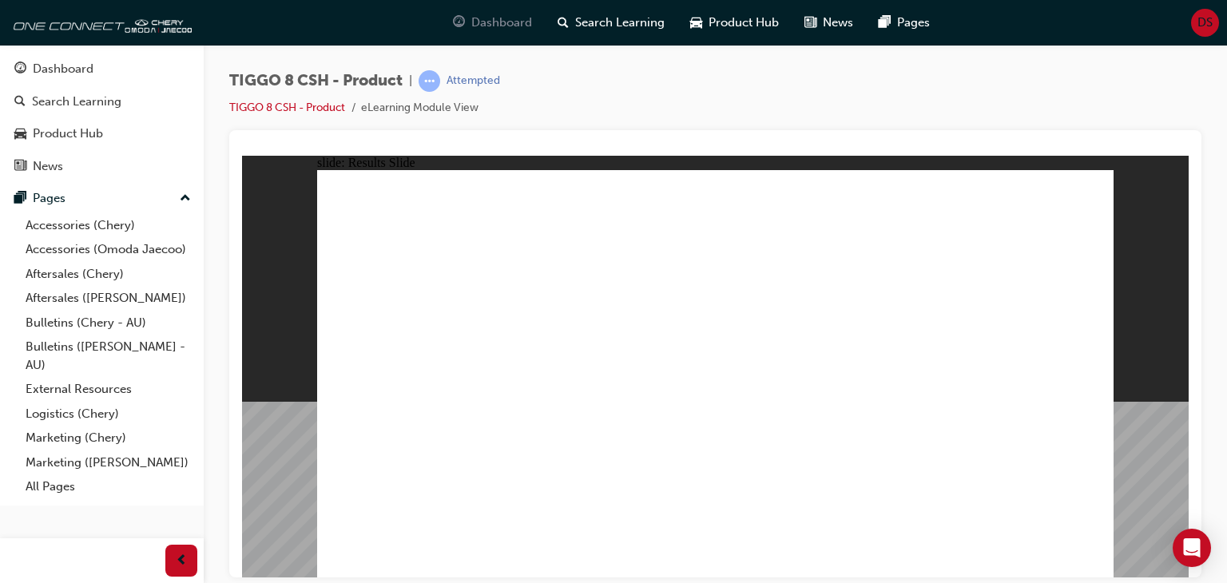
click at [502, 23] on span "Dashboard" at bounding box center [501, 23] width 61 height 18
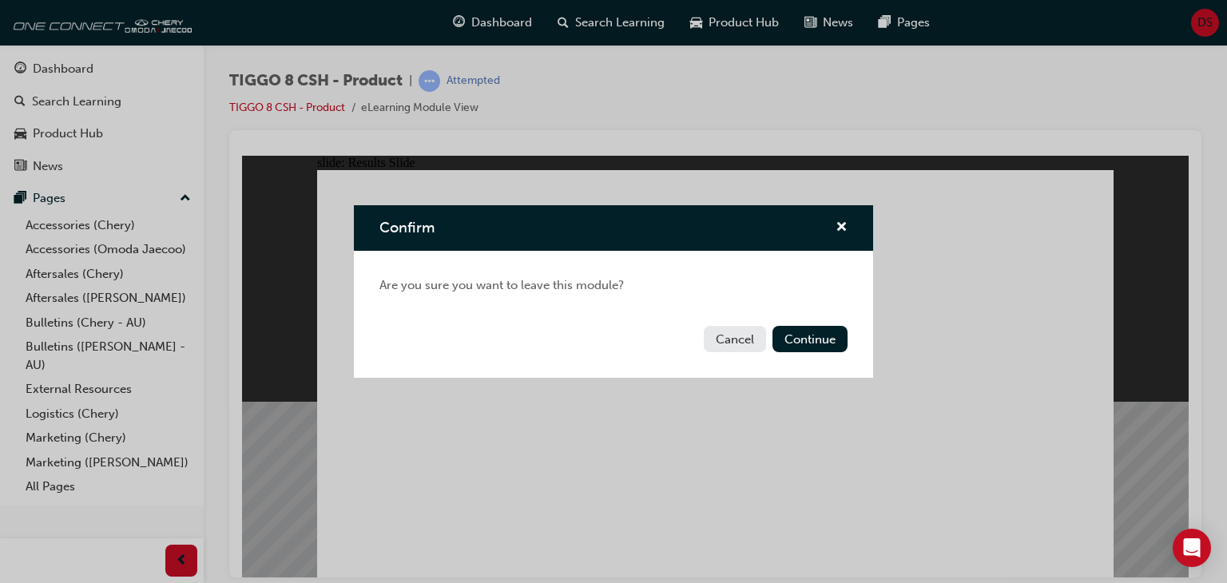
click at [748, 343] on button "Cancel" at bounding box center [735, 339] width 62 height 26
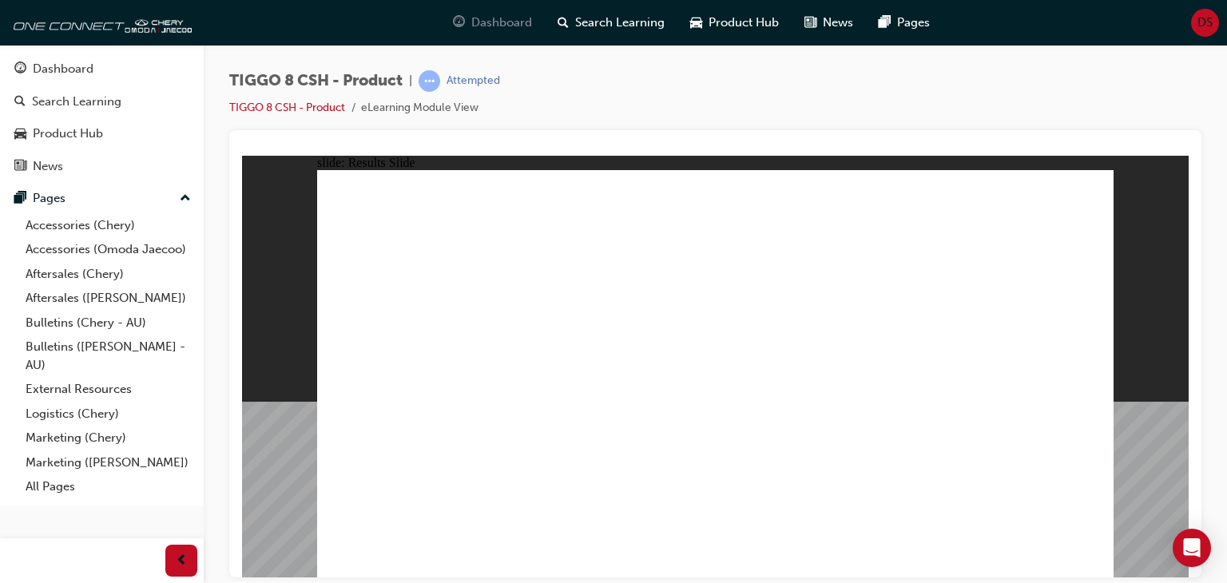
click at [512, 20] on span "Dashboard" at bounding box center [501, 23] width 61 height 18
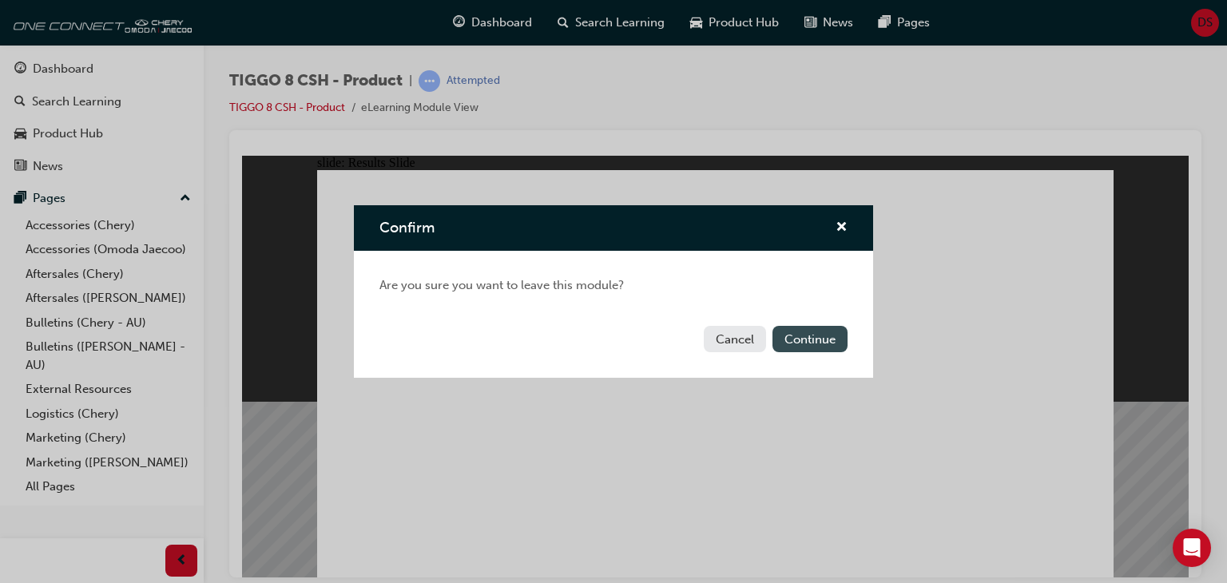
click at [822, 333] on button "Continue" at bounding box center [809, 339] width 75 height 26
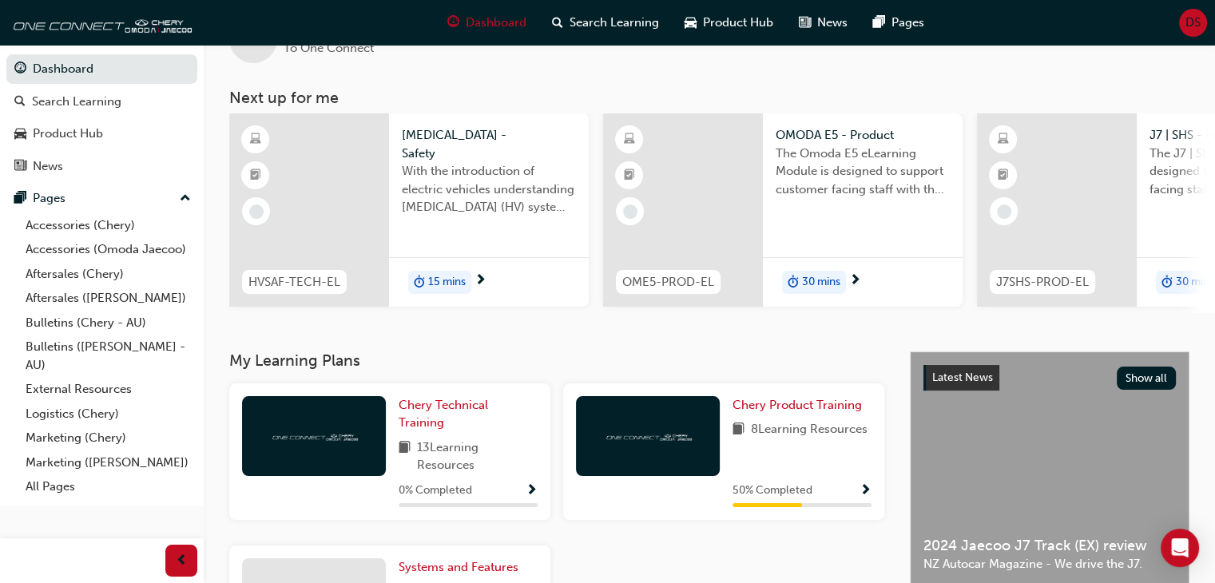
scroll to position [80, 0]
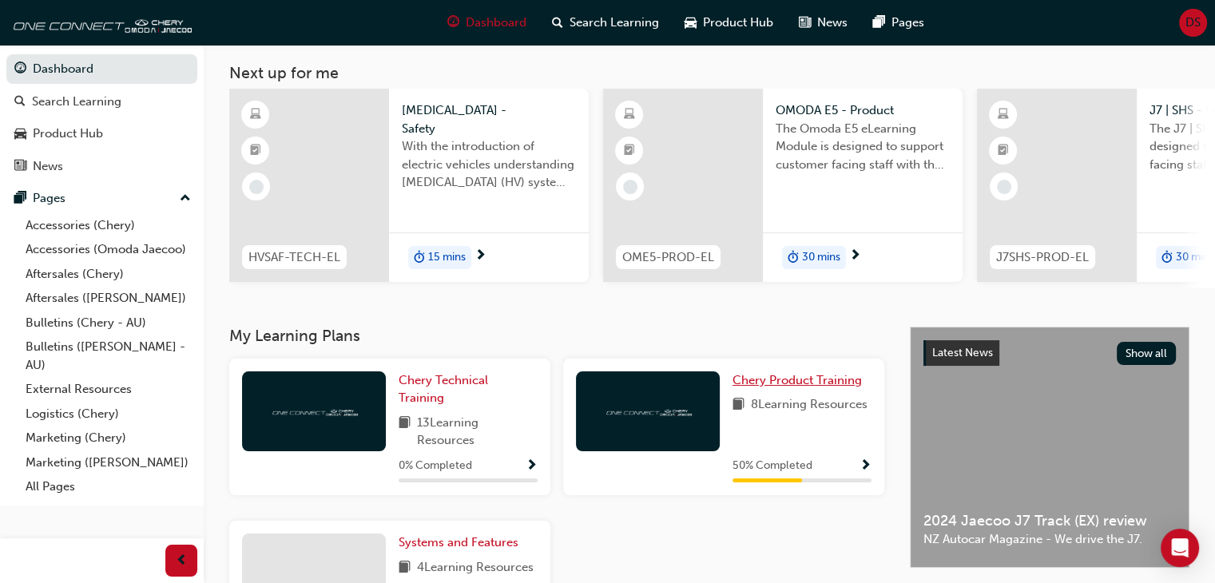
click at [796, 387] on span "Chery Product Training" at bounding box center [796, 380] width 129 height 14
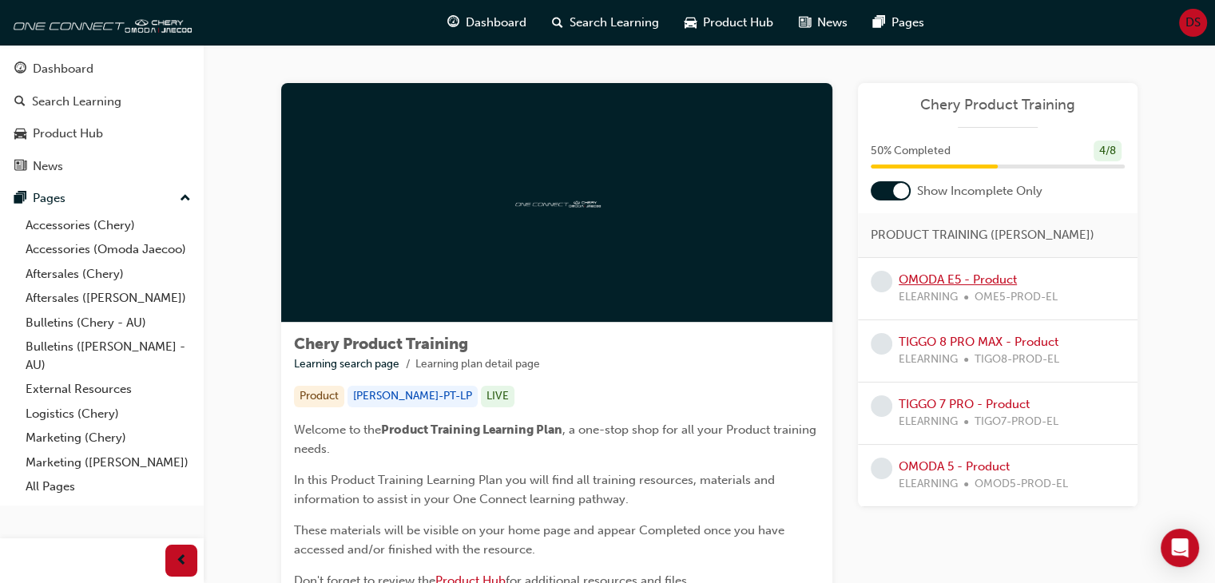
click at [942, 280] on link "OMODA E5 - Product" at bounding box center [958, 279] width 118 height 14
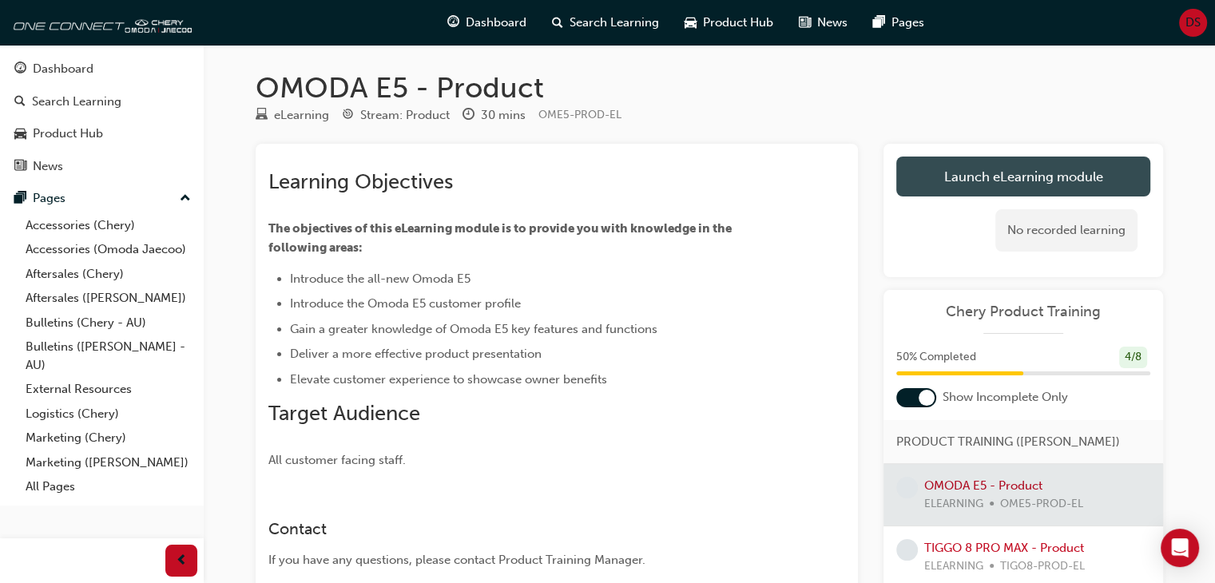
click at [965, 174] on link "Launch eLearning module" at bounding box center [1023, 177] width 254 height 40
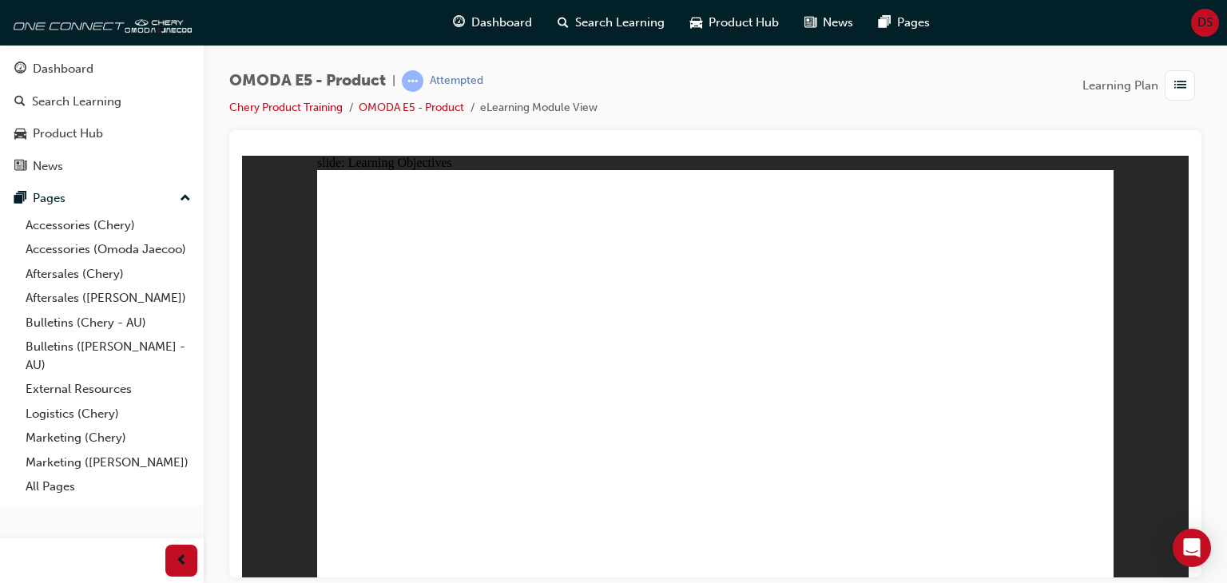
drag, startPoint x: 418, startPoint y: 444, endPoint x: 621, endPoint y: 447, distance: 203.7
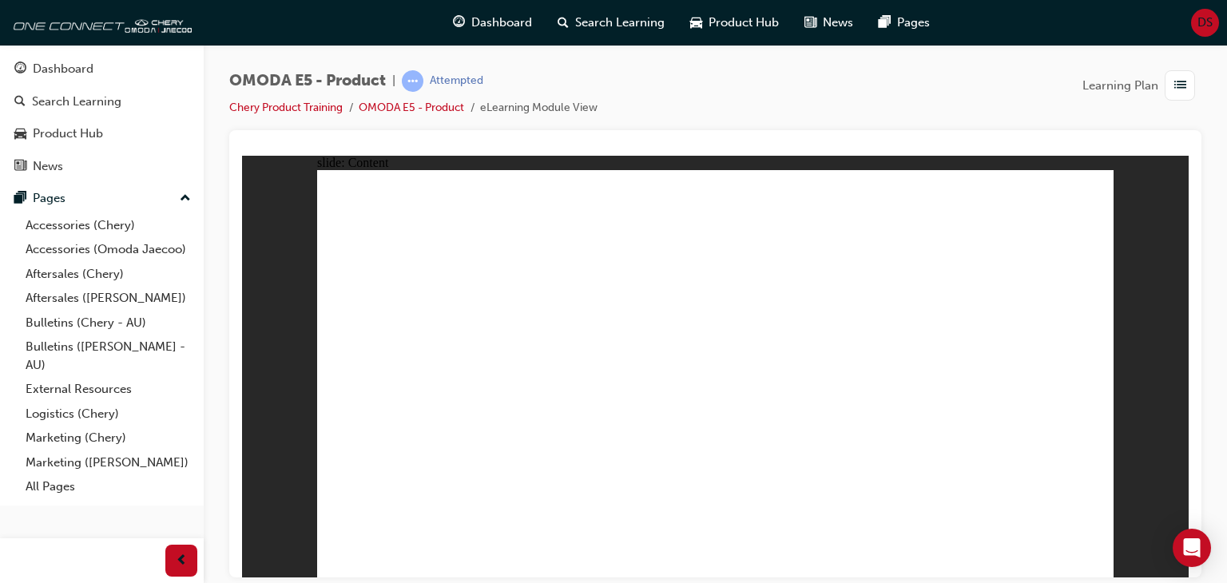
drag, startPoint x: 420, startPoint y: 367, endPoint x: 429, endPoint y: 363, distance: 9.7
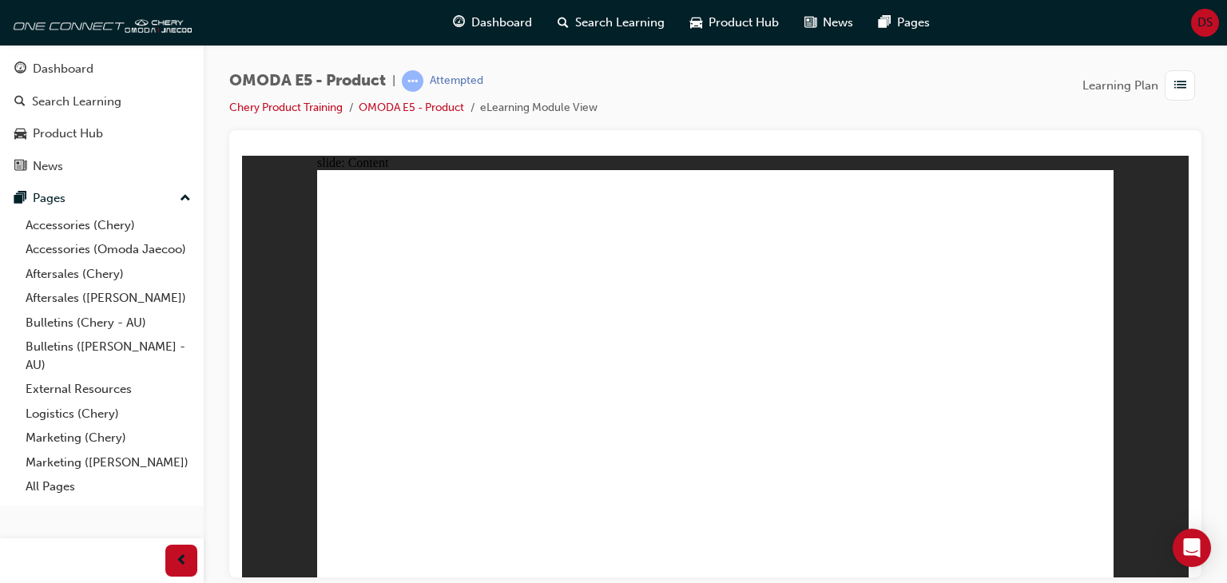
drag, startPoint x: 1031, startPoint y: 224, endPoint x: 958, endPoint y: 221, distance: 73.5
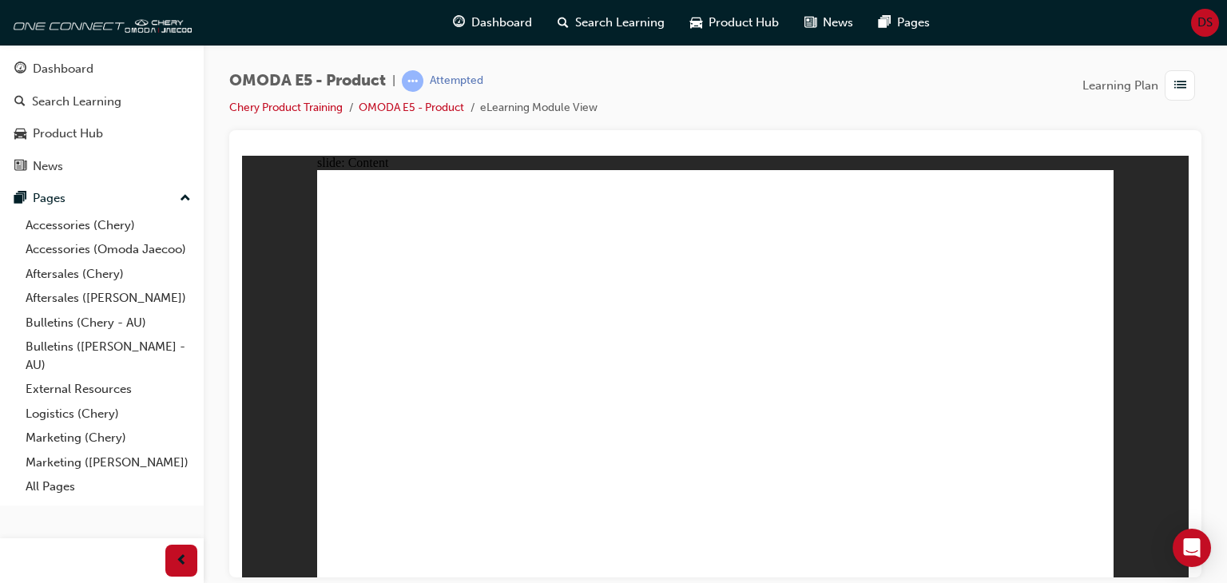
drag, startPoint x: 711, startPoint y: 501, endPoint x: 719, endPoint y: 492, distance: 11.9
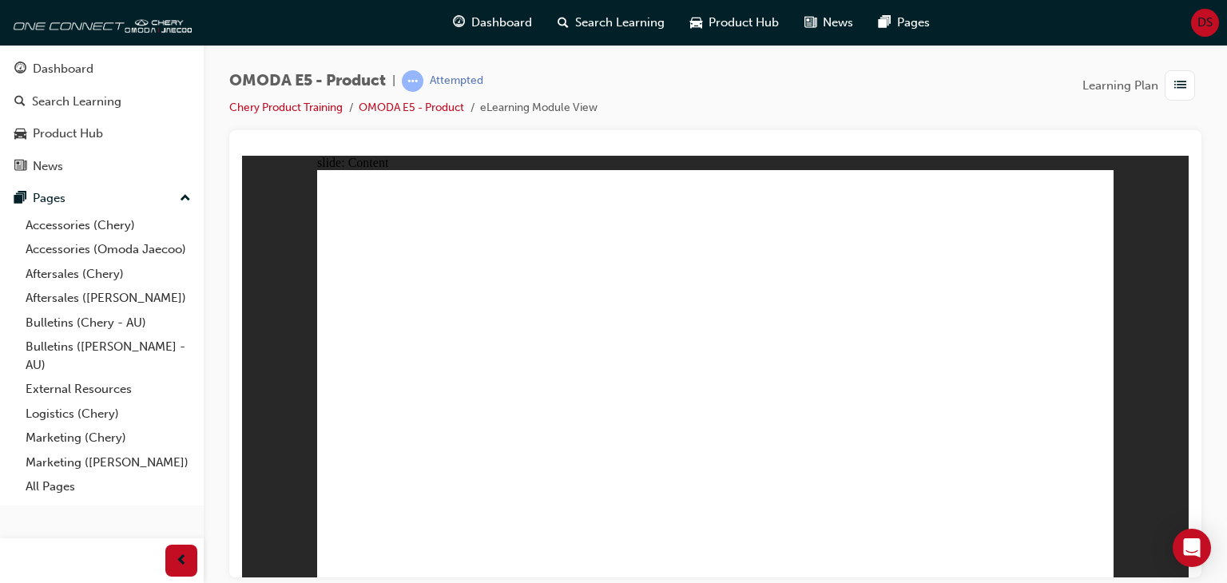
drag, startPoint x: 490, startPoint y: 413, endPoint x: 489, endPoint y: 427, distance: 14.4
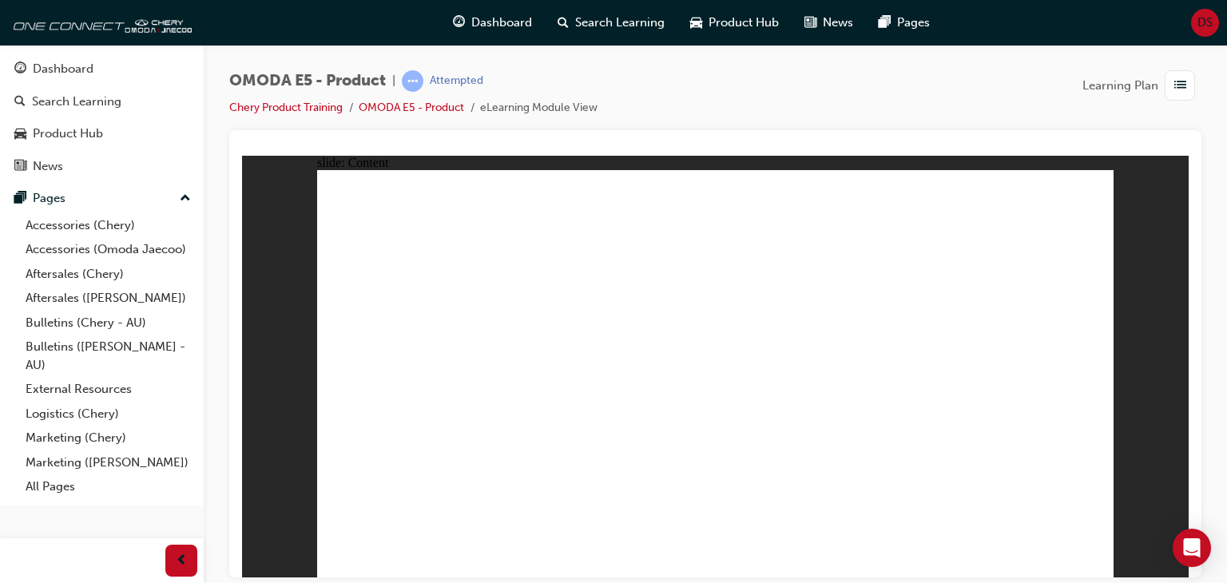
drag, startPoint x: 478, startPoint y: 434, endPoint x: 479, endPoint y: 447, distance: 13.7
drag, startPoint x: 495, startPoint y: 432, endPoint x: 514, endPoint y: 431, distance: 19.2
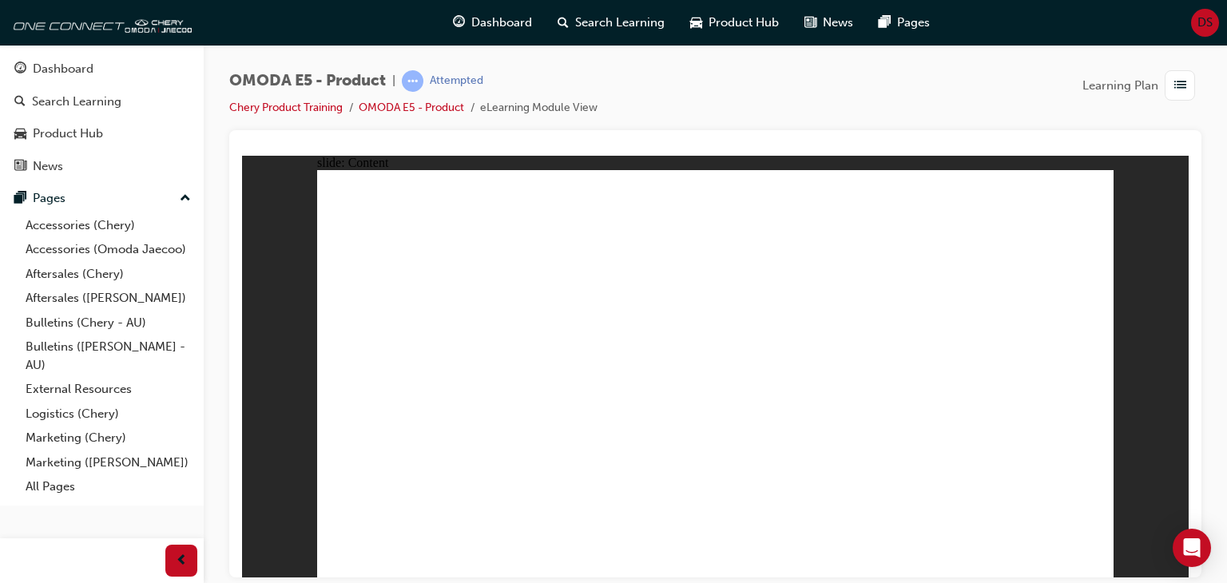
drag, startPoint x: 887, startPoint y: 395, endPoint x: 887, endPoint y: 422, distance: 26.4
drag, startPoint x: 882, startPoint y: 441, endPoint x: 912, endPoint y: 430, distance: 32.3
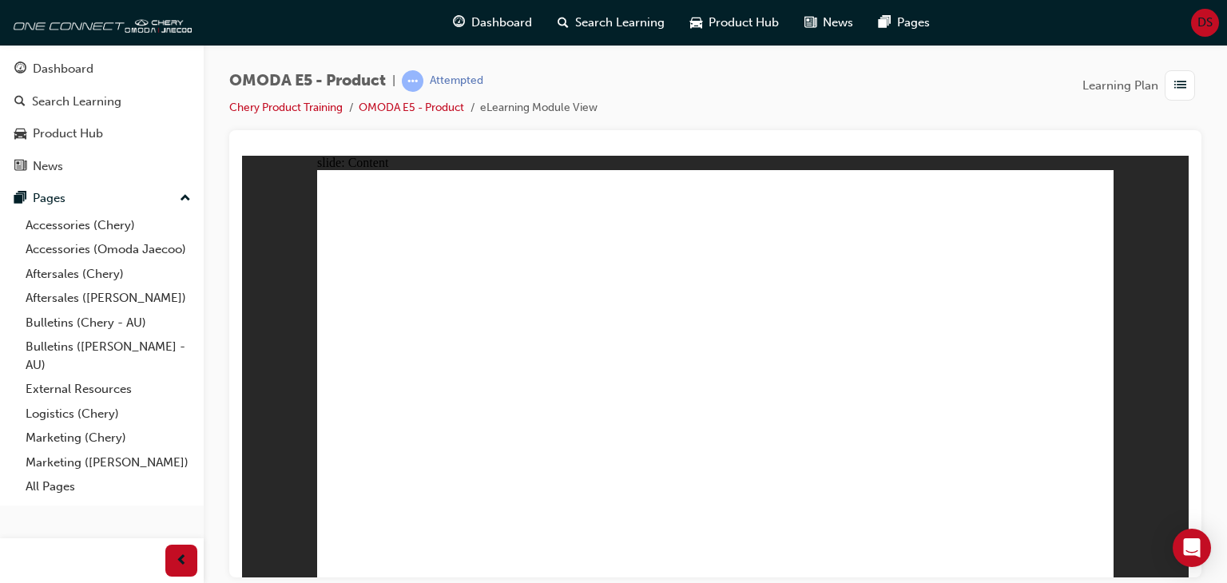
drag, startPoint x: 917, startPoint y: 406, endPoint x: 939, endPoint y: 386, distance: 30.0
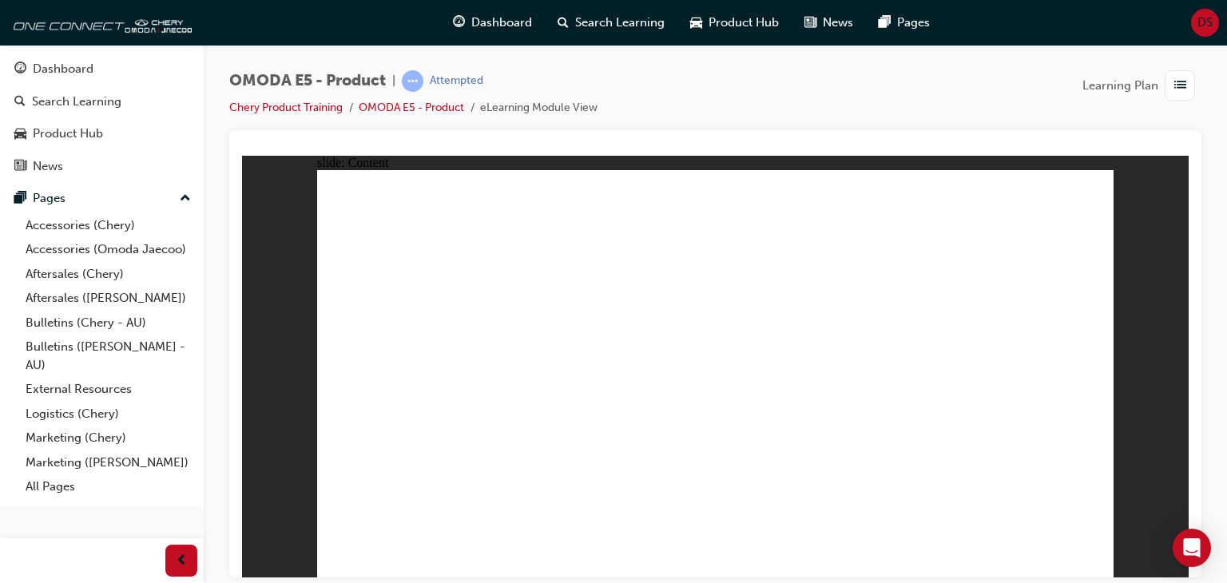
drag, startPoint x: 953, startPoint y: 403, endPoint x: 955, endPoint y: 414, distance: 10.7
drag, startPoint x: 955, startPoint y: 414, endPoint x: 939, endPoint y: 423, distance: 18.6
drag, startPoint x: 935, startPoint y: 431, endPoint x: 935, endPoint y: 404, distance: 26.4
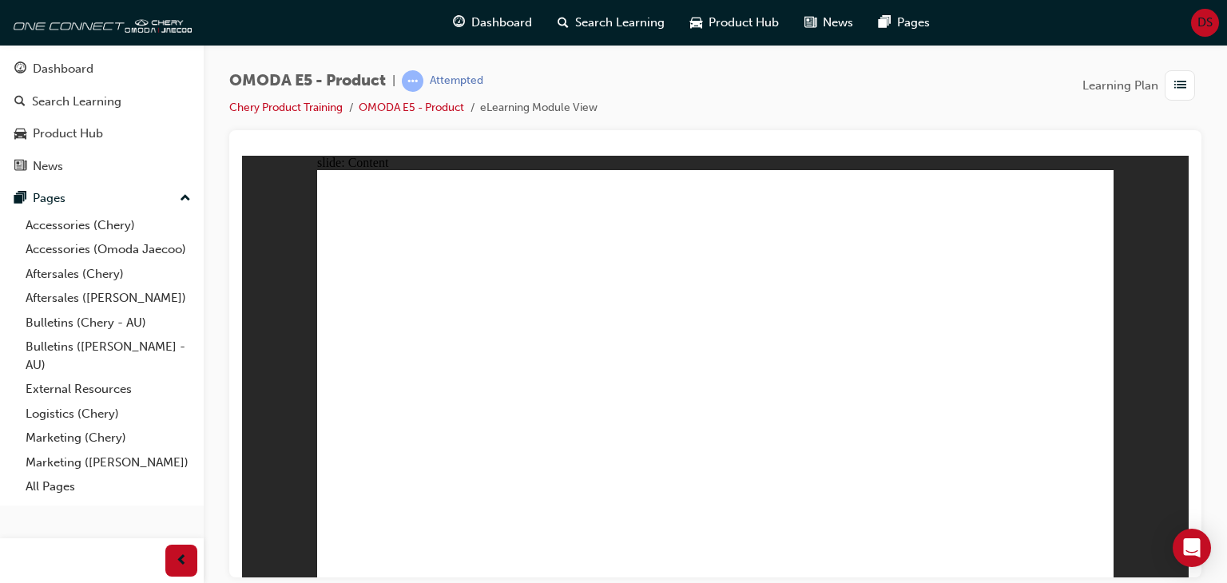
drag, startPoint x: 935, startPoint y: 404, endPoint x: 933, endPoint y: 386, distance: 18.5
drag, startPoint x: 933, startPoint y: 386, endPoint x: 885, endPoint y: 398, distance: 49.4
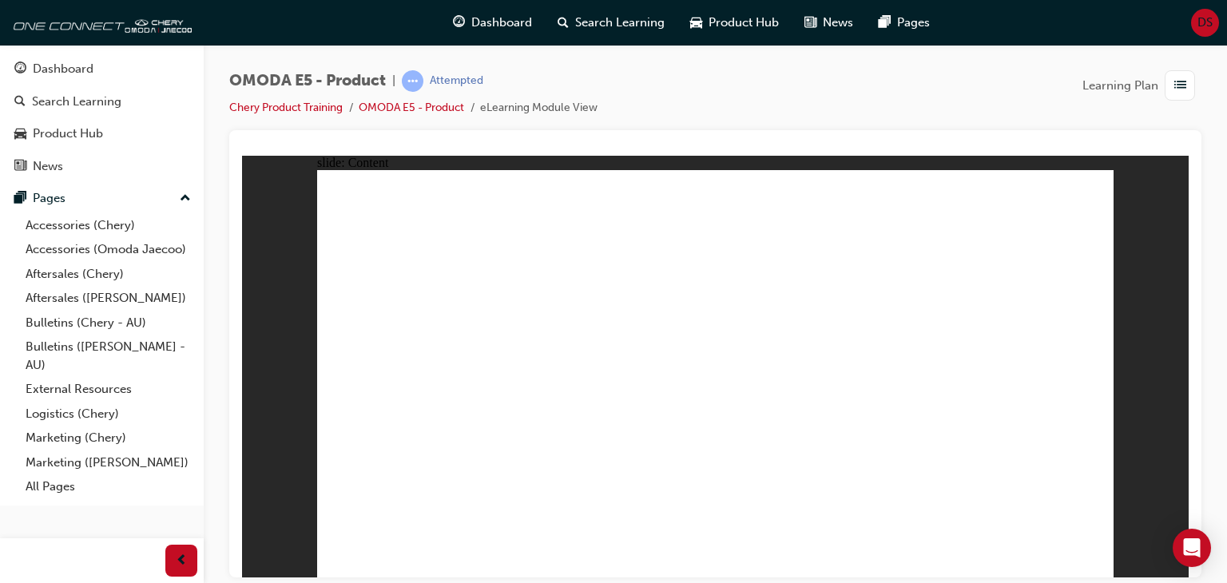
drag, startPoint x: 1074, startPoint y: 185, endPoint x: 1025, endPoint y: 175, distance: 50.4
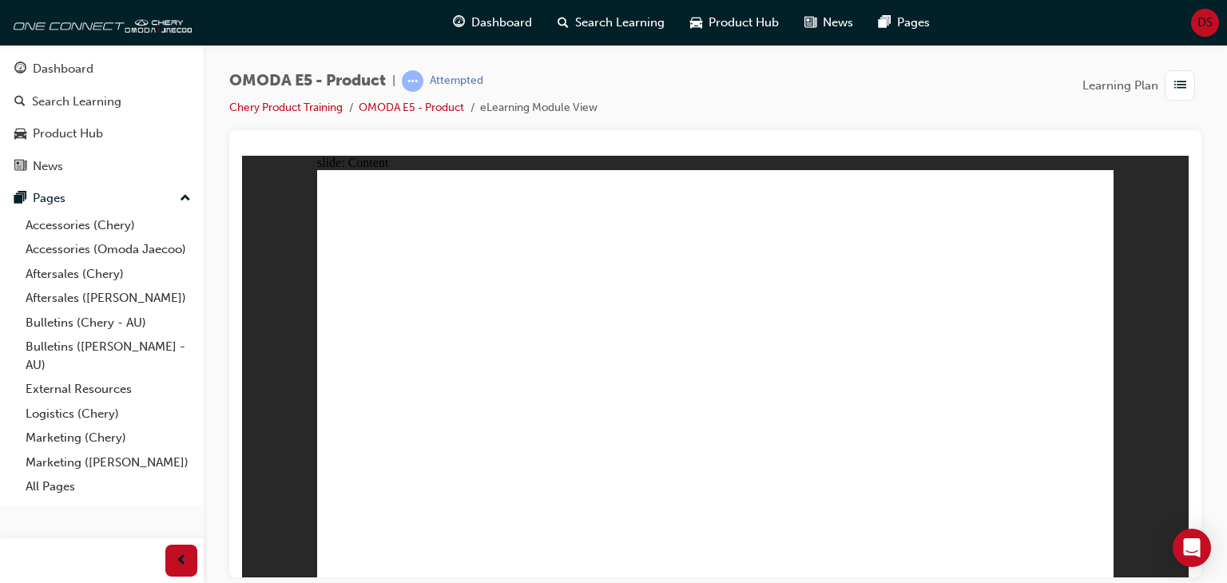
drag, startPoint x: 591, startPoint y: 236, endPoint x: 597, endPoint y: 220, distance: 16.2
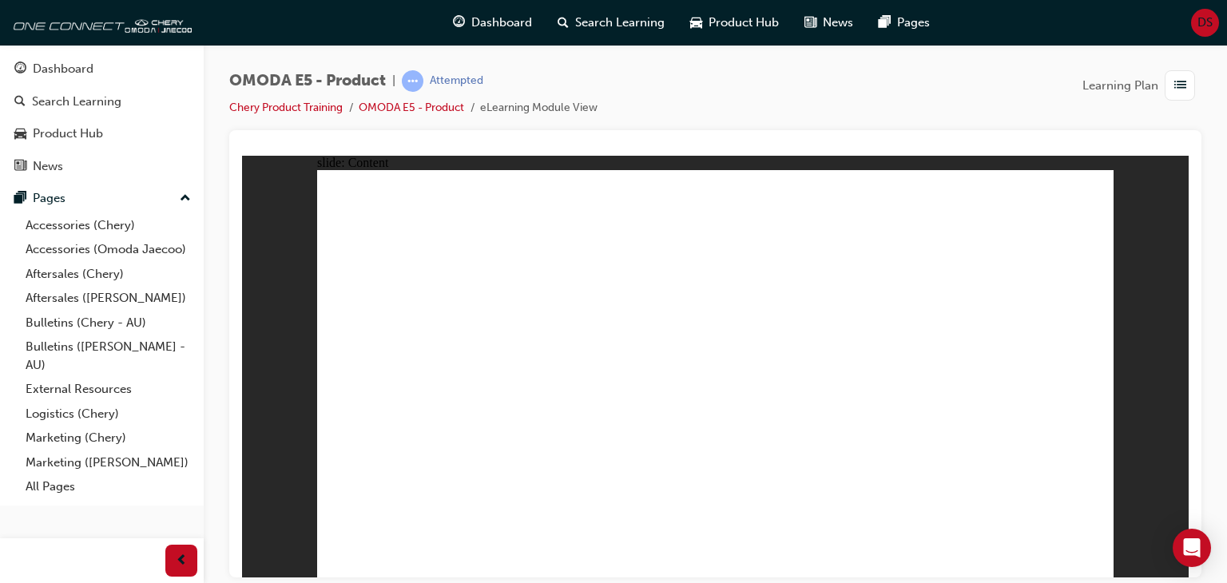
drag, startPoint x: 610, startPoint y: 265, endPoint x: 607, endPoint y: 248, distance: 17.9
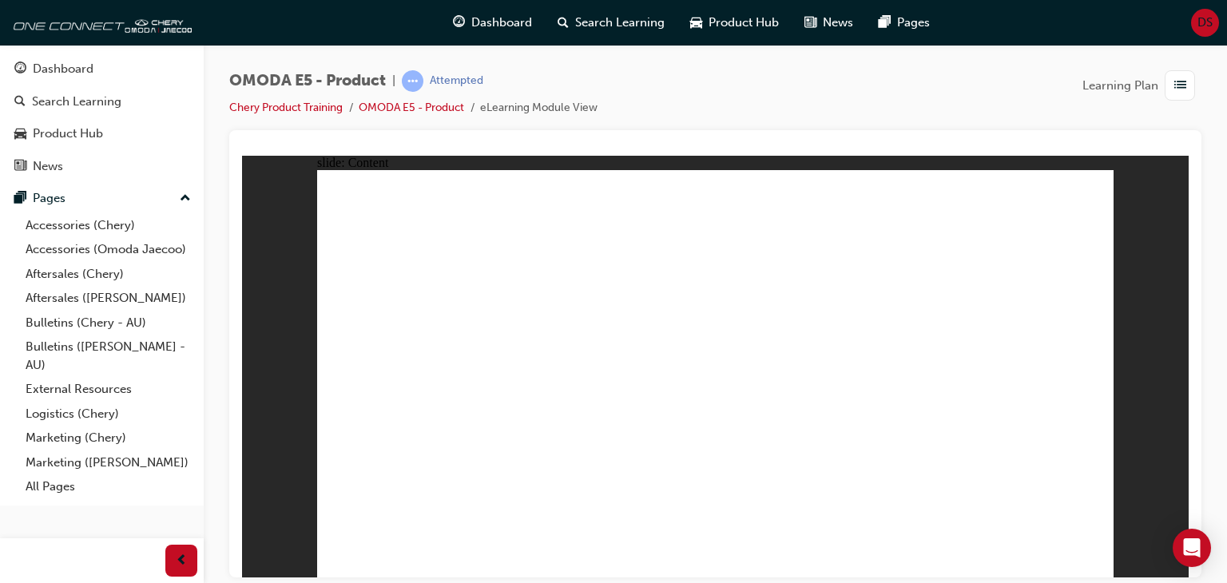
drag, startPoint x: 1098, startPoint y: 188, endPoint x: 1085, endPoint y: 196, distance: 15.8
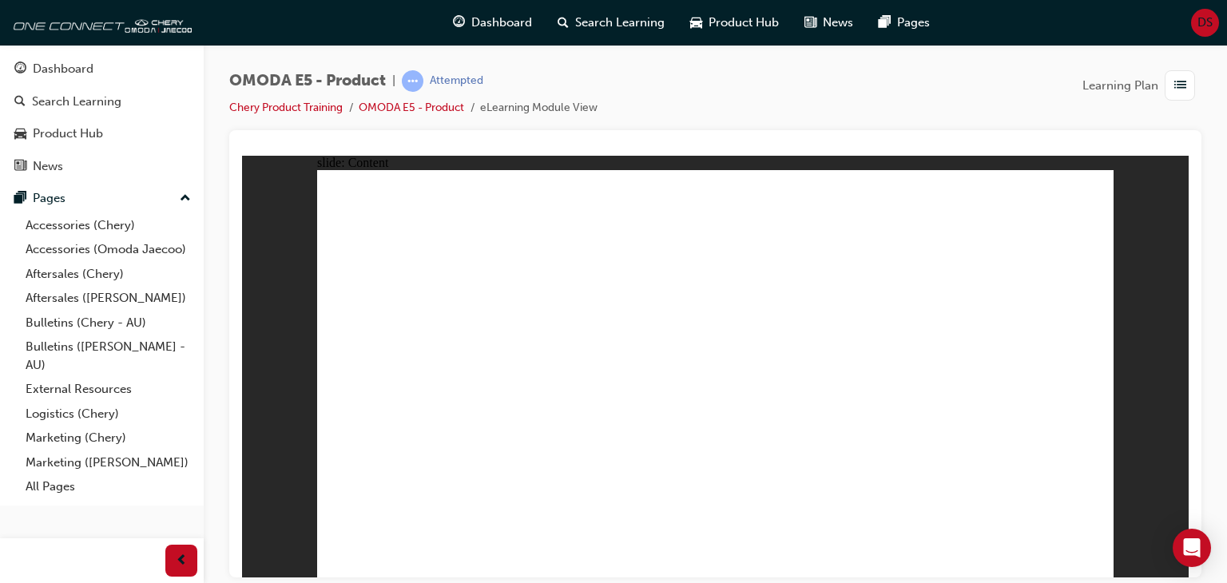
drag, startPoint x: 621, startPoint y: 224, endPoint x: 811, endPoint y: 174, distance: 196.6
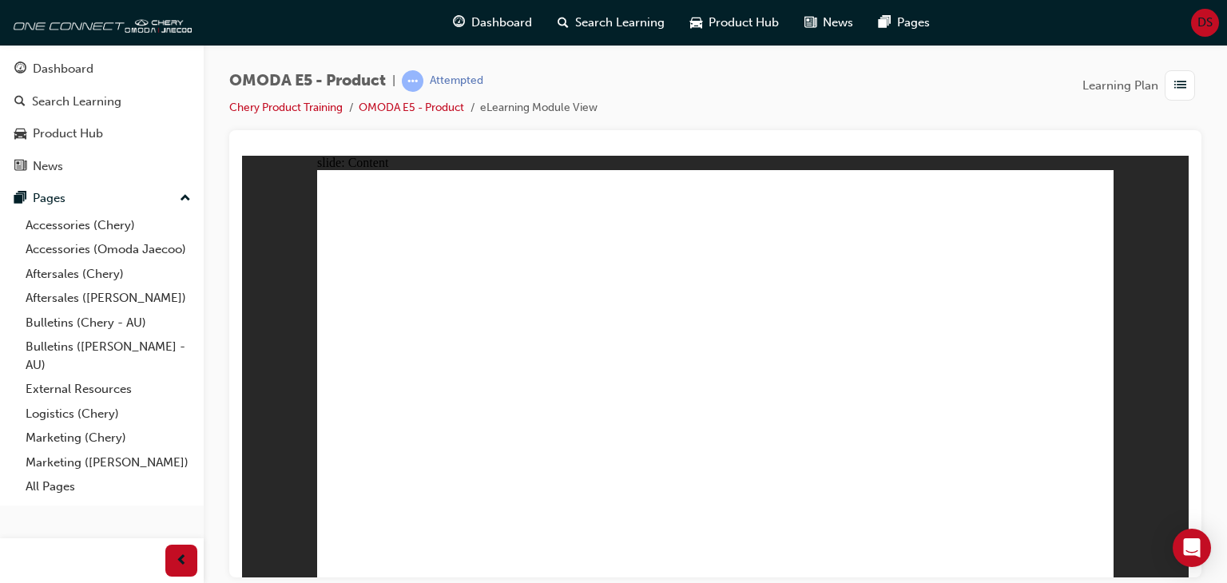
drag, startPoint x: 474, startPoint y: 442, endPoint x: 525, endPoint y: 442, distance: 51.1
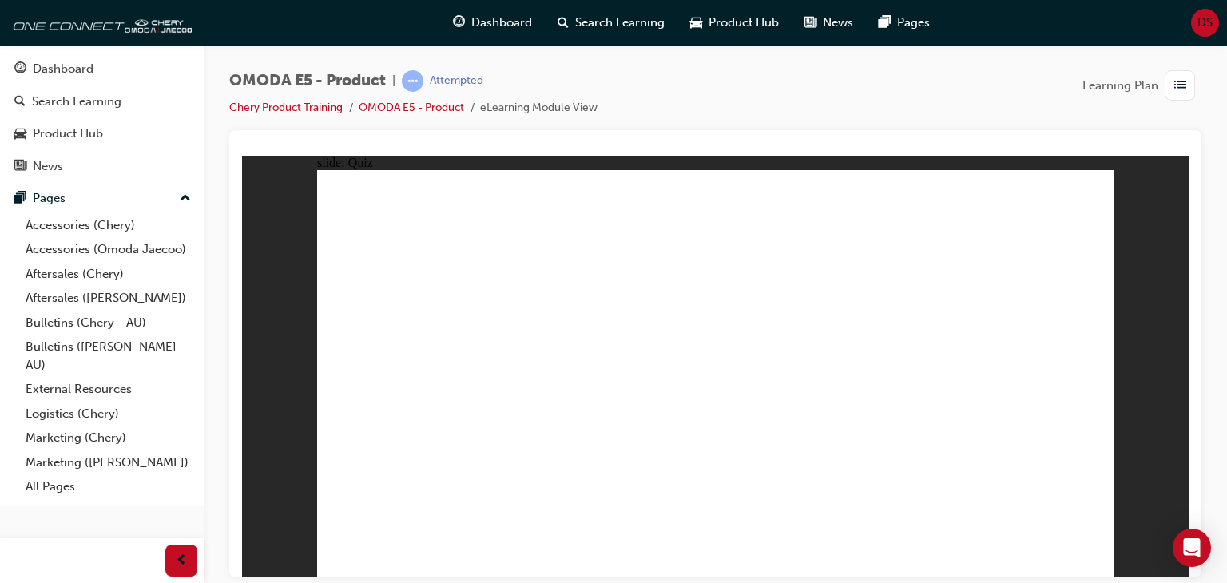
drag, startPoint x: 892, startPoint y: 399, endPoint x: 895, endPoint y: 410, distance: 11.4
radio input "true"
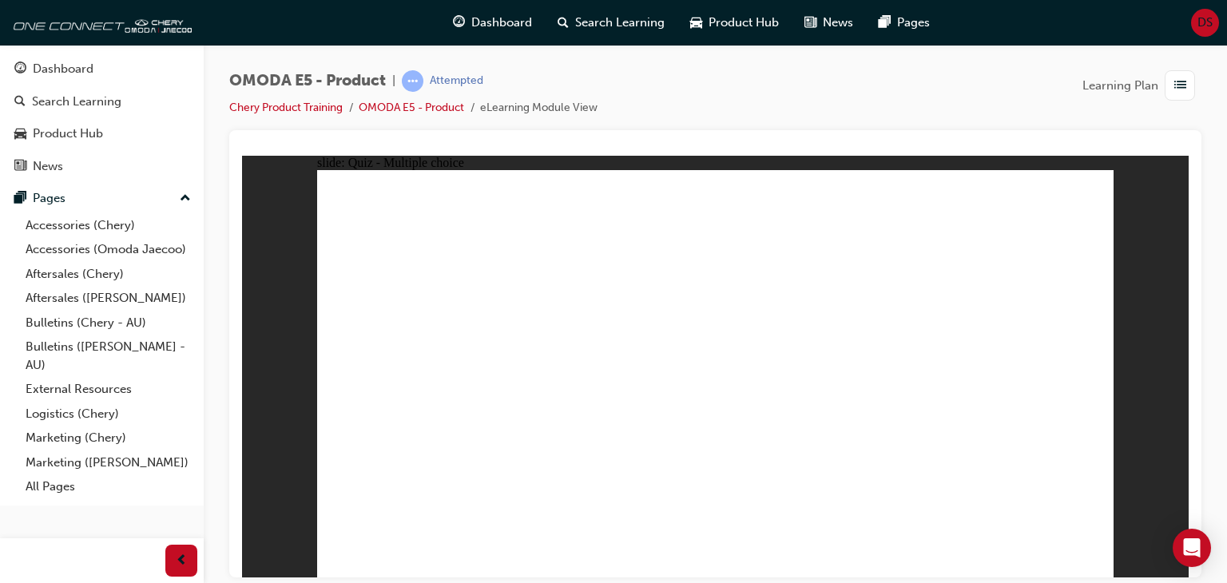
radio input "true"
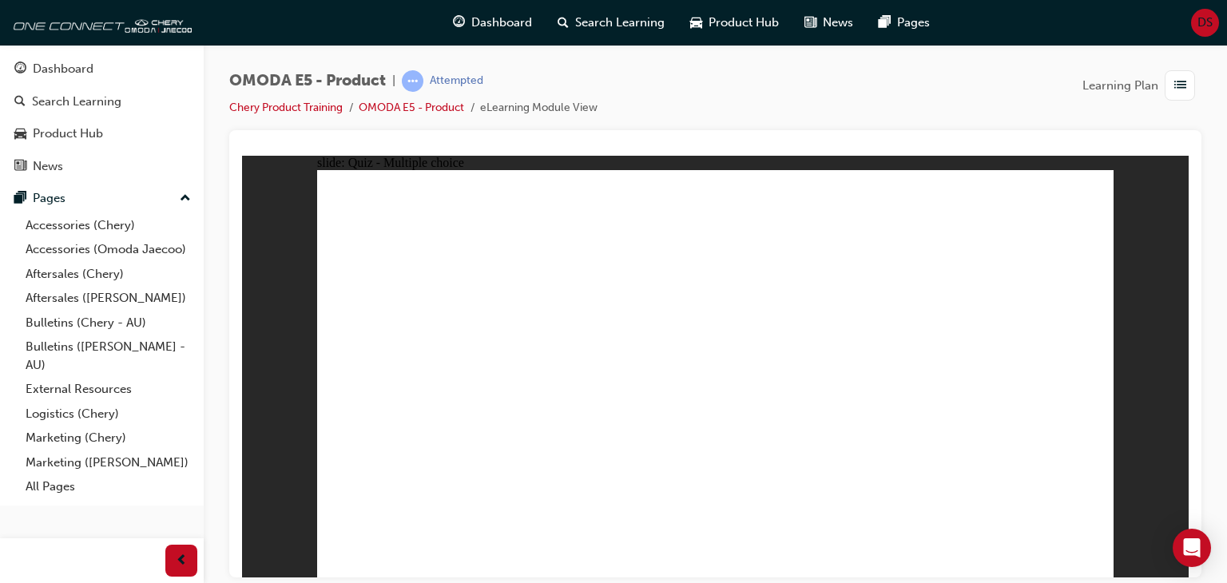
radio input "true"
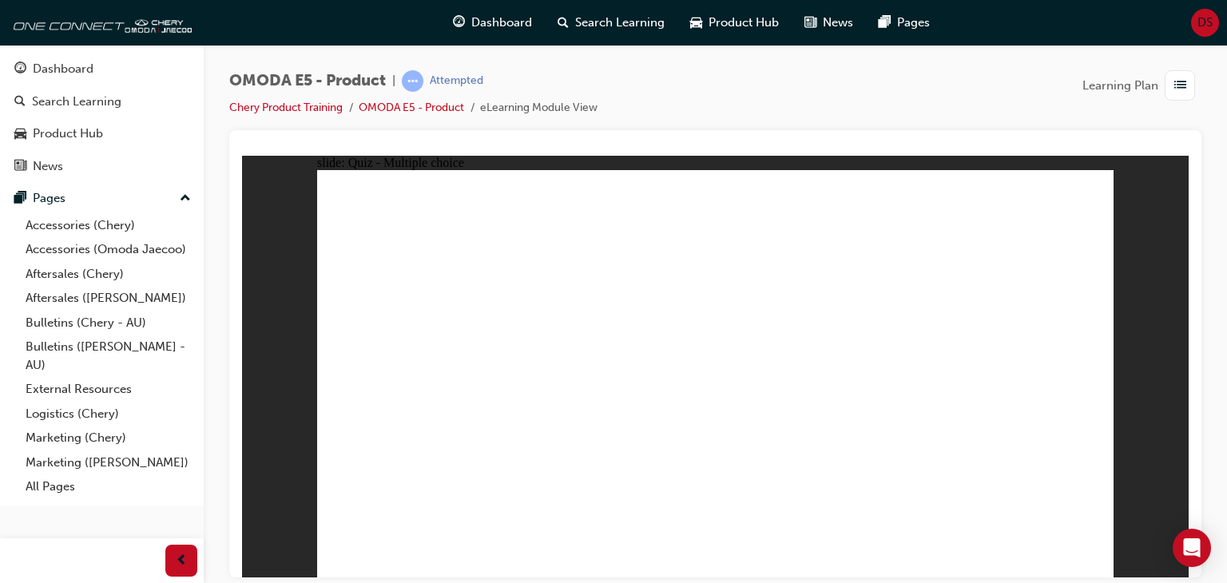
radio input "true"
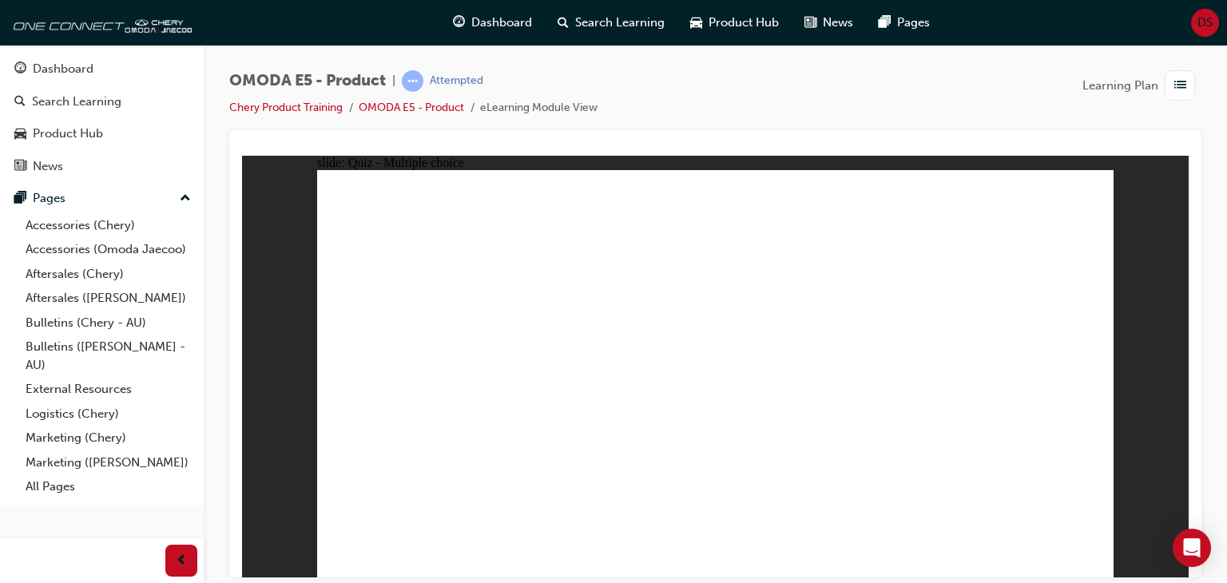
radio input "true"
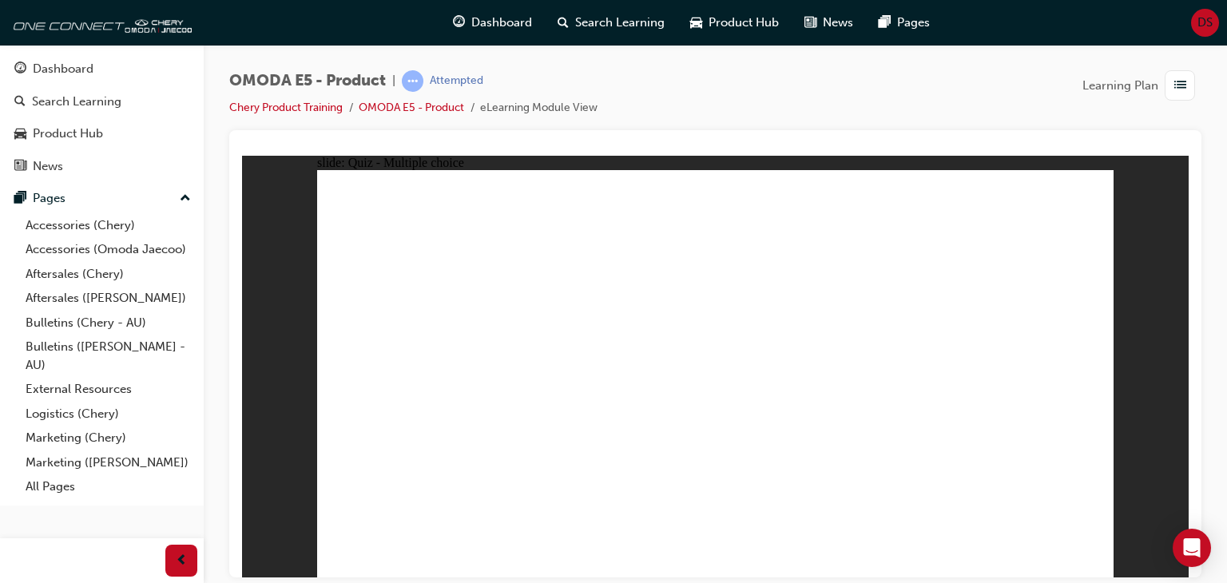
drag, startPoint x: 853, startPoint y: 261, endPoint x: 863, endPoint y: 244, distance: 20.0
radio input "true"
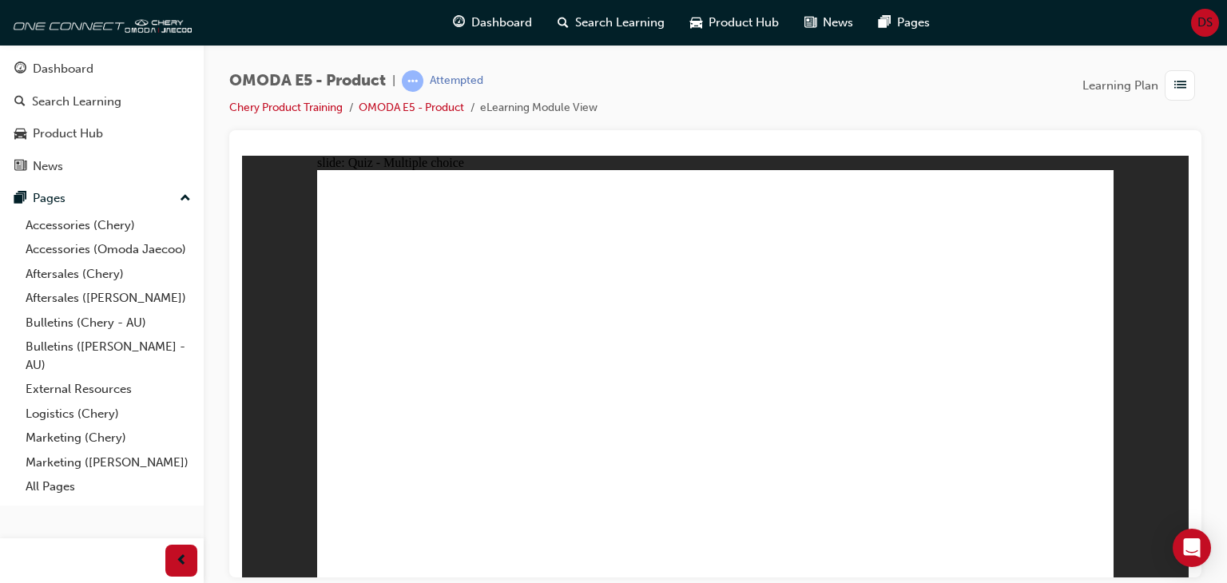
radio input "false"
radio input "true"
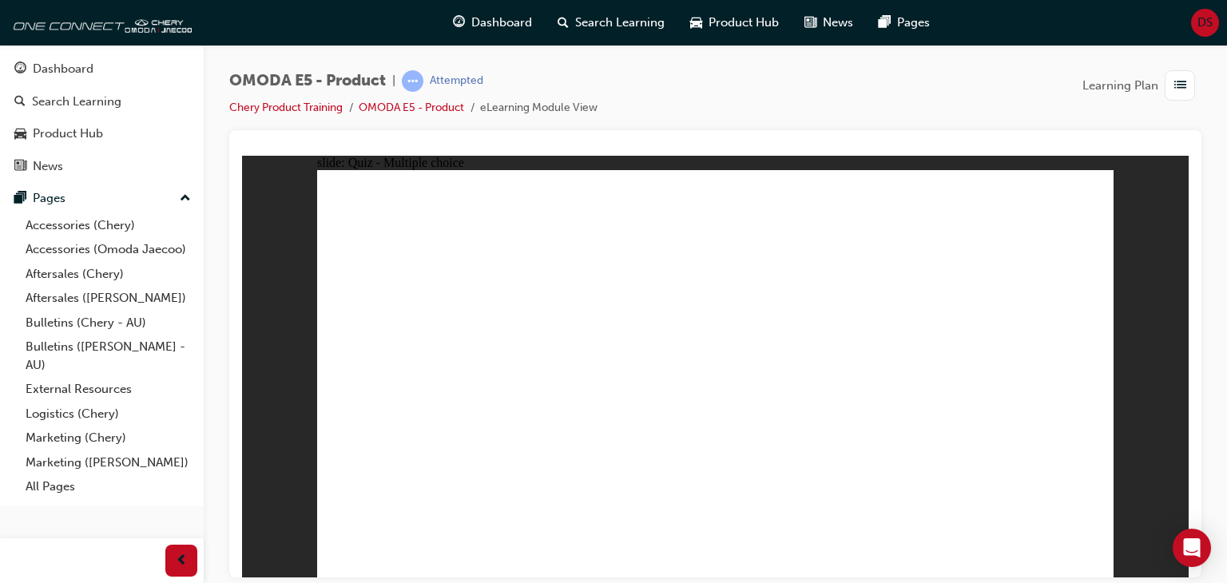
radio input "false"
radio input "true"
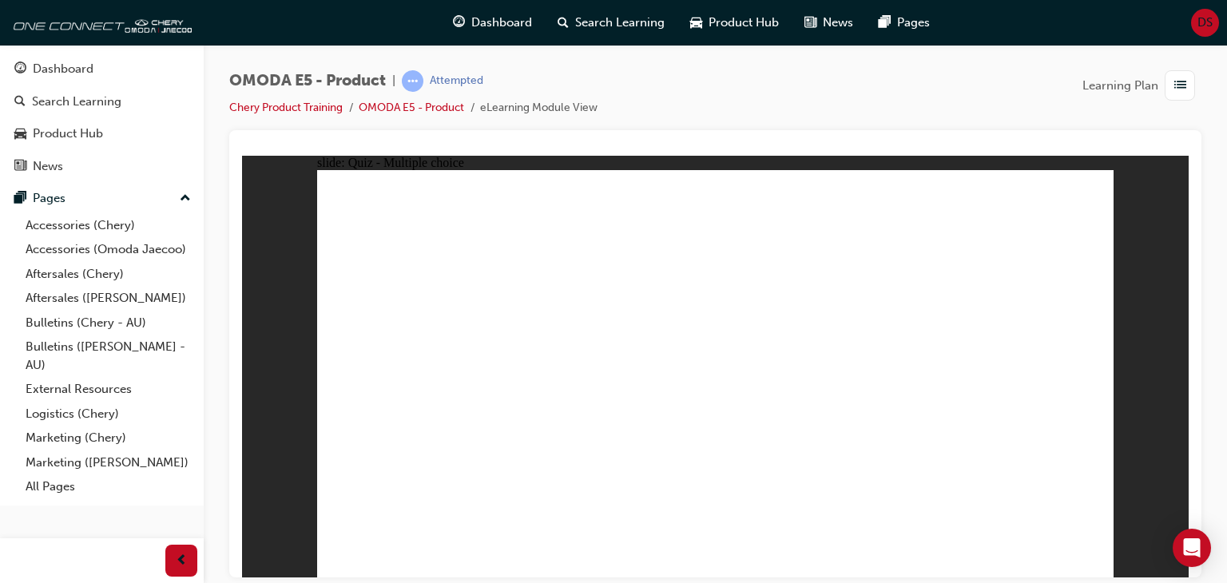
radio input "true"
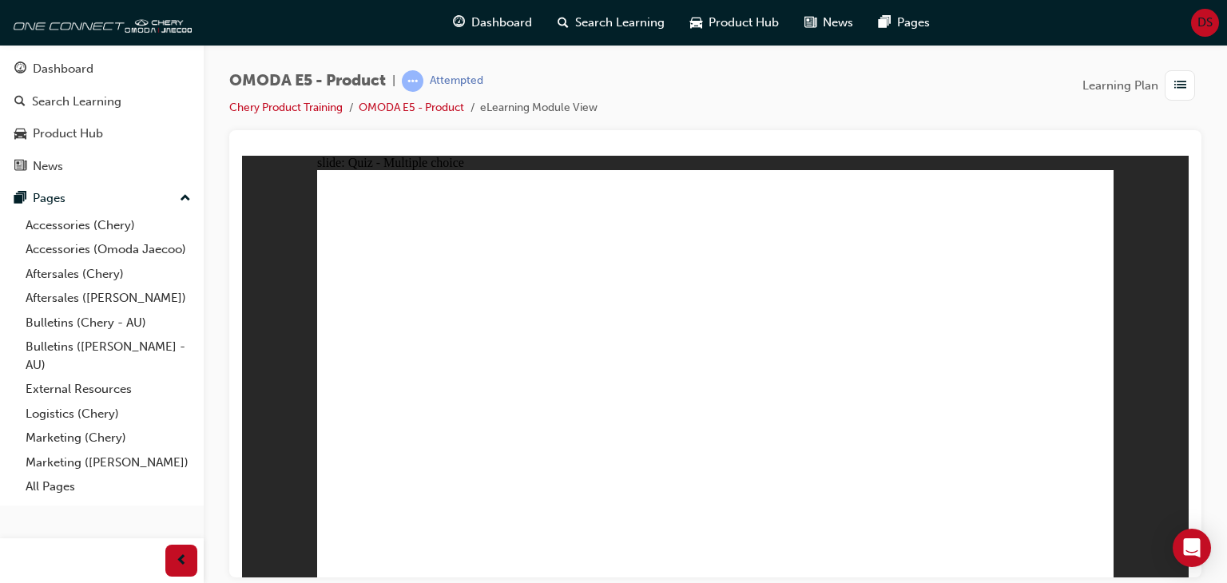
radio input "true"
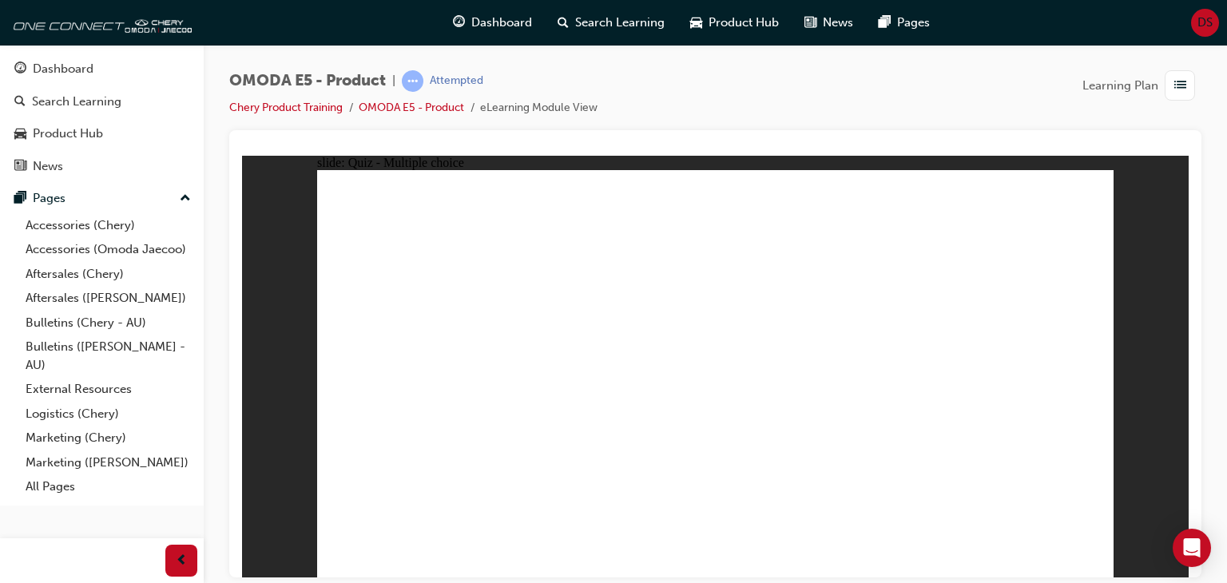
radio input "true"
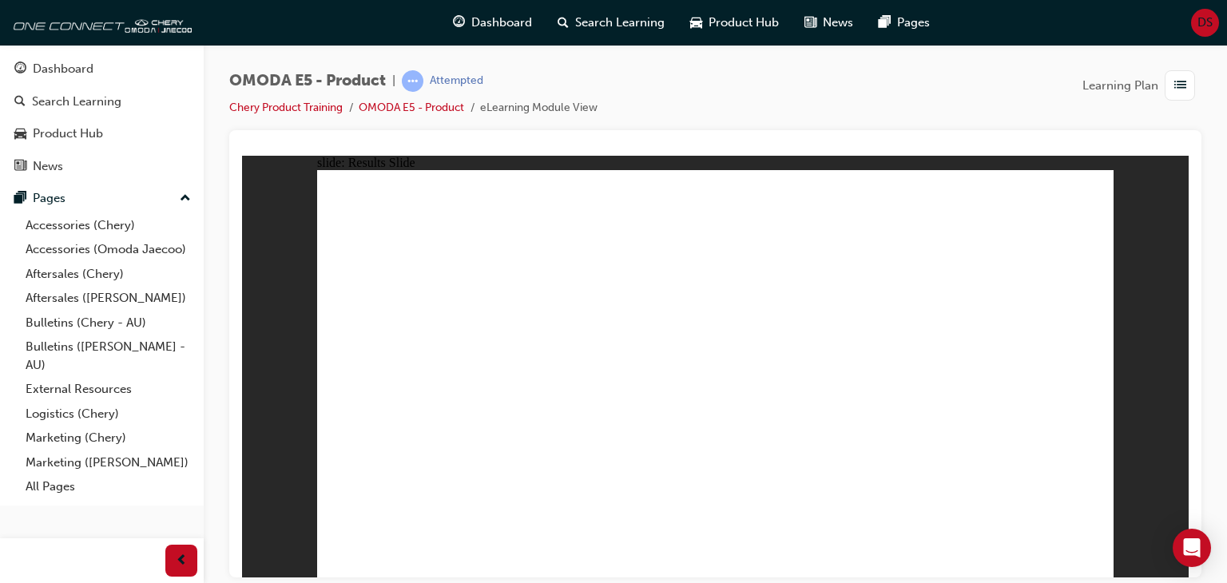
radio input "true"
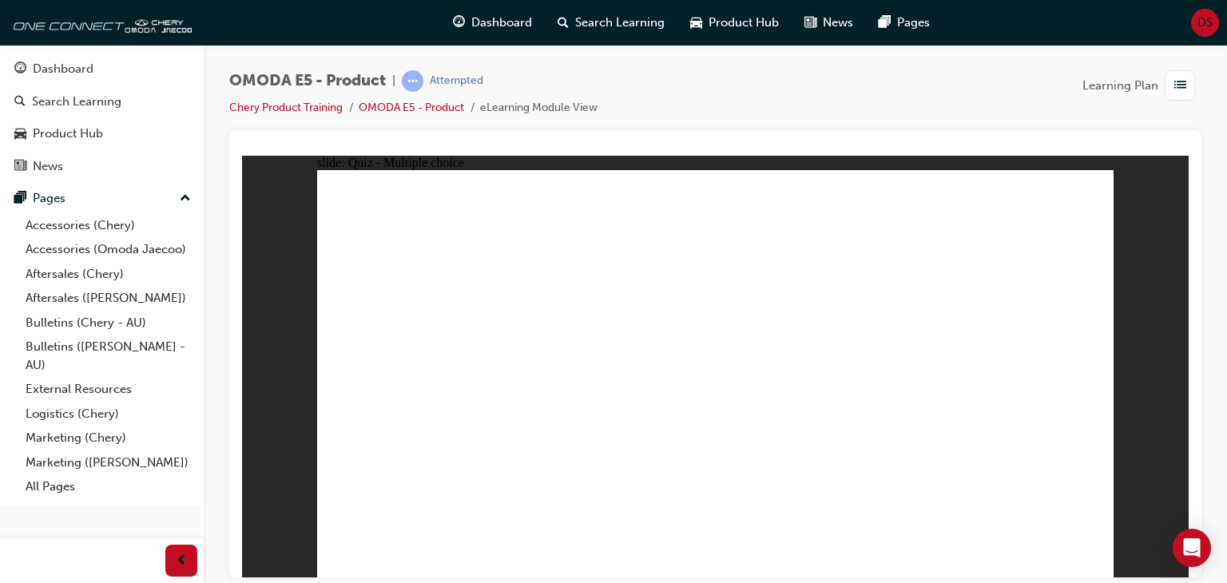
radio input "true"
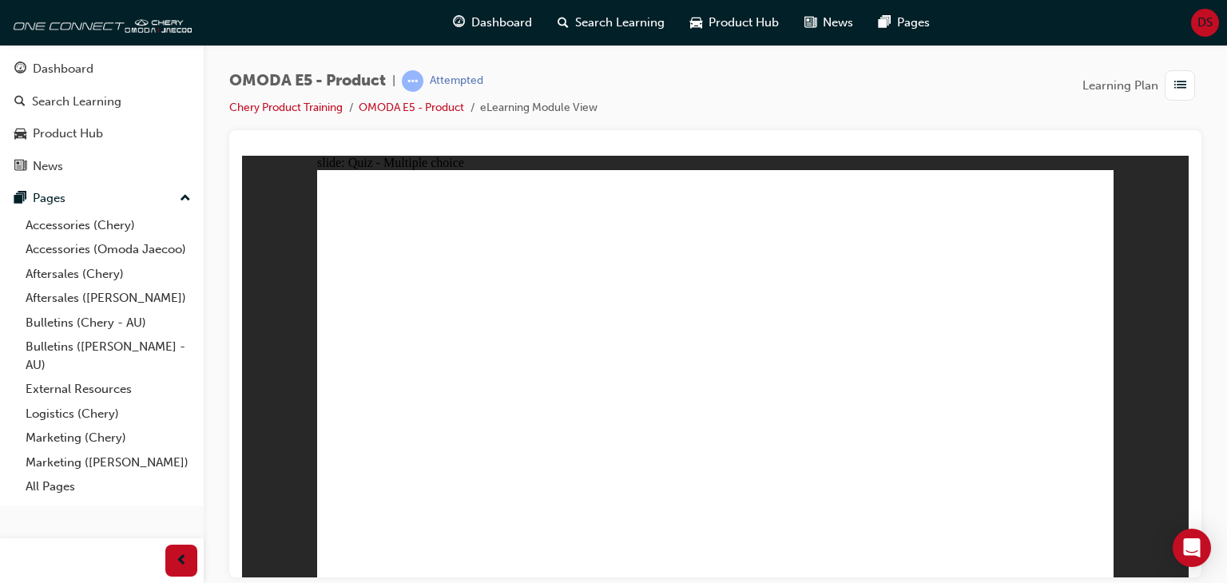
radio input "true"
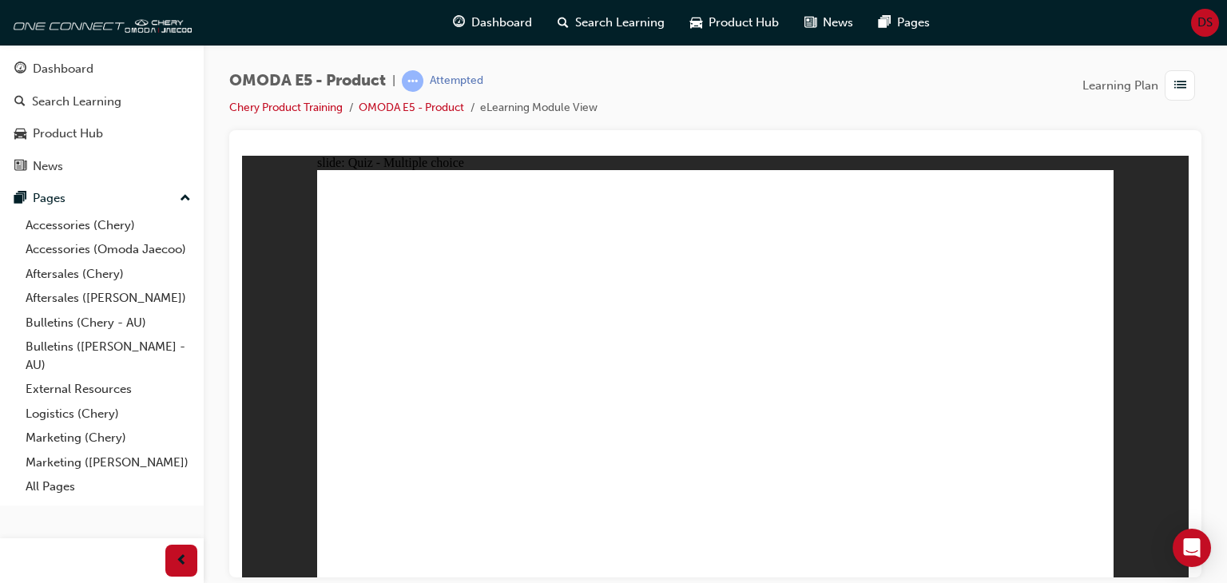
radio input "true"
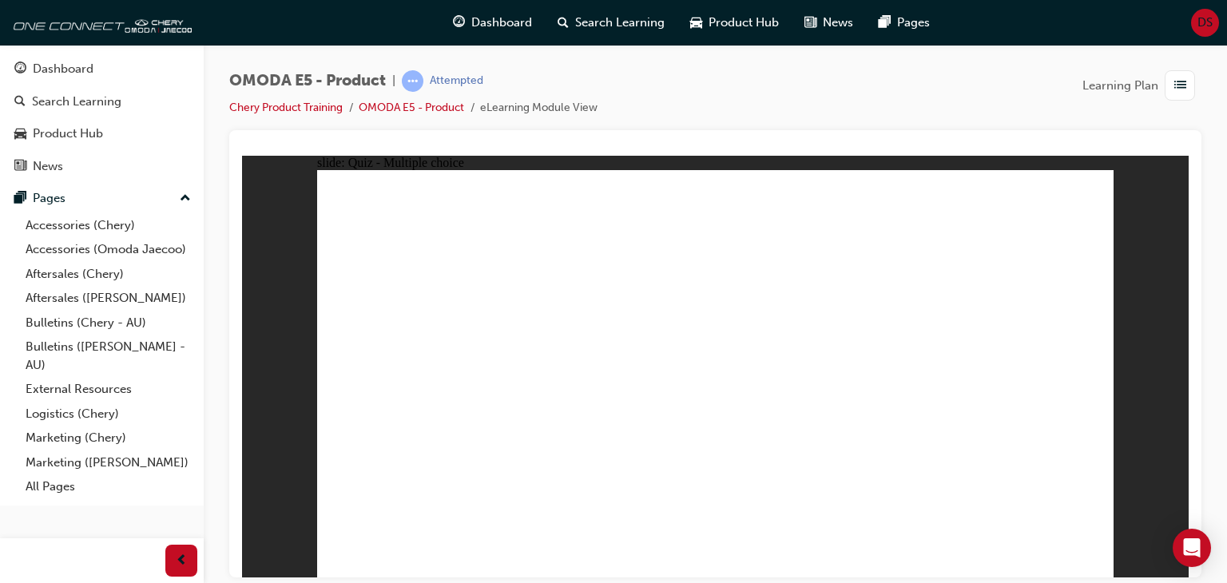
radio input "true"
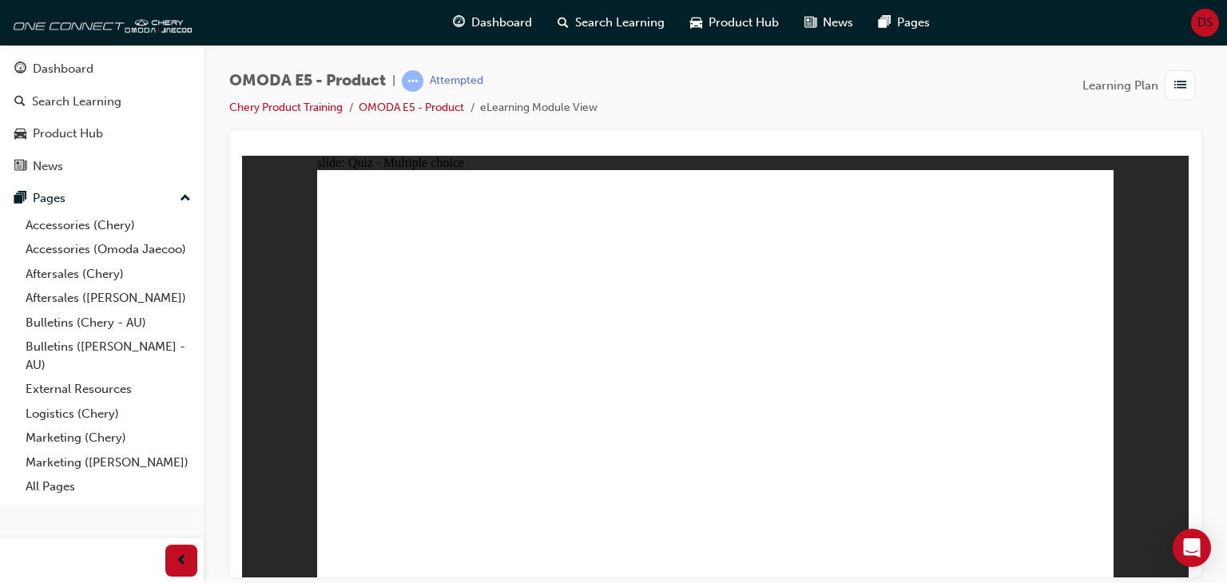
radio input "true"
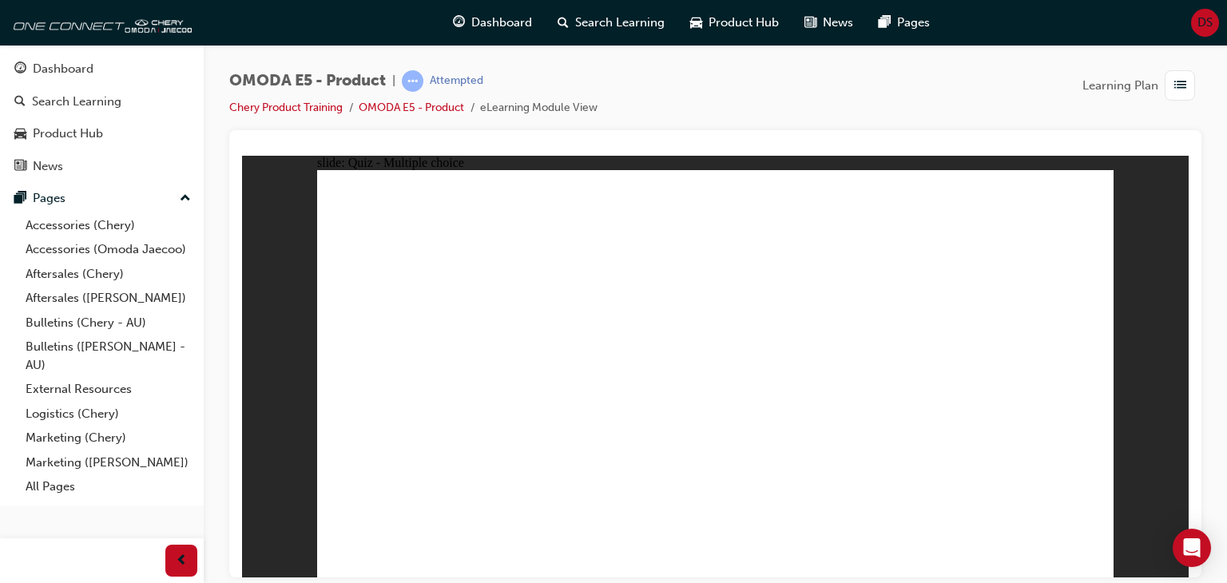
radio input "true"
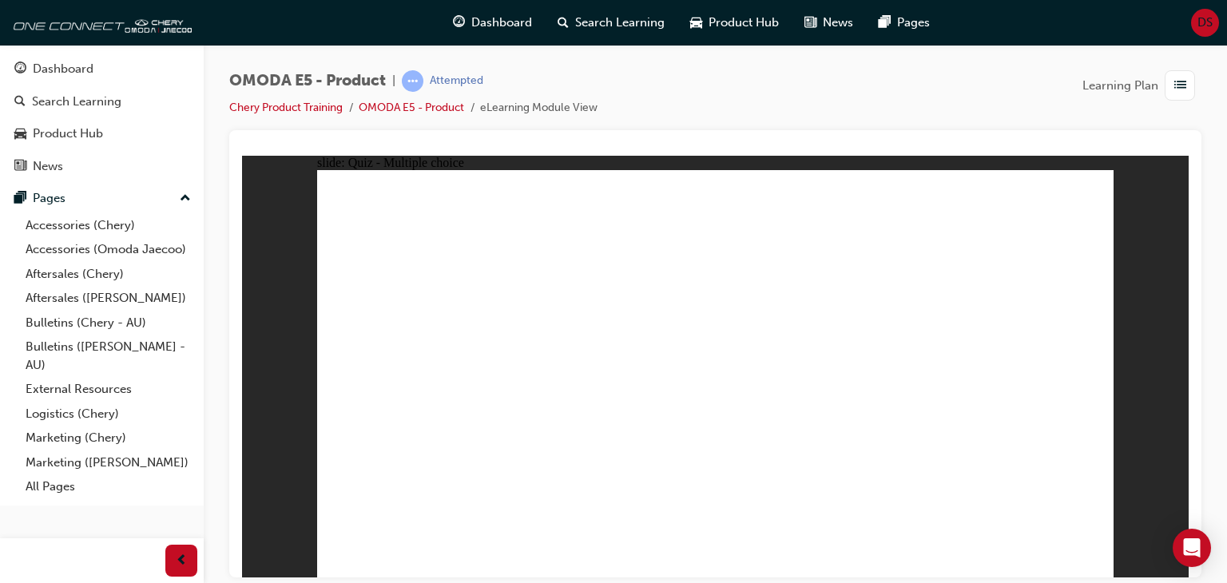
radio input "true"
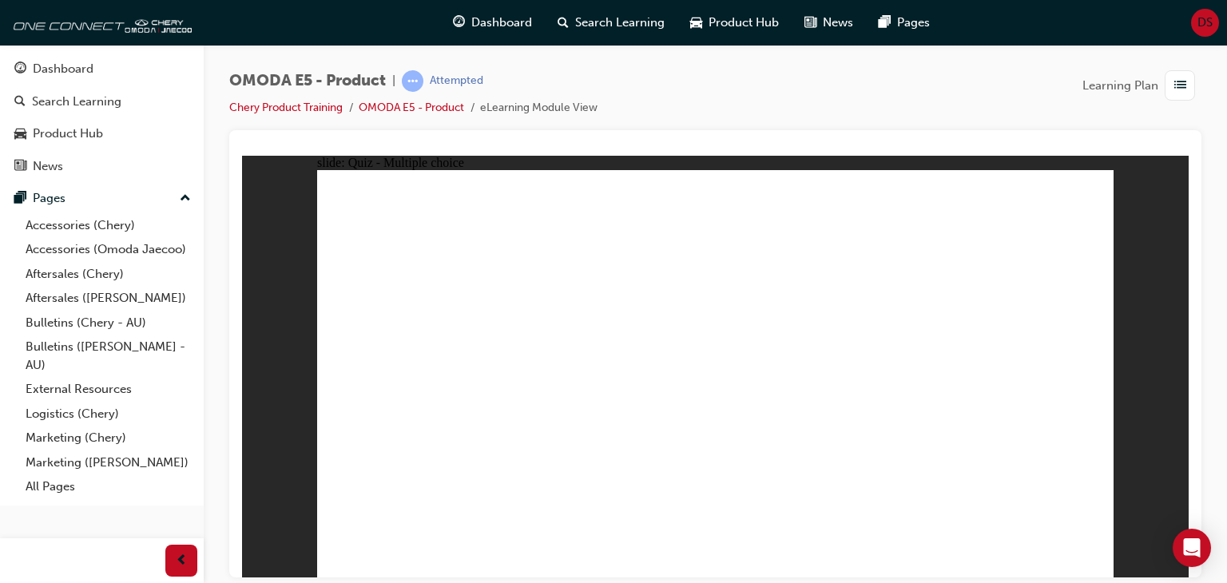
radio input "true"
click at [503, 17] on span "Dashboard" at bounding box center [501, 23] width 61 height 18
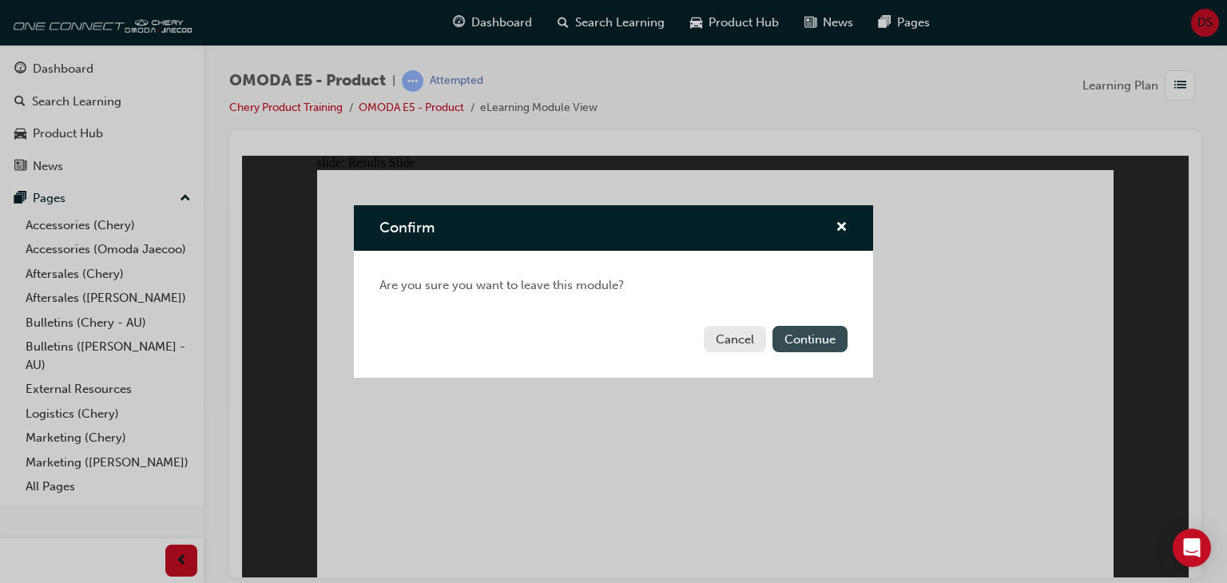
click at [799, 336] on button "Continue" at bounding box center [809, 339] width 75 height 26
